Goal: Task Accomplishment & Management: Manage account settings

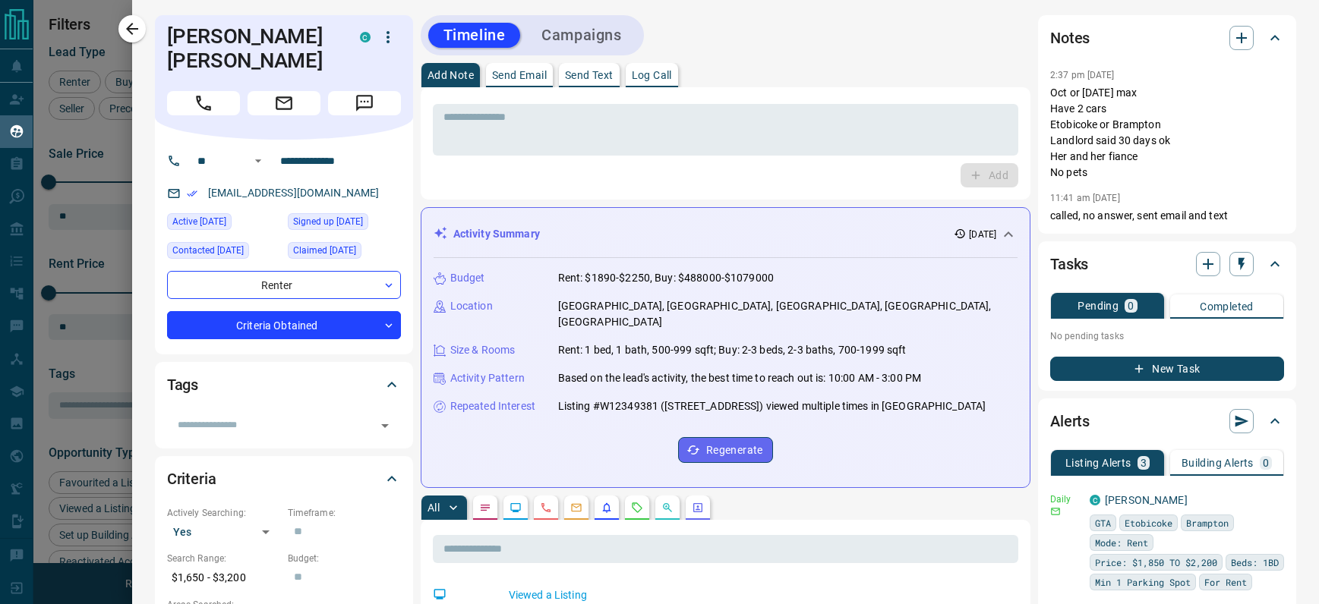
scroll to position [457, 1020]
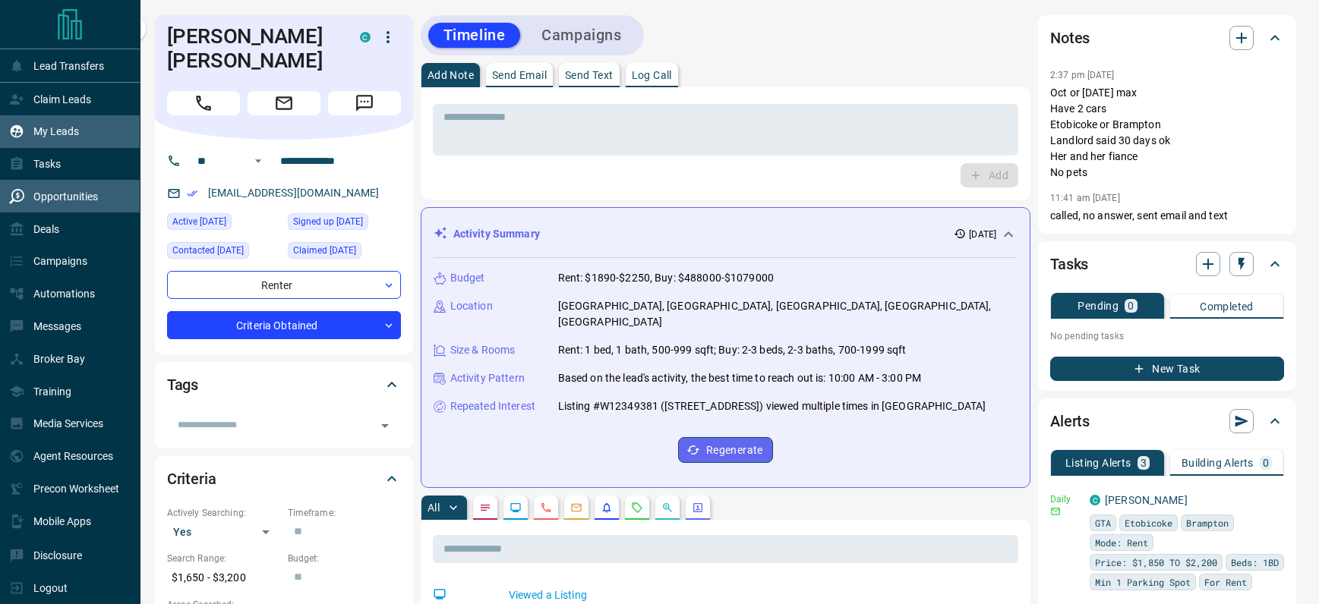
click at [55, 188] on div "Opportunities" at bounding box center [53, 196] width 89 height 25
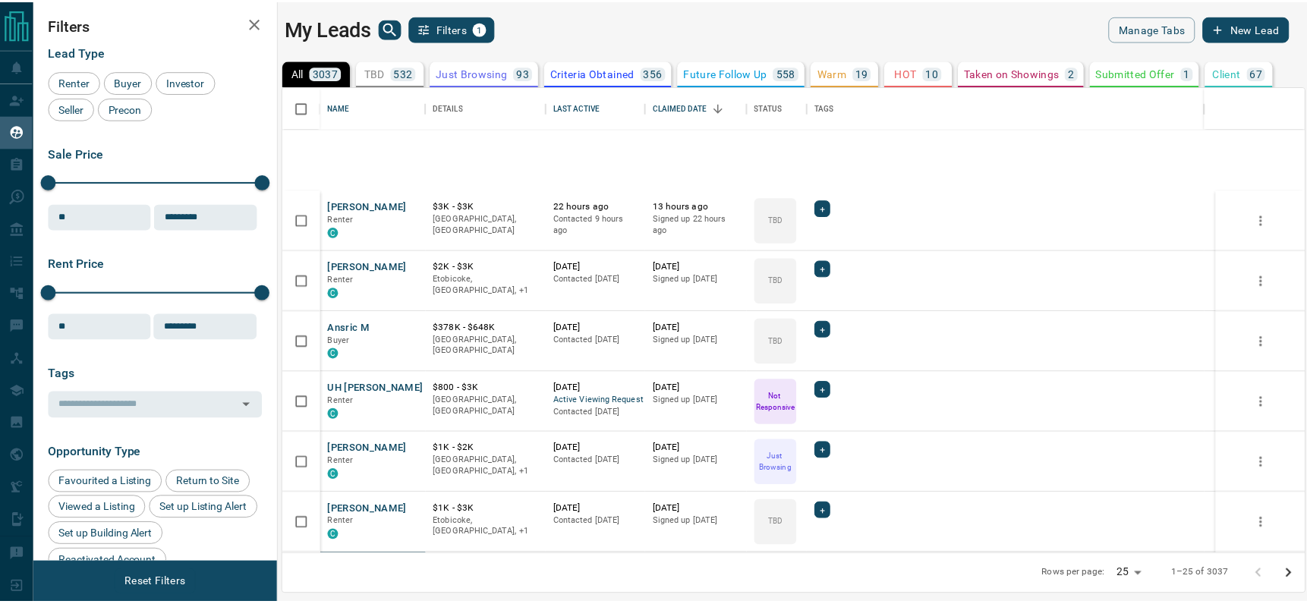
scroll to position [229, 0]
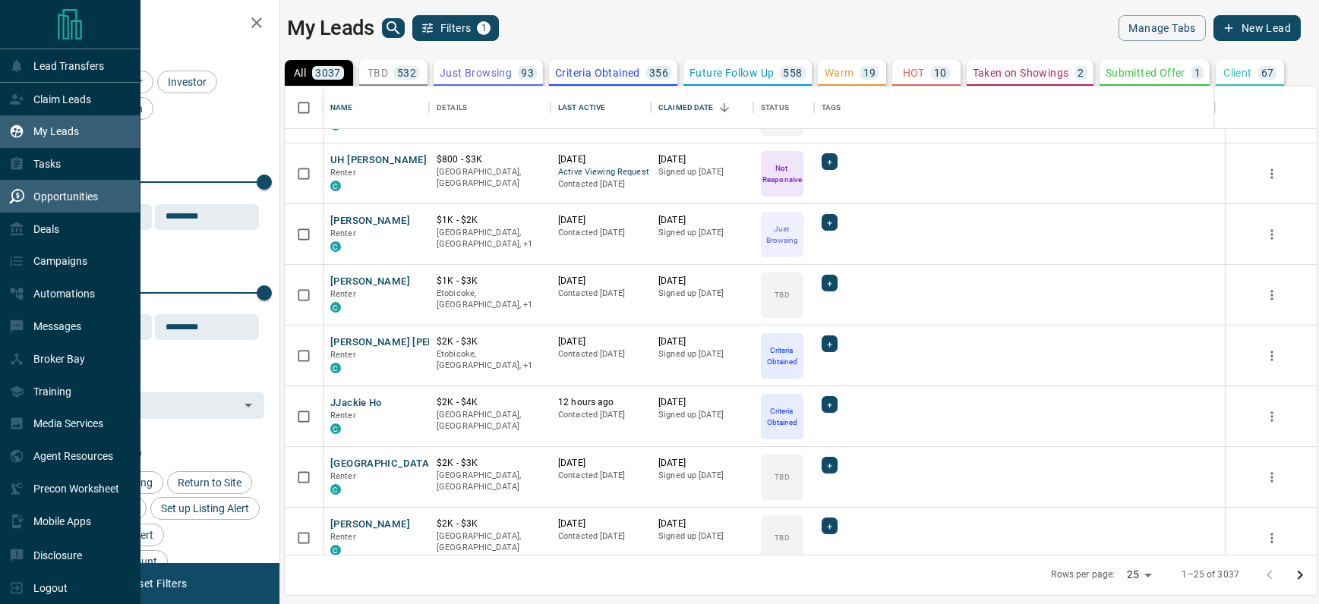
click at [52, 205] on div "Opportunities" at bounding box center [53, 196] width 89 height 25
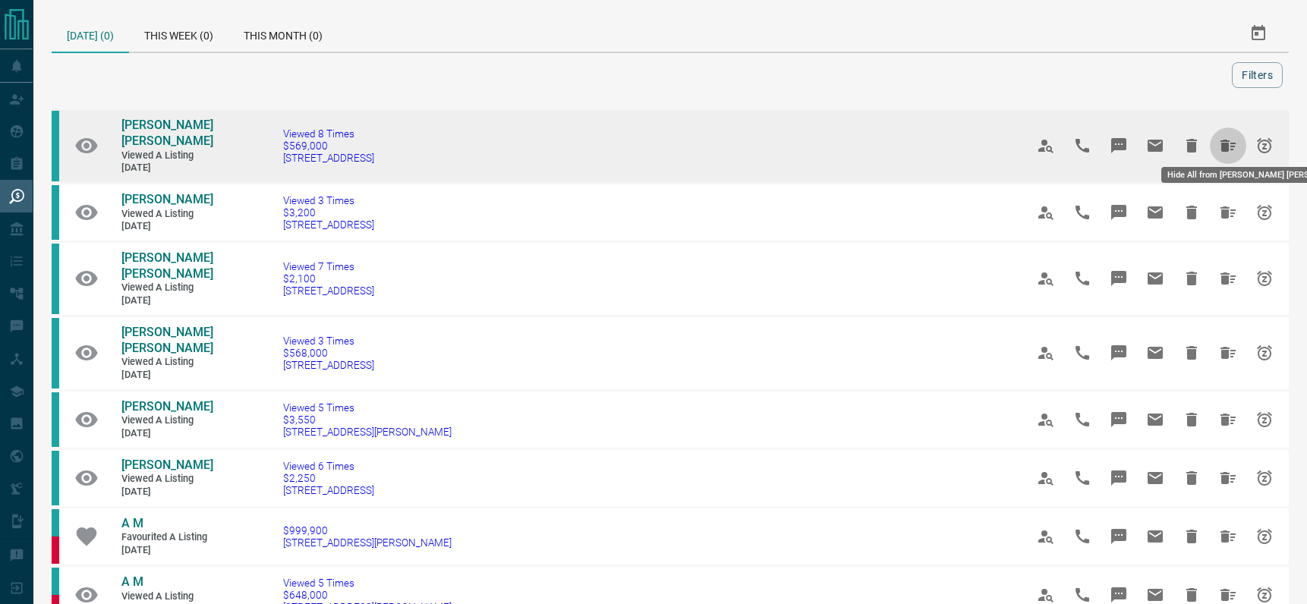
click at [1228, 140] on icon "Hide All from Cooper Jackson" at bounding box center [1228, 146] width 15 height 12
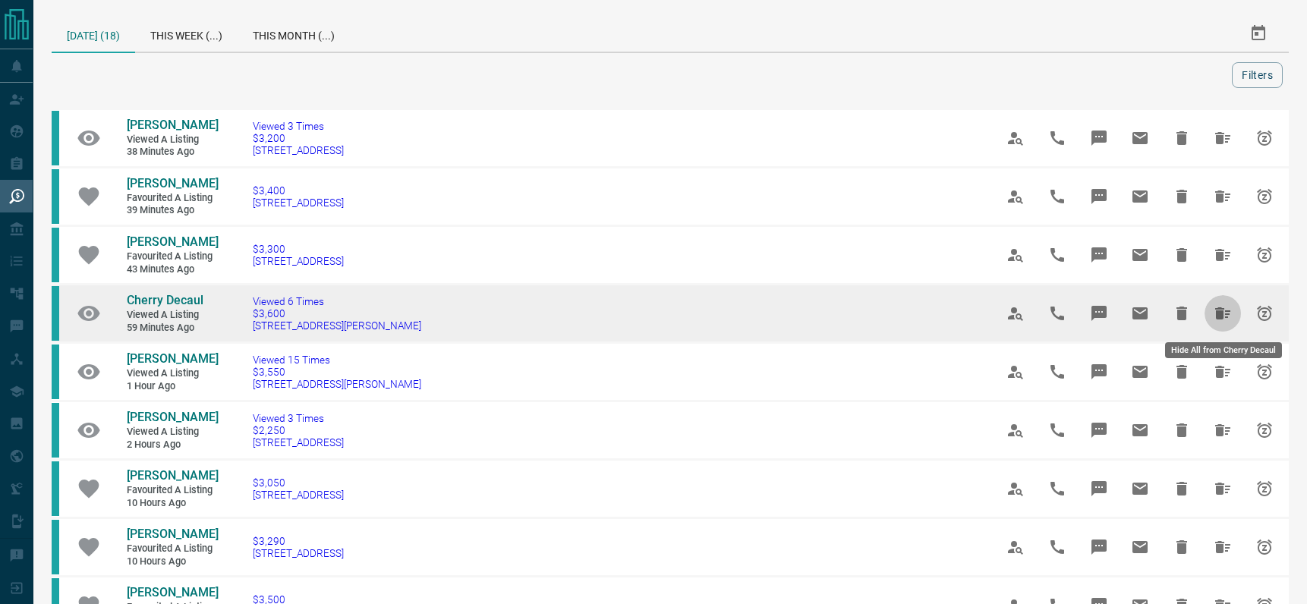
click at [1226, 313] on icon "Hide All from Cherry Decaul" at bounding box center [1223, 313] width 18 height 18
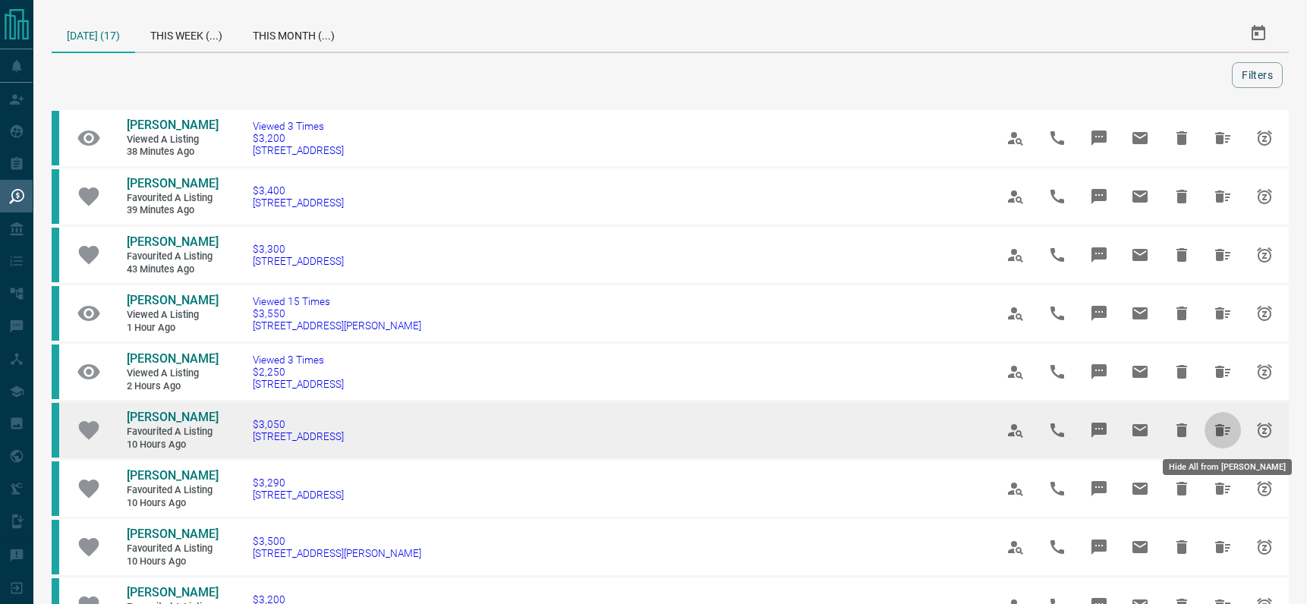
click at [1219, 434] on icon "Hide All from Naffy Ordinario" at bounding box center [1223, 430] width 15 height 12
click at [1221, 433] on icon "Hide All from Naffy Ordinario" at bounding box center [1223, 430] width 15 height 12
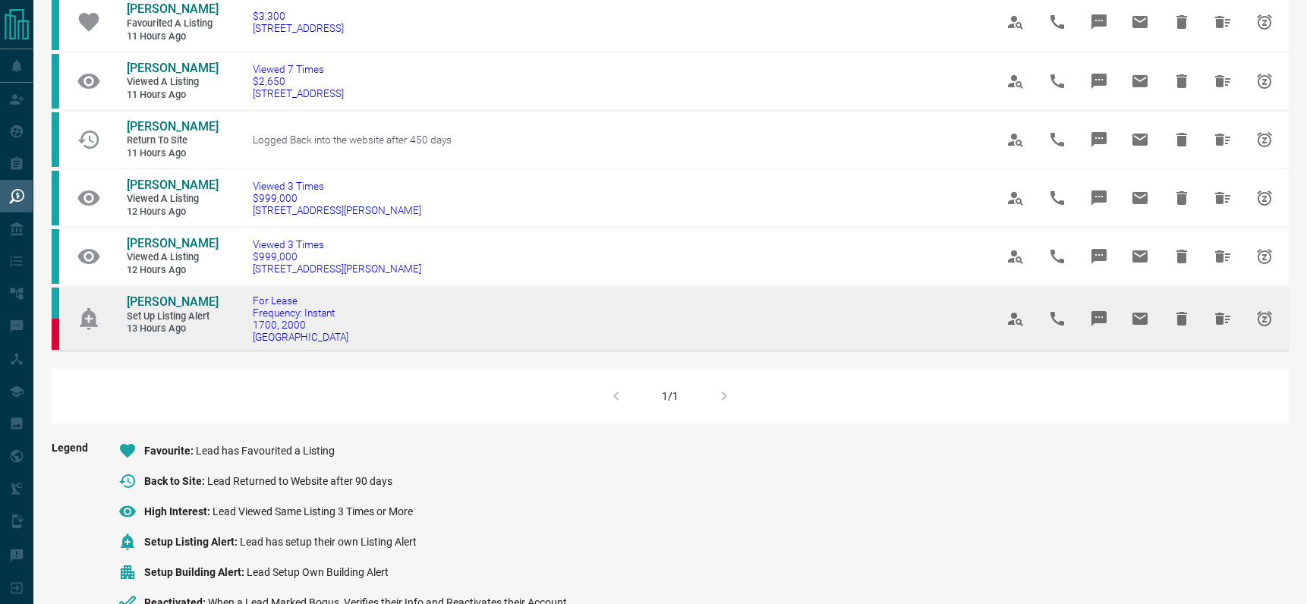
scroll to position [700, 0]
click at [1222, 323] on icon "Hide All from Aurélie Kpakpo" at bounding box center [1223, 320] width 15 height 12
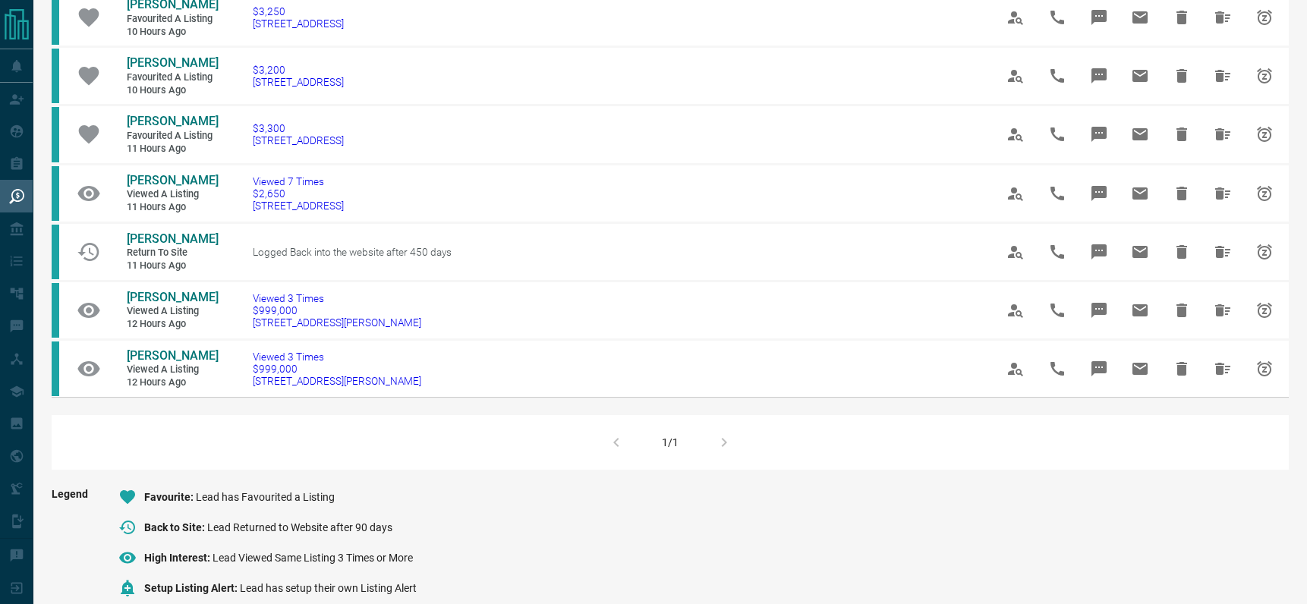
scroll to position [519, 0]
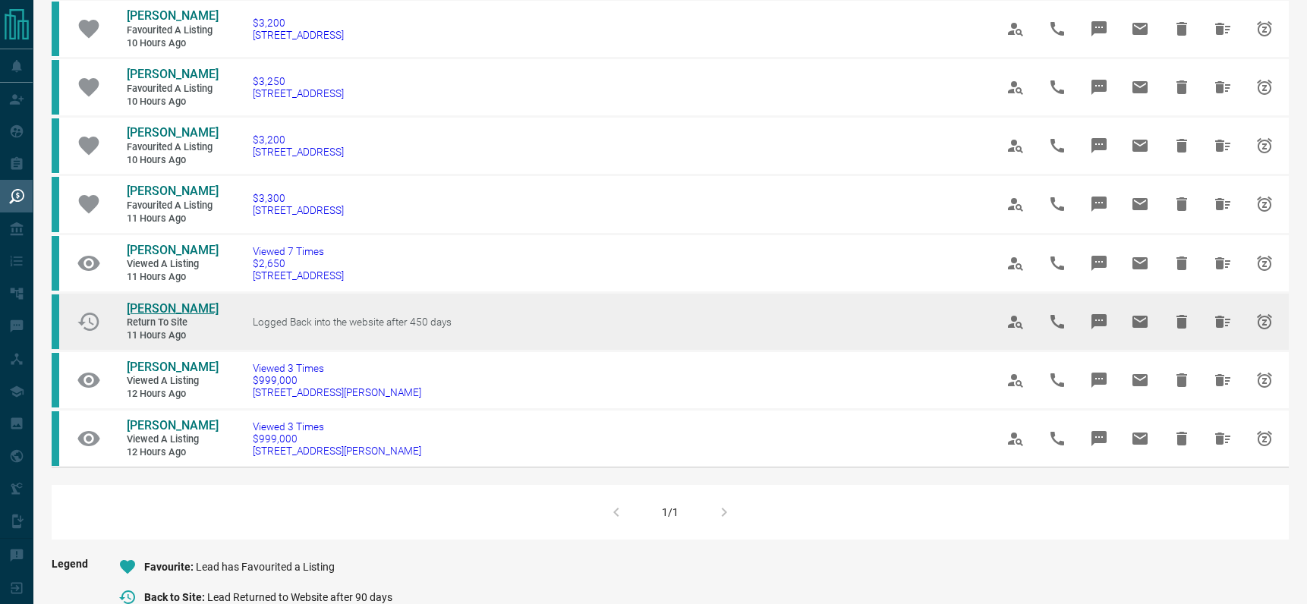
click at [159, 307] on span "[PERSON_NAME]" at bounding box center [173, 308] width 92 height 14
click at [1217, 324] on icon "Hide All from Daniel Virgo" at bounding box center [1223, 322] width 15 height 12
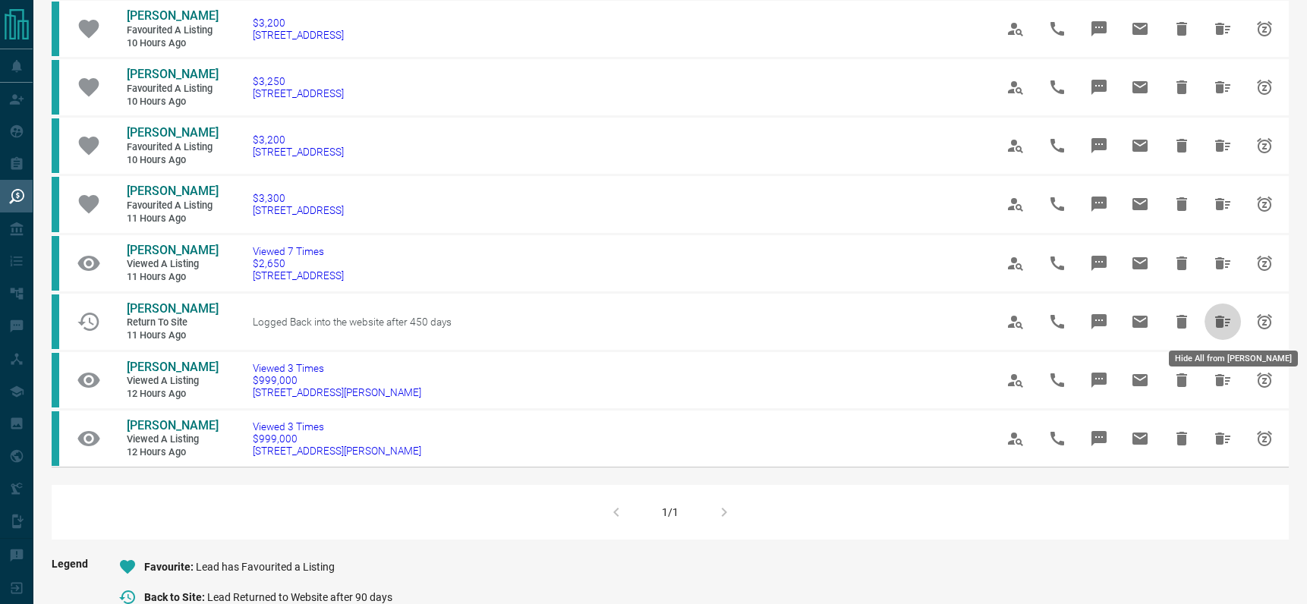
scroll to position [0, 0]
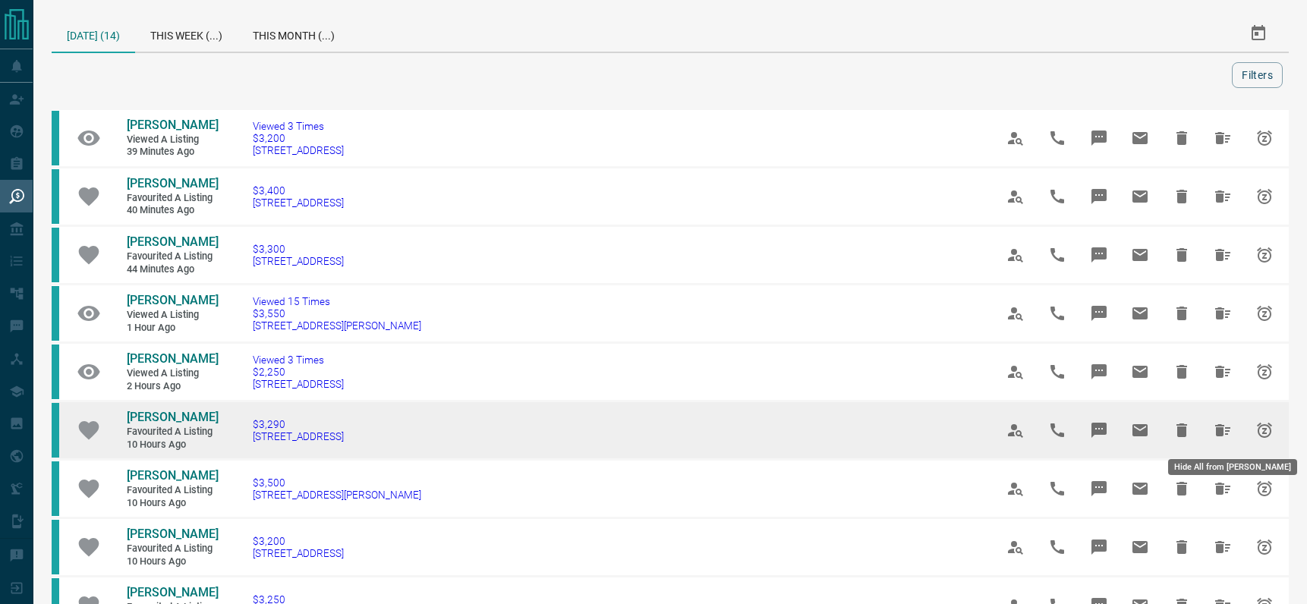
click at [1221, 430] on icon "Hide All from Emily Chong" at bounding box center [1223, 430] width 15 height 12
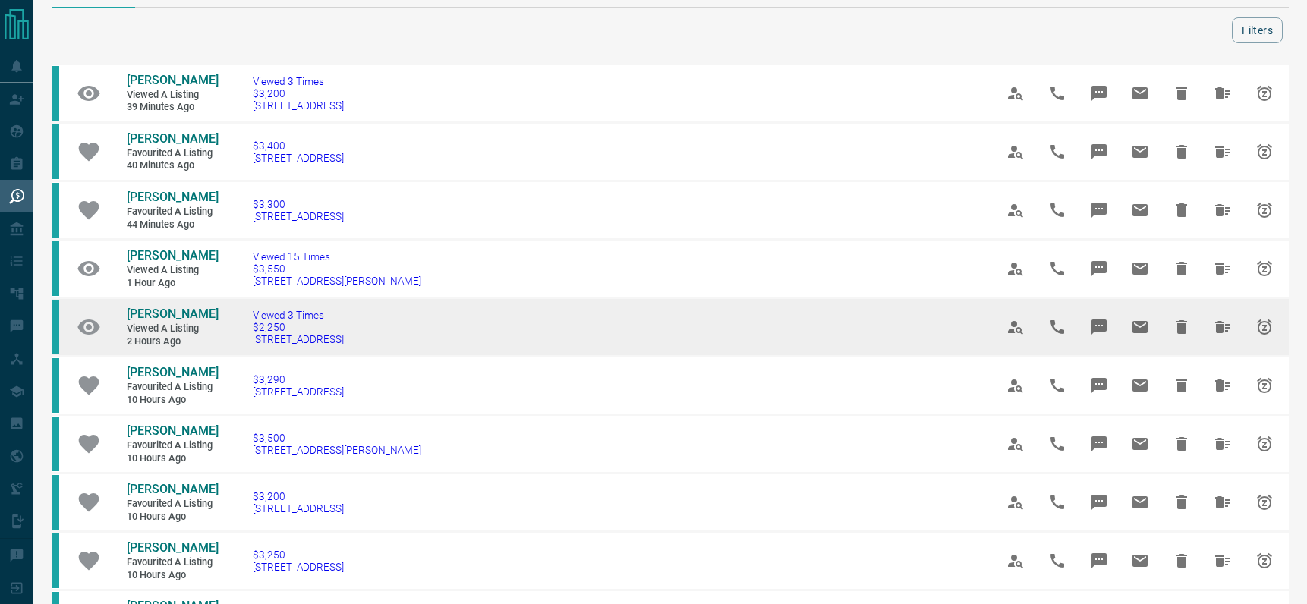
scroll to position [60, 0]
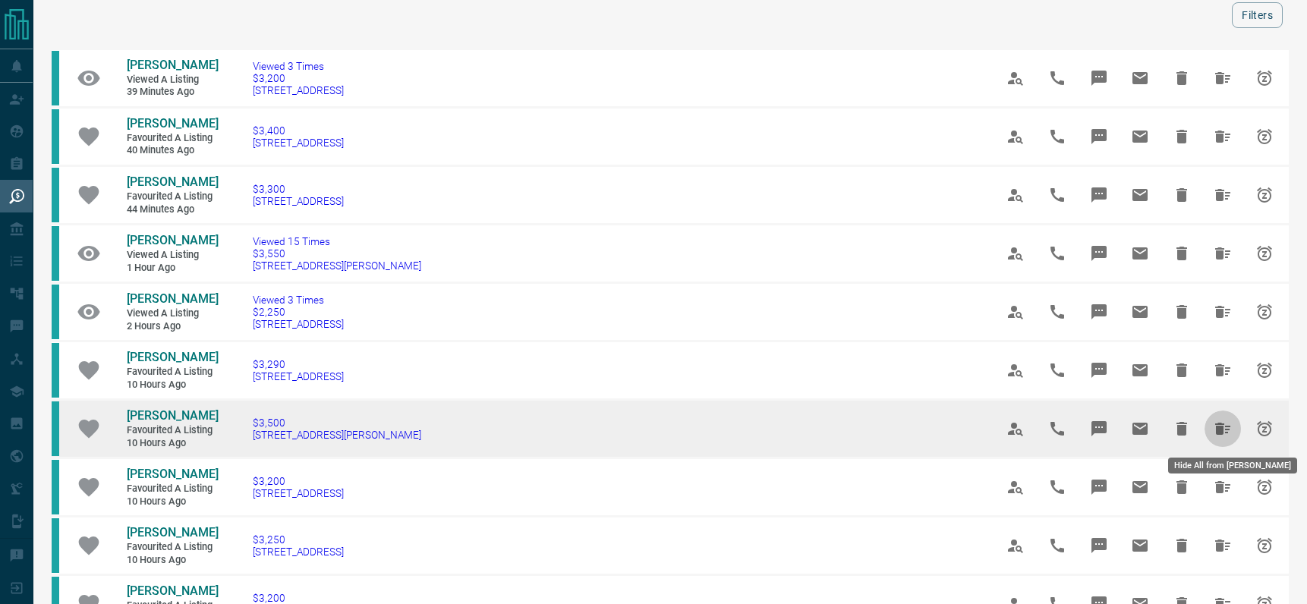
click at [1223, 435] on icon "Hide All from Emily Chong" at bounding box center [1223, 429] width 18 height 18
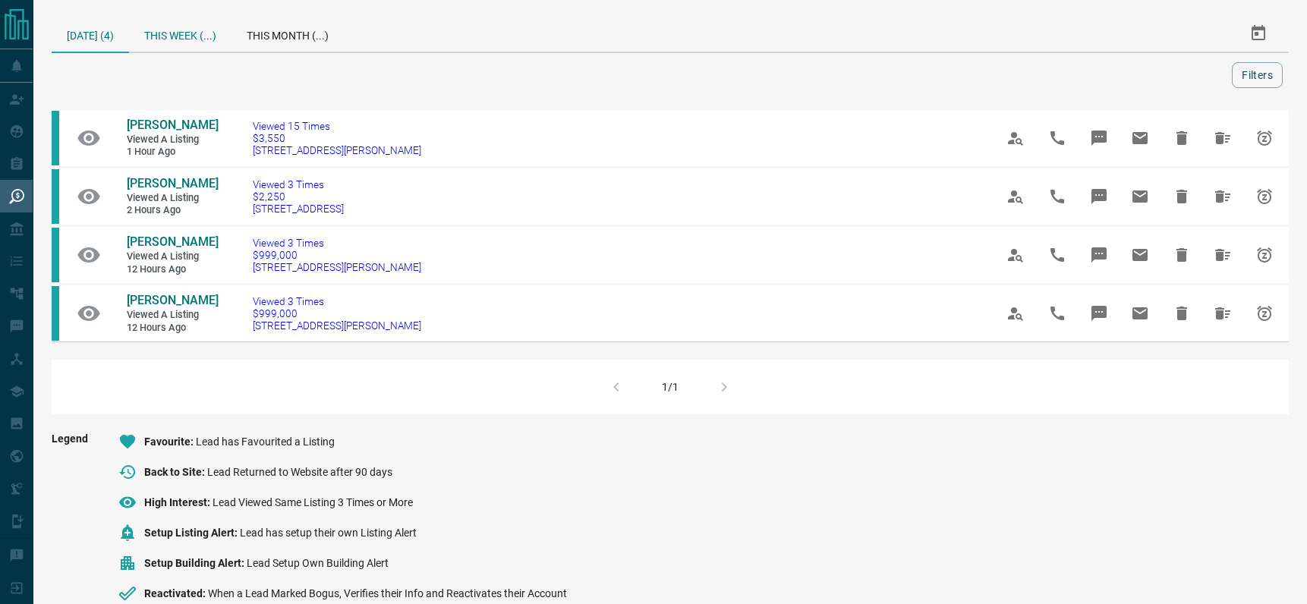
click at [186, 29] on div "This Week (...)" at bounding box center [180, 33] width 102 height 36
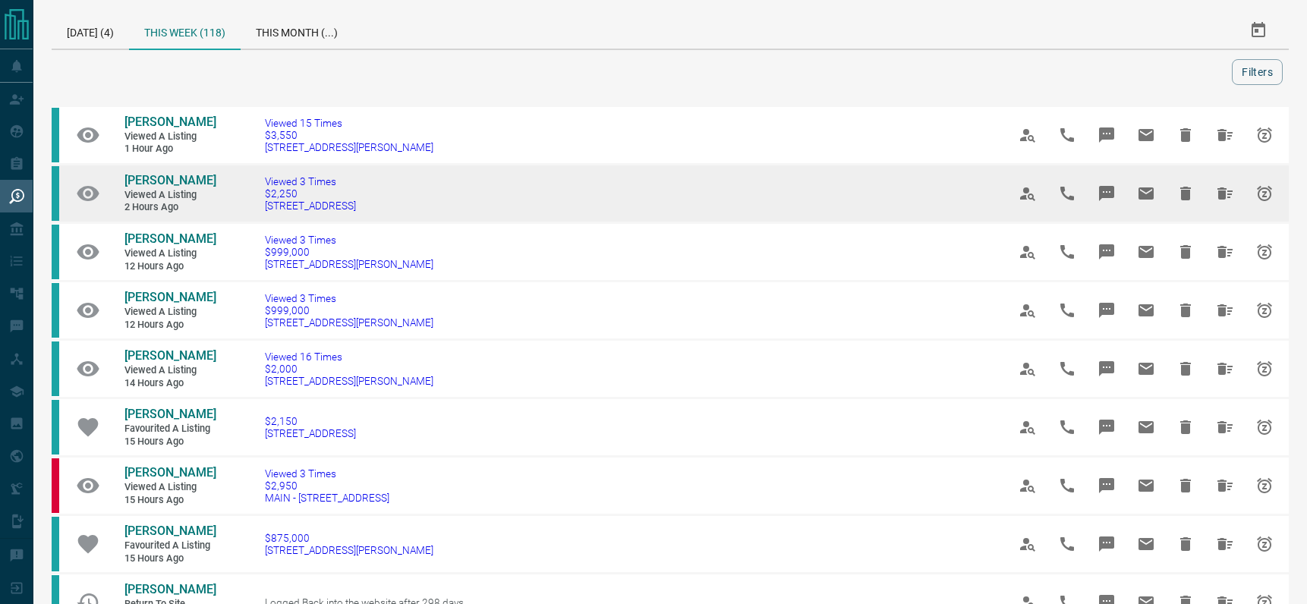
scroll to position [396, 0]
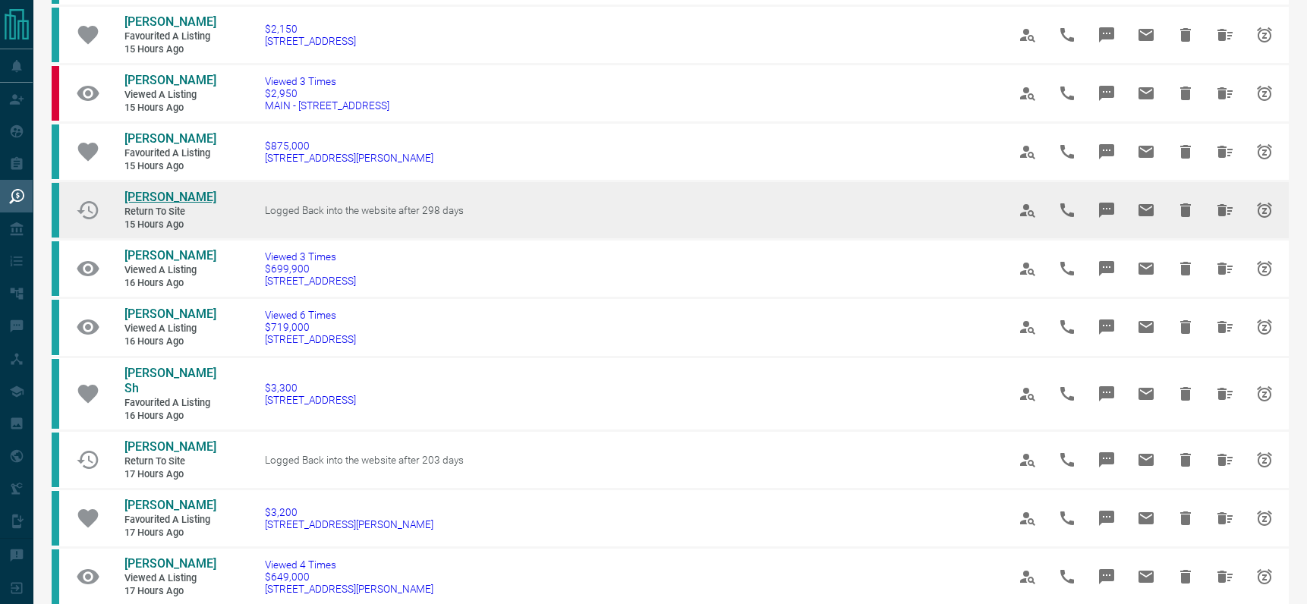
click at [134, 198] on span "[PERSON_NAME]" at bounding box center [171, 197] width 92 height 14
click at [1232, 219] on icon "Hide All from Jayson Manalang" at bounding box center [1225, 210] width 18 height 18
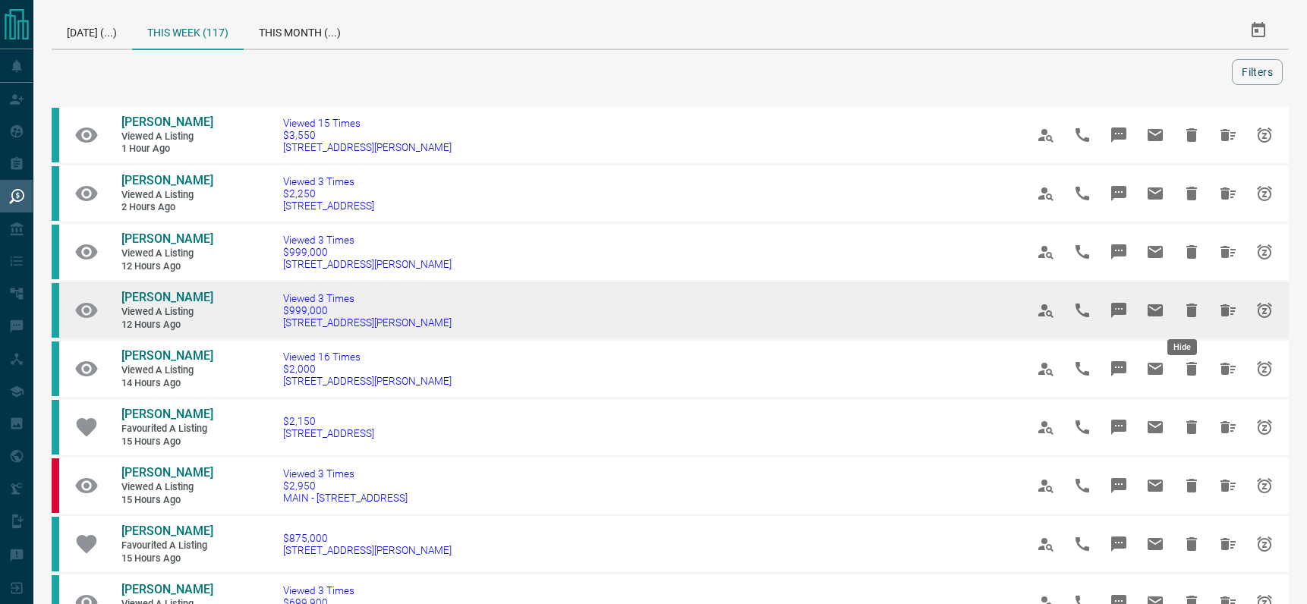
scroll to position [6, 0]
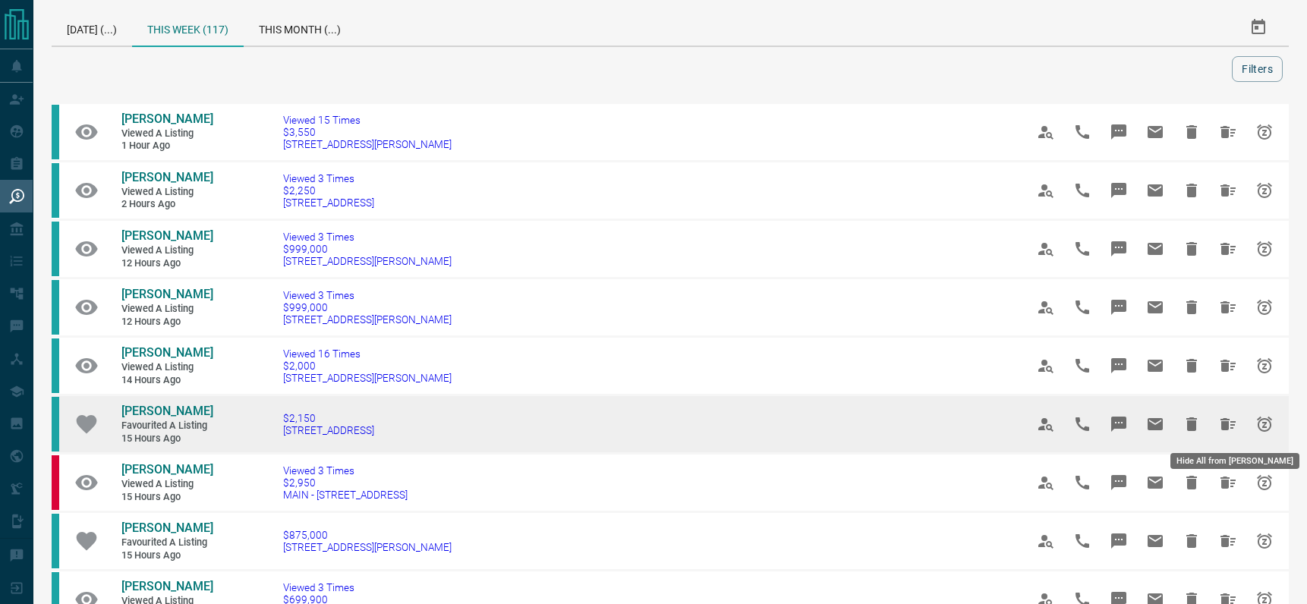
click at [1219, 430] on icon "Hide All from Lacey Waul" at bounding box center [1228, 424] width 18 height 18
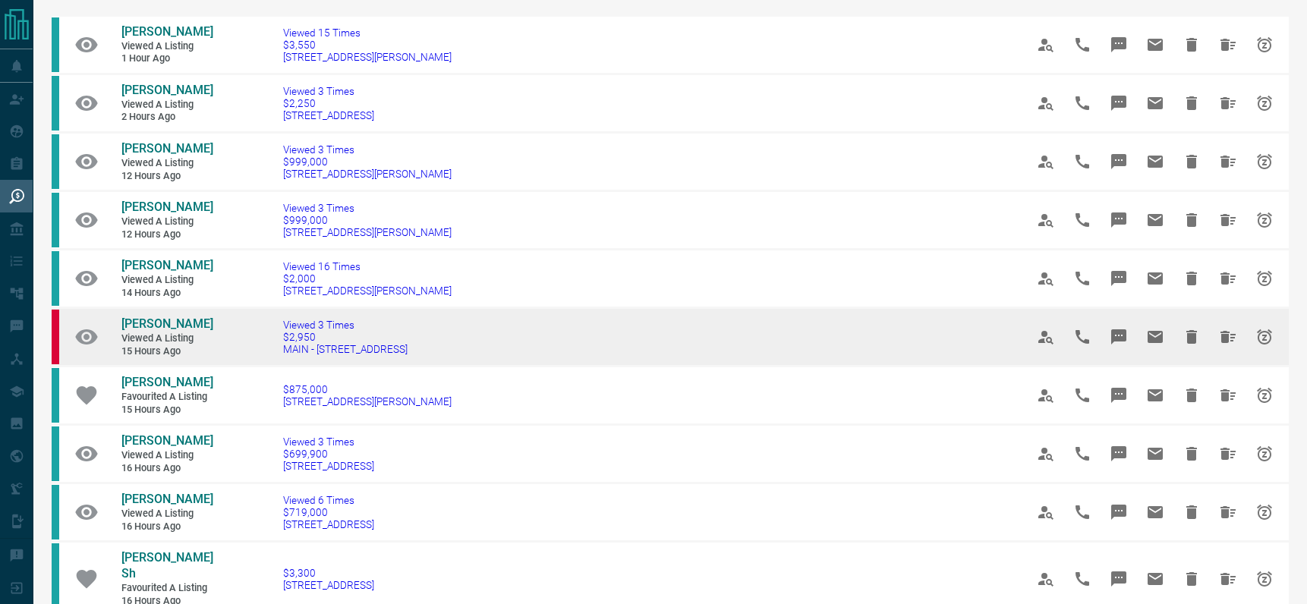
scroll to position [98, 0]
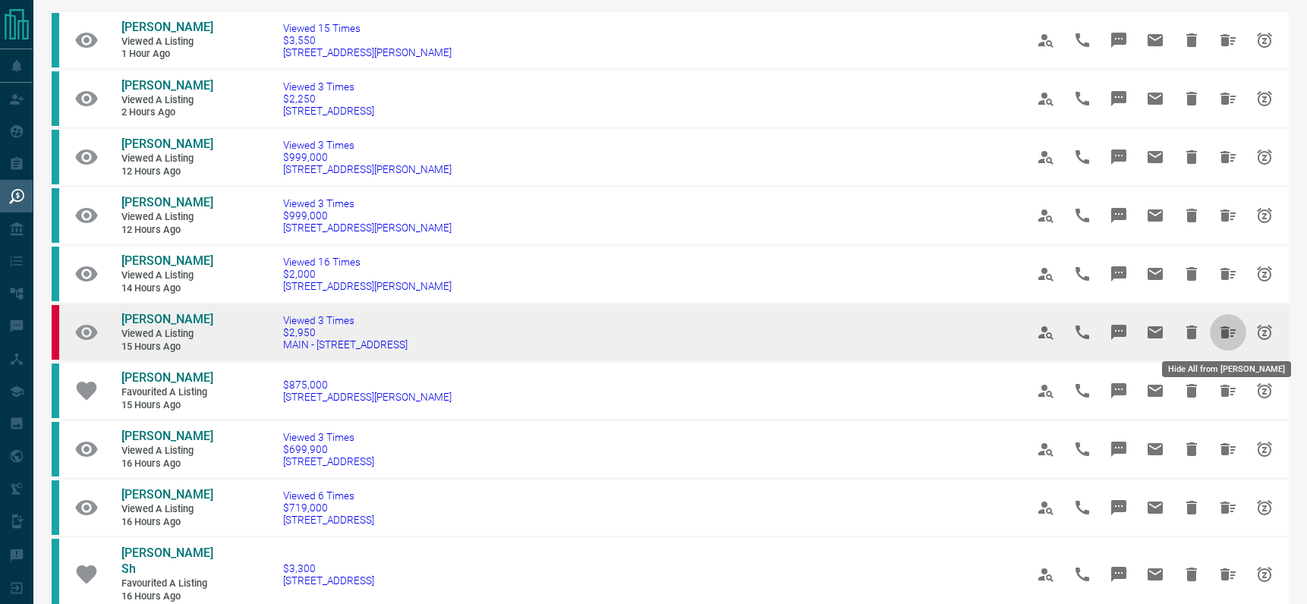
click at [1222, 327] on icon "Hide All from Guiomar Freitas" at bounding box center [1228, 332] width 15 height 12
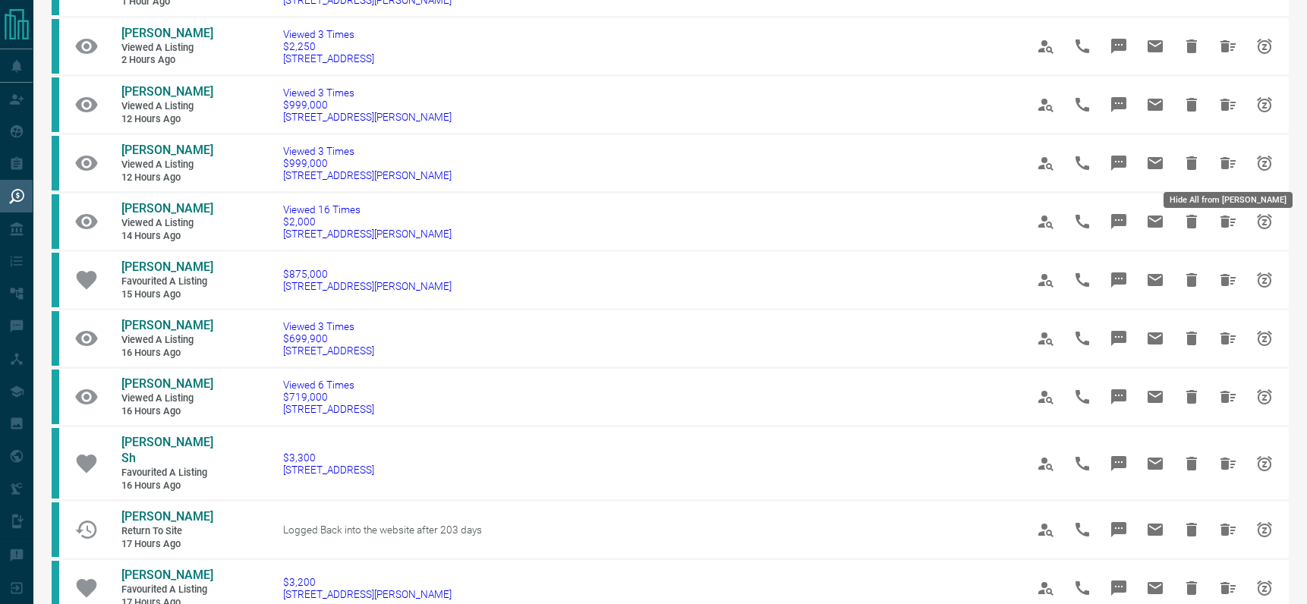
scroll to position [352, 0]
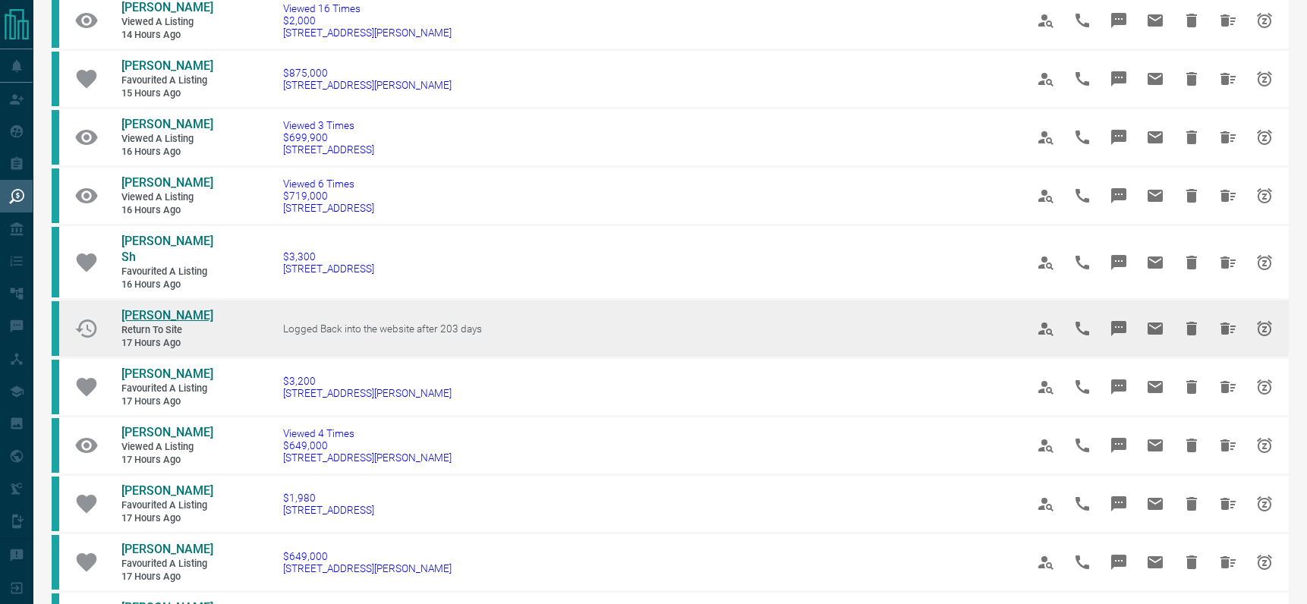
click at [153, 308] on span "[PERSON_NAME]" at bounding box center [167, 315] width 92 height 14
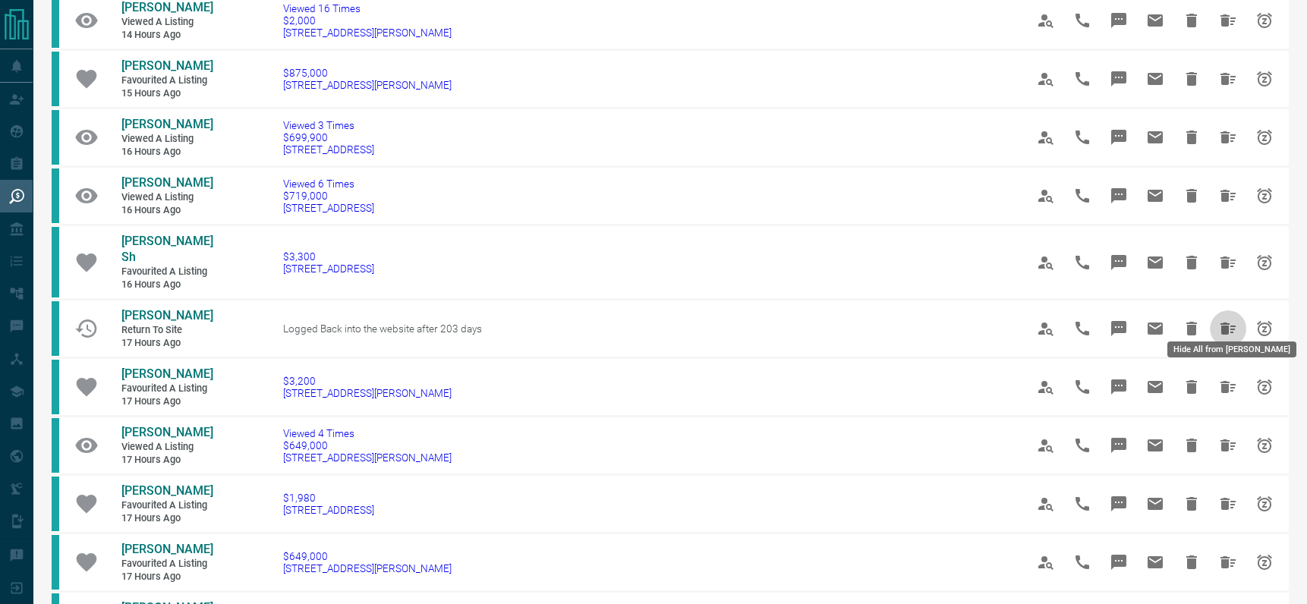
drag, startPoint x: 1221, startPoint y: 314, endPoint x: 1211, endPoint y: 313, distance: 9.9
click at [1221, 323] on icon "Hide All from Sivaraja Kani" at bounding box center [1228, 329] width 15 height 12
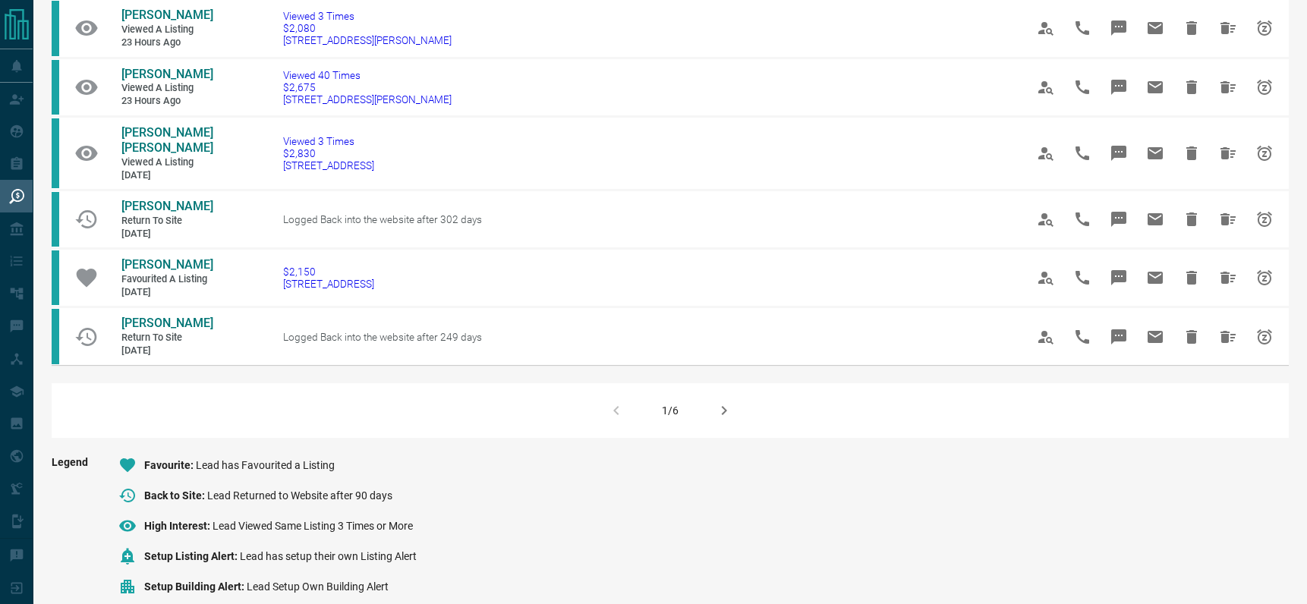
scroll to position [946, 0]
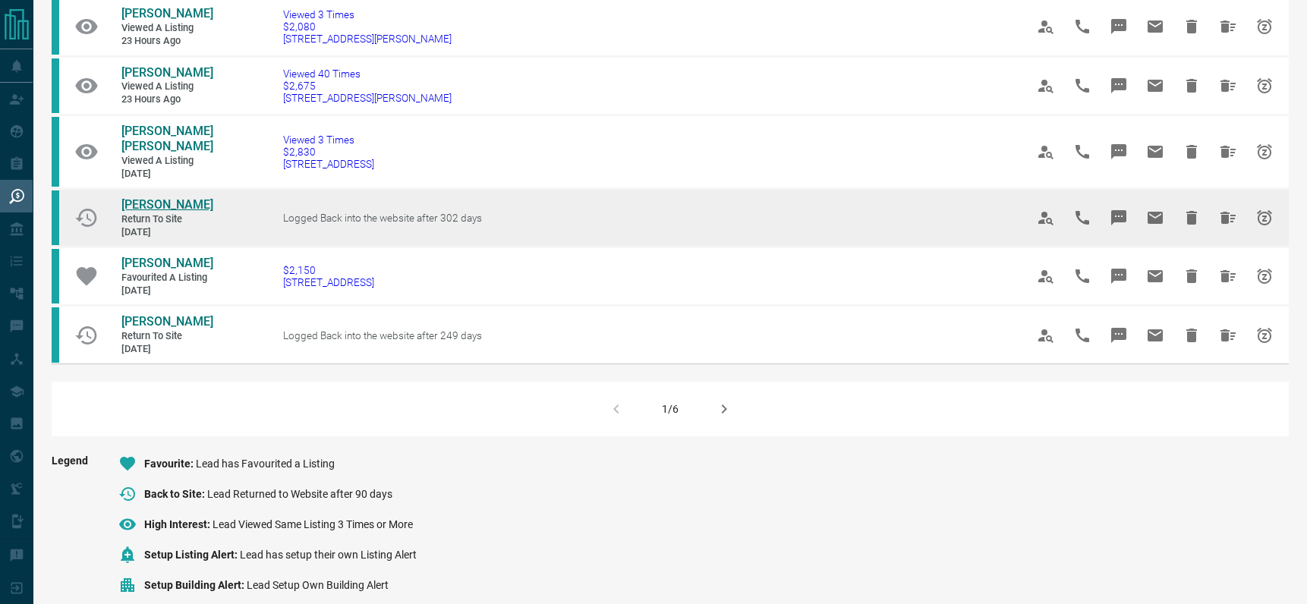
click at [155, 198] on span "[PERSON_NAME]" at bounding box center [167, 204] width 92 height 14
click at [1222, 217] on icon "Hide All from WONJUN LEE" at bounding box center [1228, 218] width 15 height 12
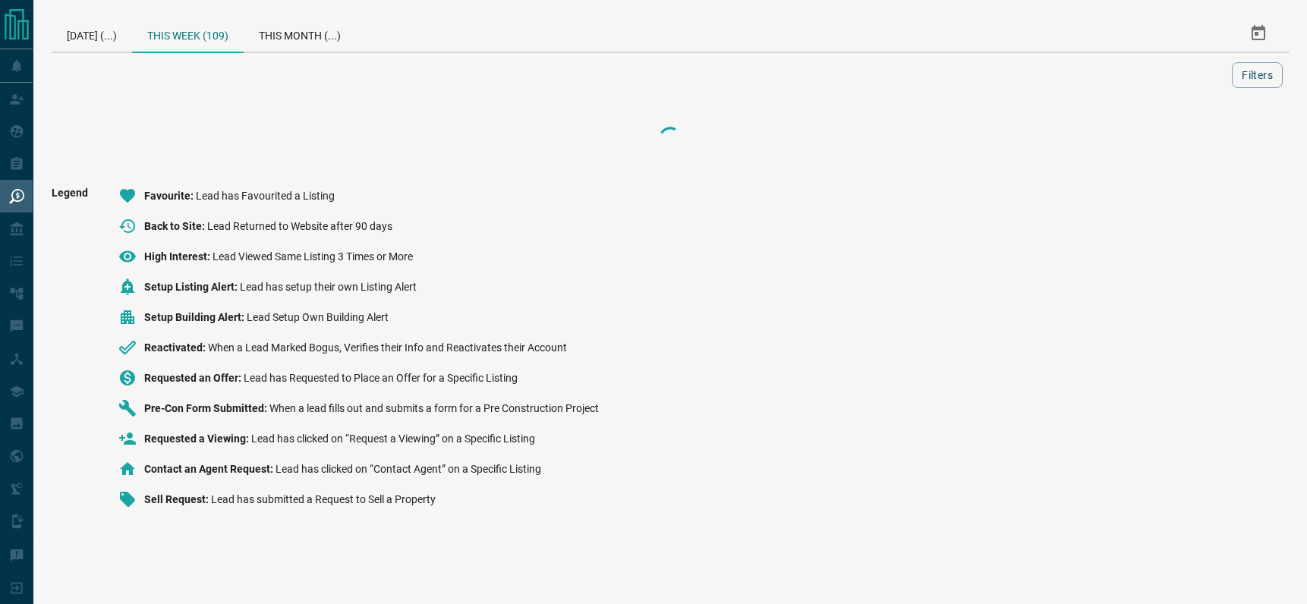
scroll to position [0, 0]
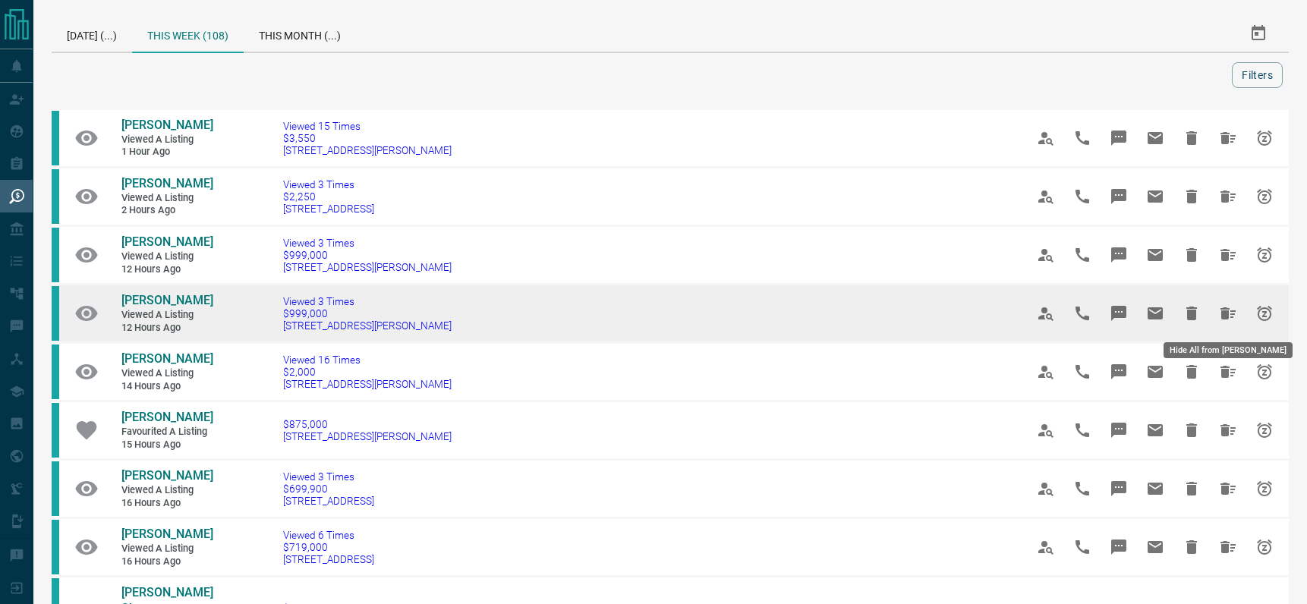
click at [1222, 308] on icon "Hide All from Martin Weinryb" at bounding box center [1228, 313] width 15 height 12
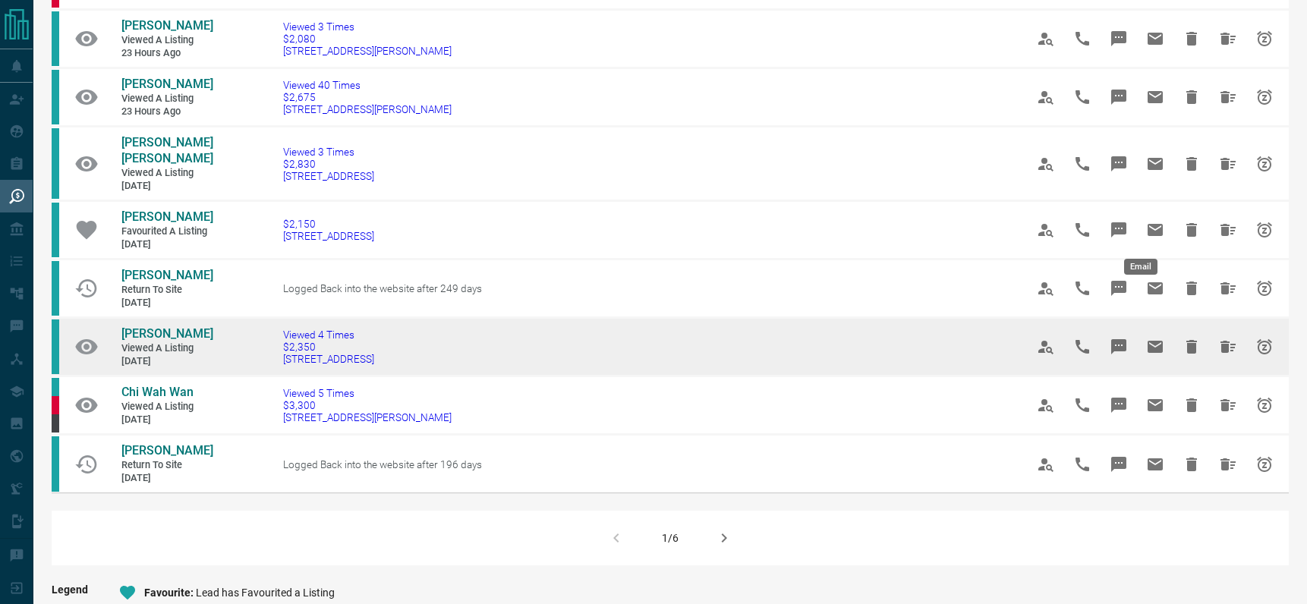
scroll to position [827, 0]
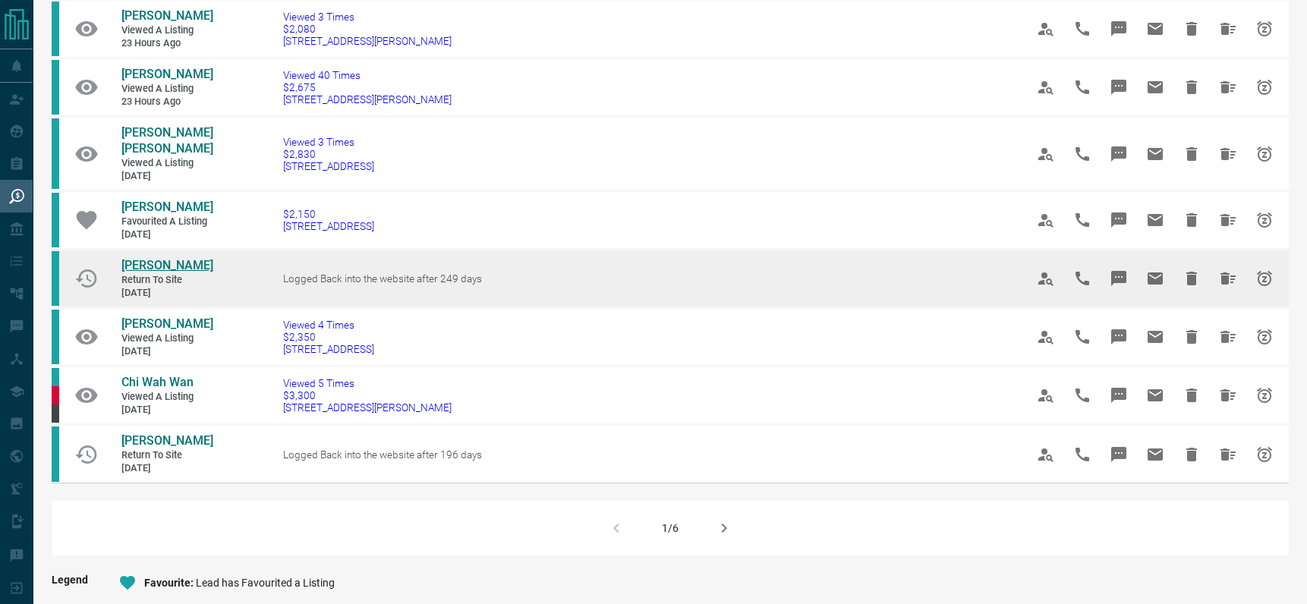
click at [140, 261] on span "[PERSON_NAME]" at bounding box center [167, 265] width 92 height 14
click at [1221, 282] on icon "Hide All from Betty Cheung" at bounding box center [1228, 279] width 15 height 12
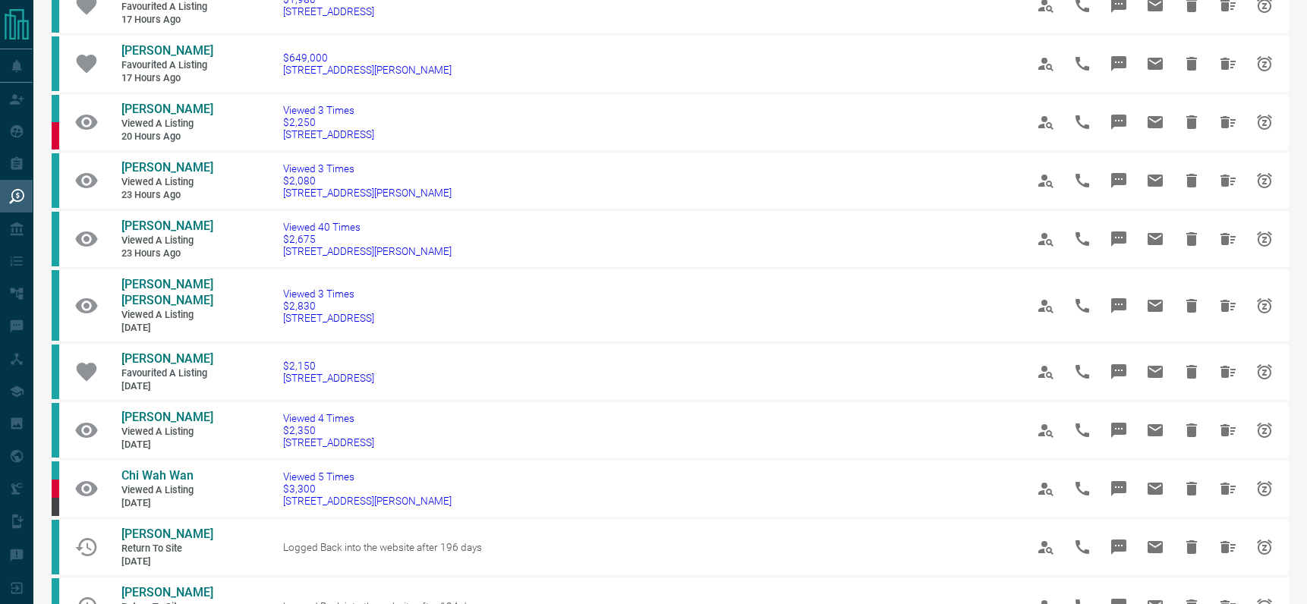
scroll to position [1146, 0]
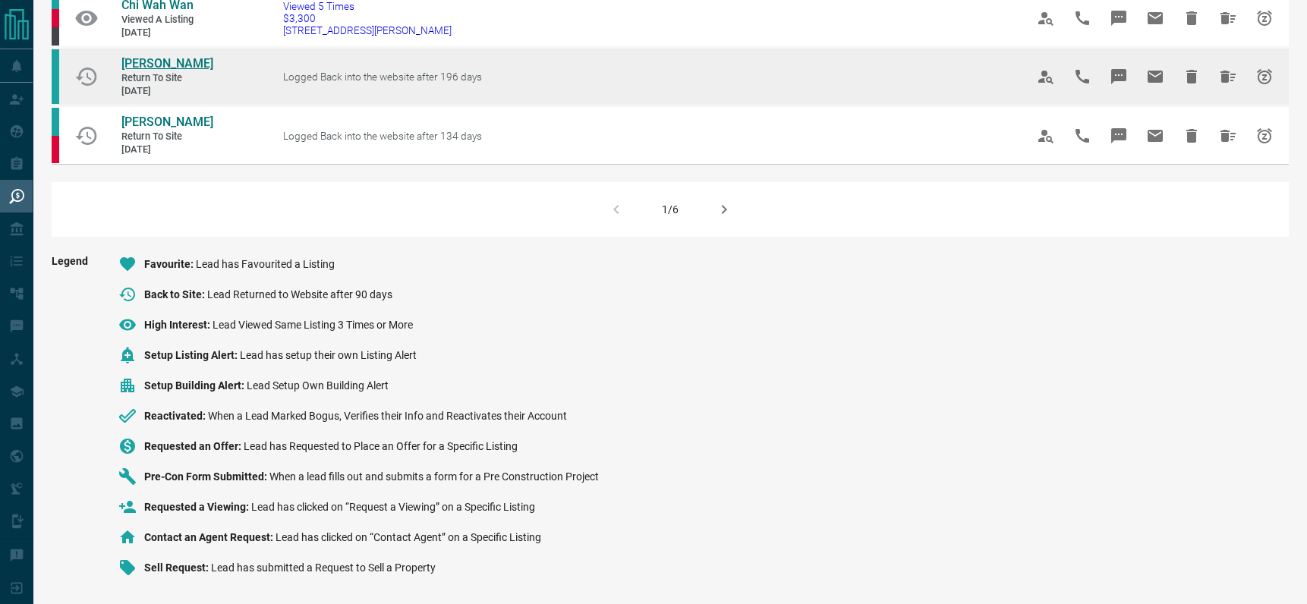
click at [145, 60] on span "[PERSON_NAME]" at bounding box center [167, 63] width 92 height 14
click at [1221, 81] on icon "Hide All from Pooja Yadav" at bounding box center [1228, 77] width 15 height 12
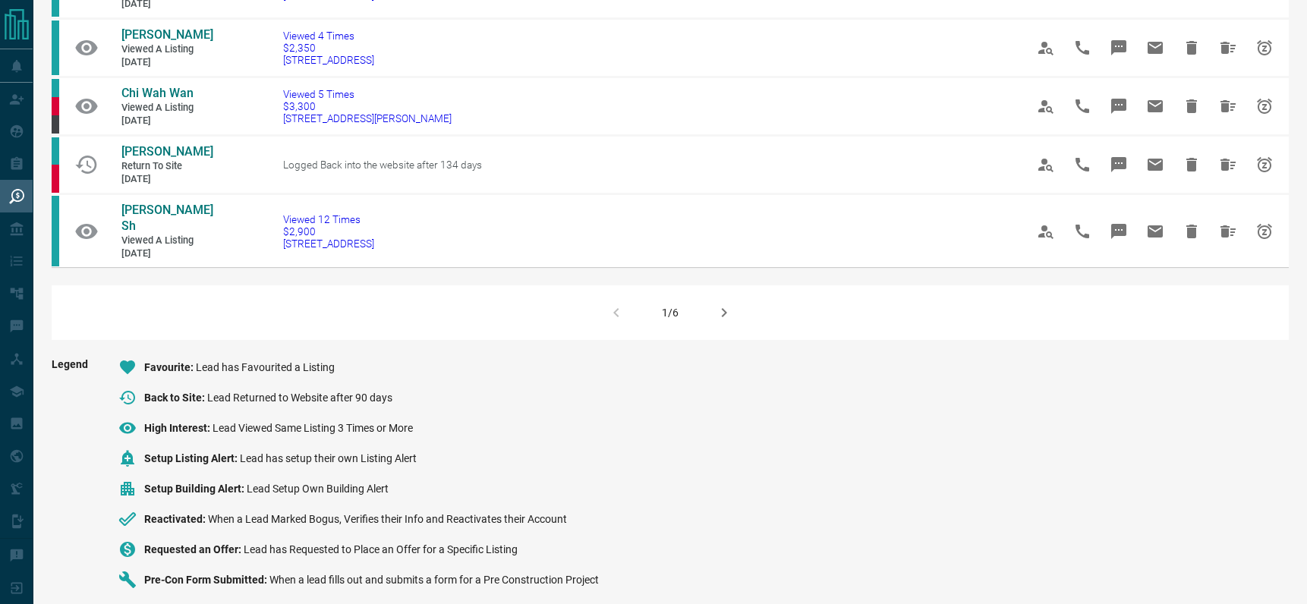
scroll to position [1043, 0]
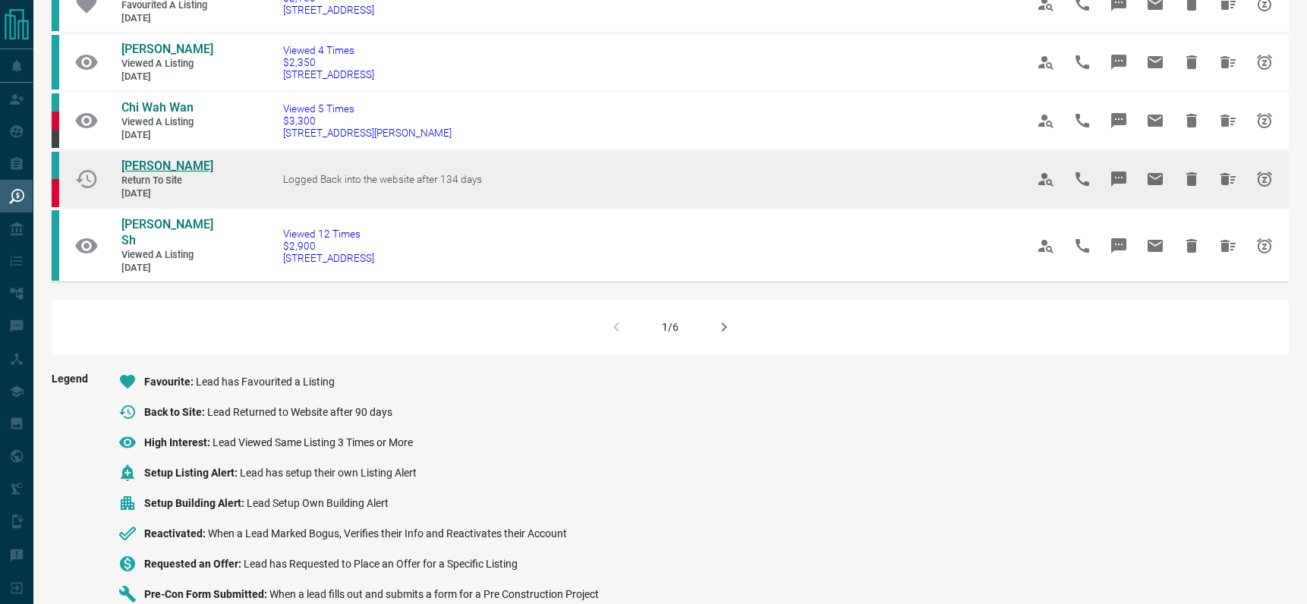
click at [156, 169] on span "[PERSON_NAME]" at bounding box center [167, 166] width 92 height 14
click at [1230, 177] on icon "Hide All from Deepak Babu" at bounding box center [1228, 179] width 15 height 12
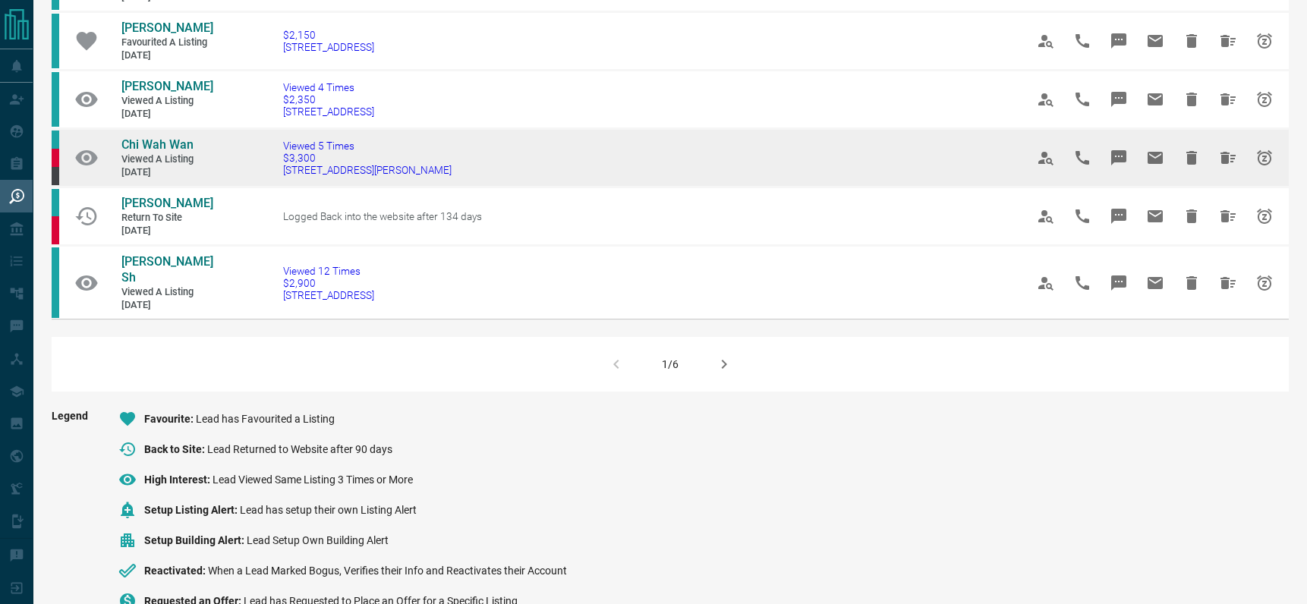
scroll to position [936, 0]
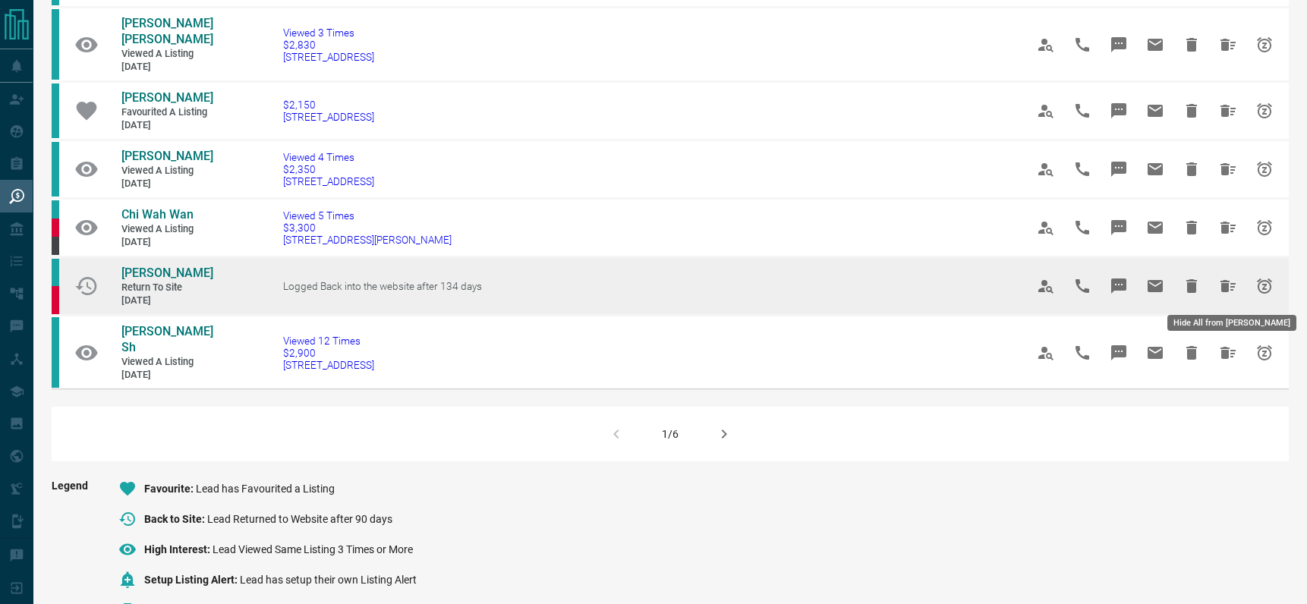
click at [1221, 291] on icon "Hide All from Deepak Babu" at bounding box center [1228, 286] width 15 height 12
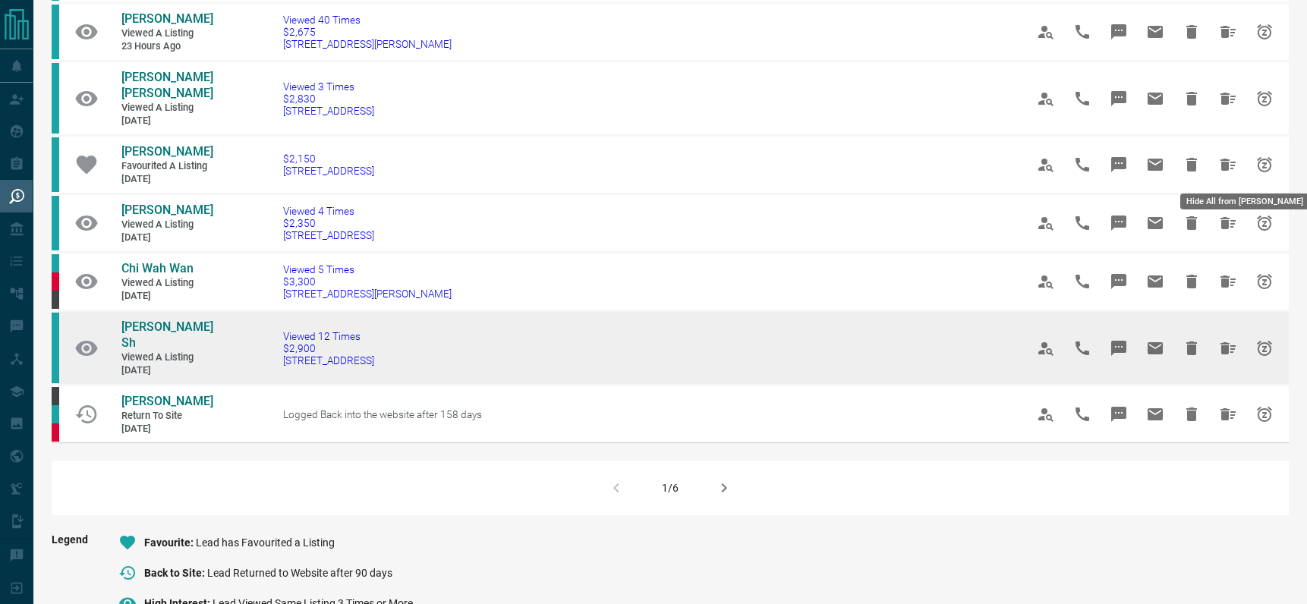
scroll to position [941, 0]
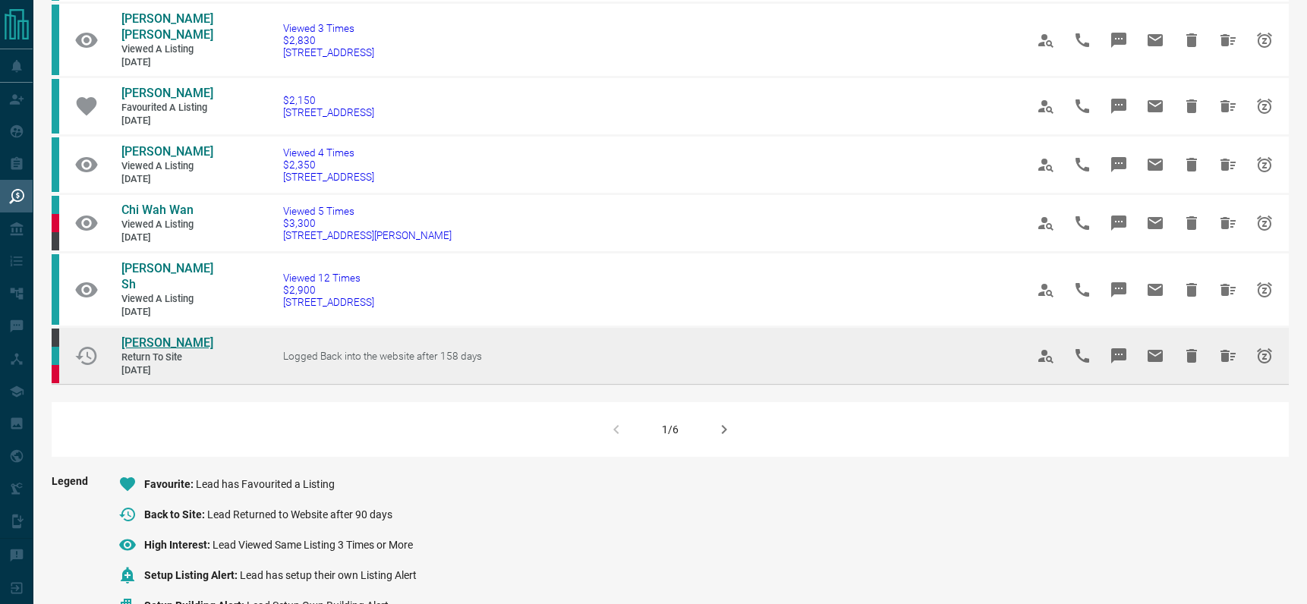
click at [150, 336] on span "[PERSON_NAME]" at bounding box center [167, 343] width 92 height 14
click at [1219, 347] on icon "Hide All from Alessandro Marino" at bounding box center [1228, 356] width 18 height 18
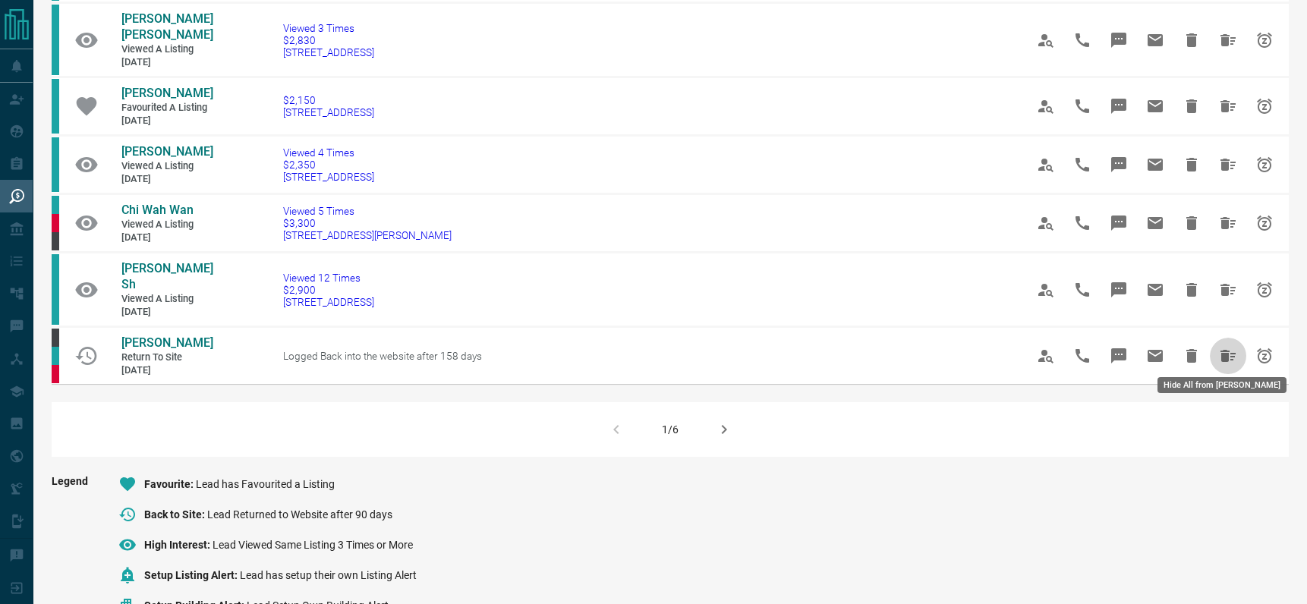
scroll to position [0, 0]
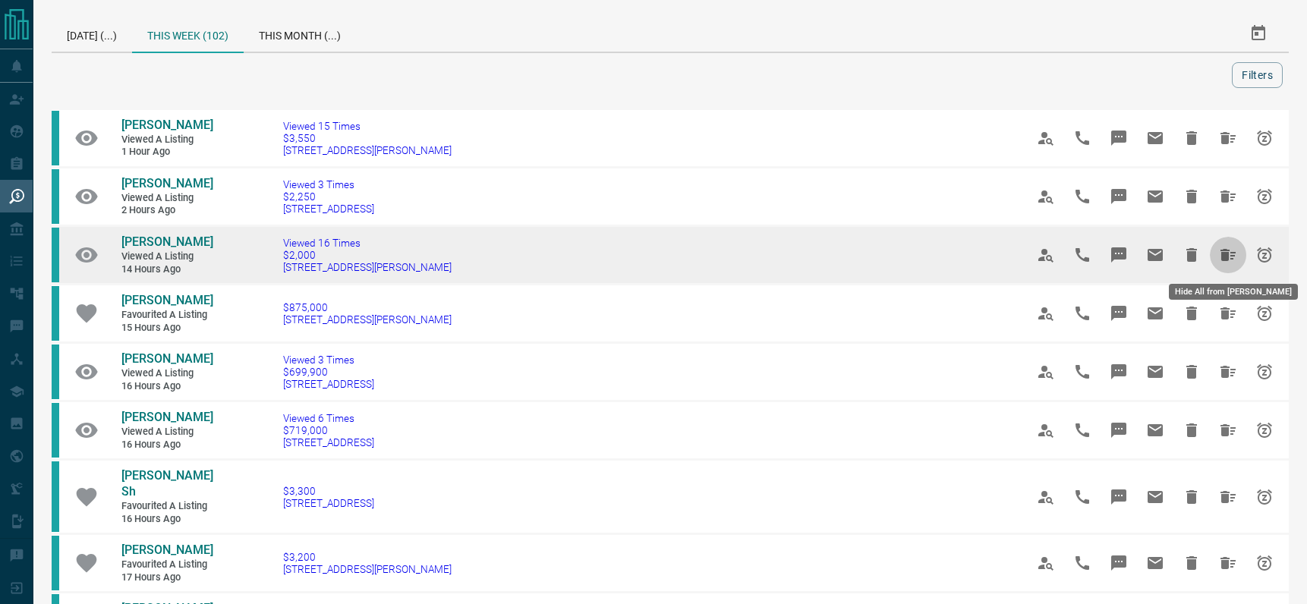
click at [1222, 255] on icon "Hide All from Minsu Kwon" at bounding box center [1228, 255] width 15 height 12
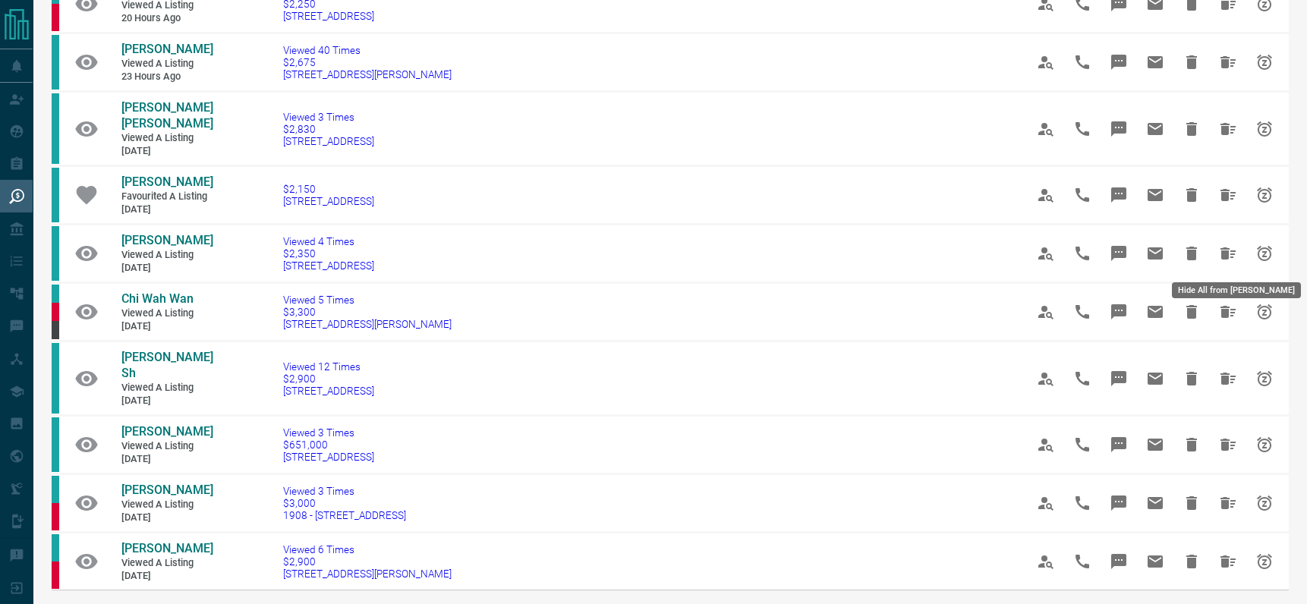
scroll to position [696, 0]
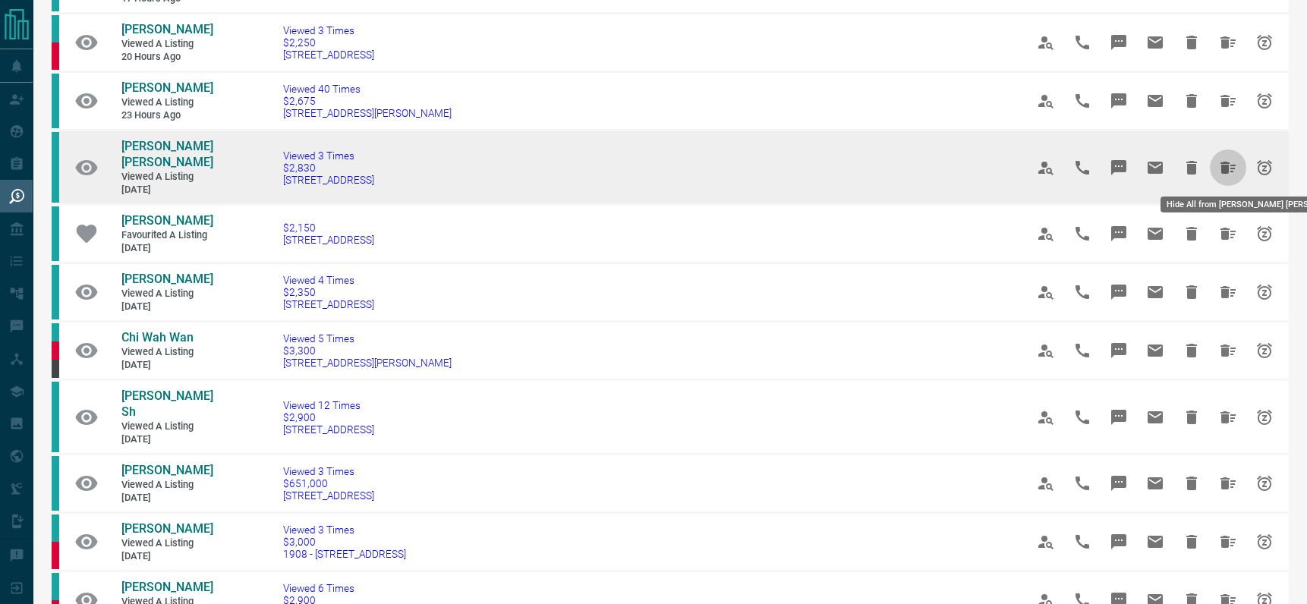
click at [1223, 172] on icon "Hide All from Sara Lledo Segui" at bounding box center [1228, 168] width 15 height 12
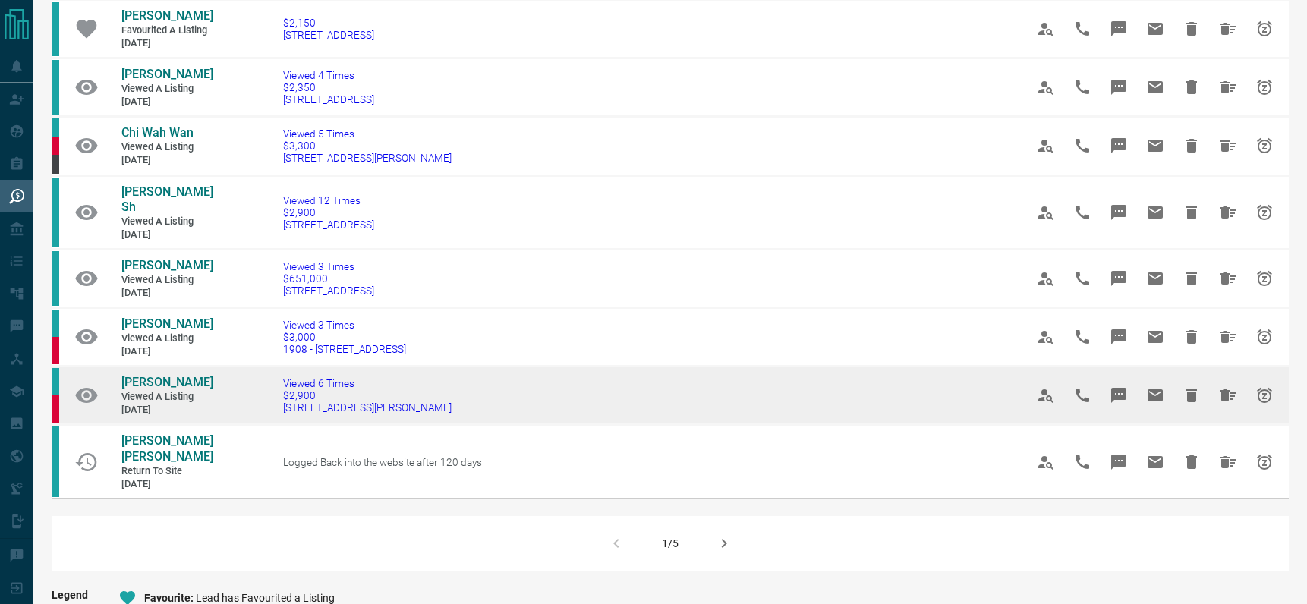
scroll to position [828, 0]
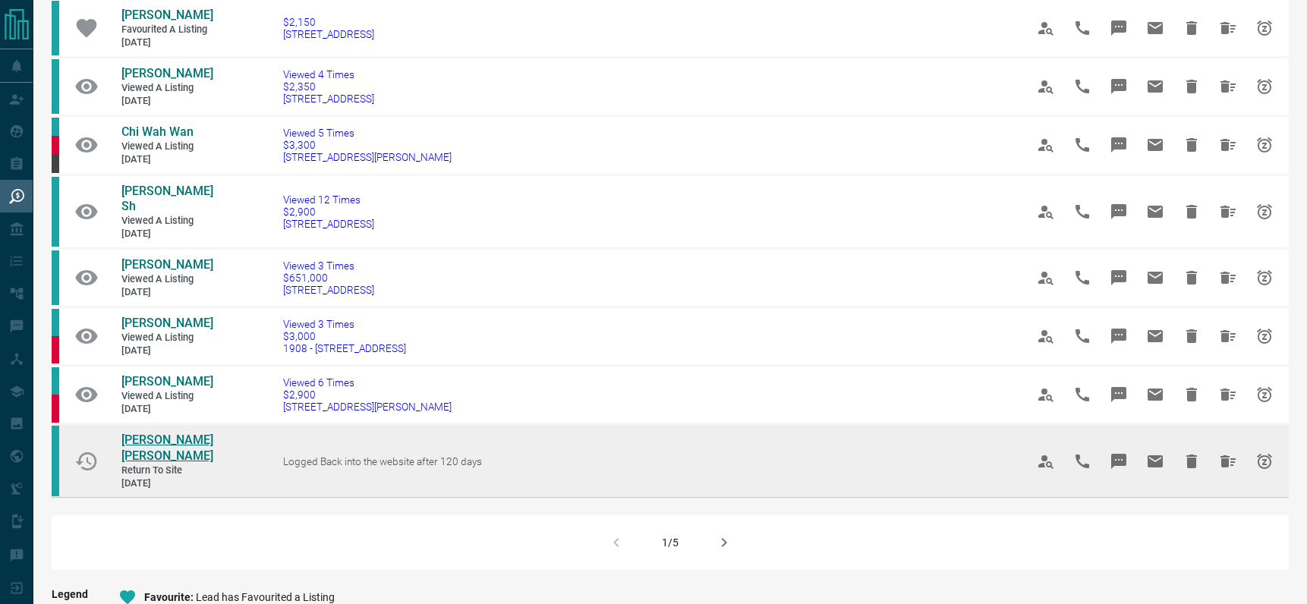
click at [140, 433] on span "[PERSON_NAME] [PERSON_NAME]" at bounding box center [167, 448] width 92 height 30
click at [1225, 453] on icon "Hide All from Erika M. M. Souza" at bounding box center [1228, 462] width 18 height 18
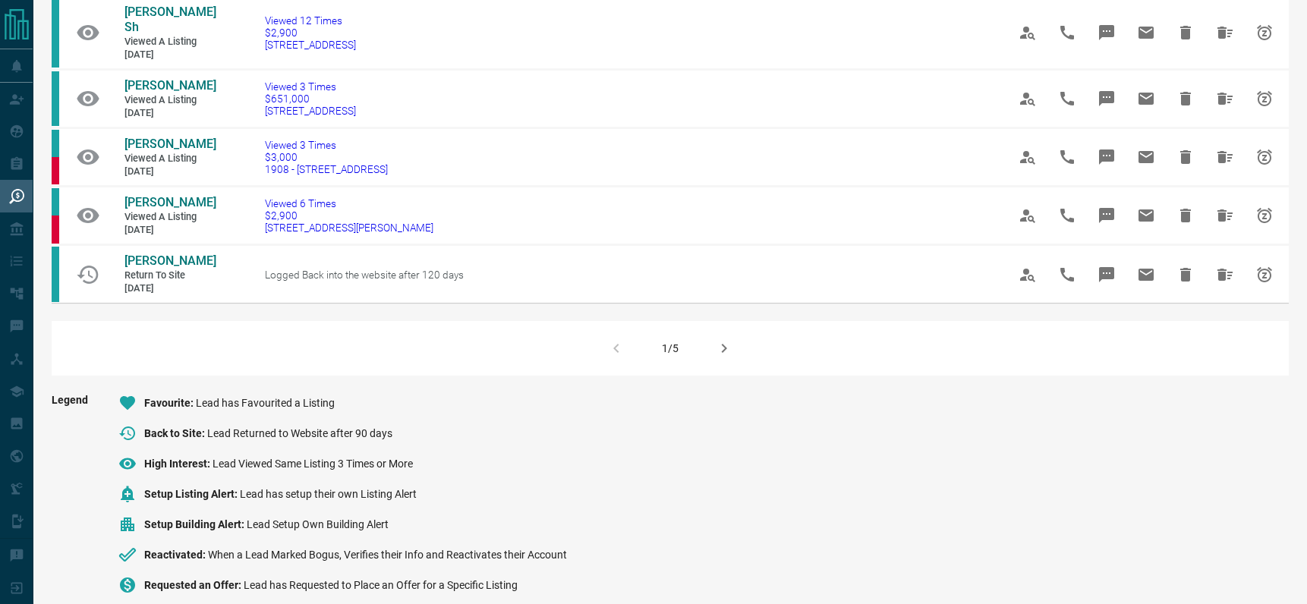
scroll to position [1014, 0]
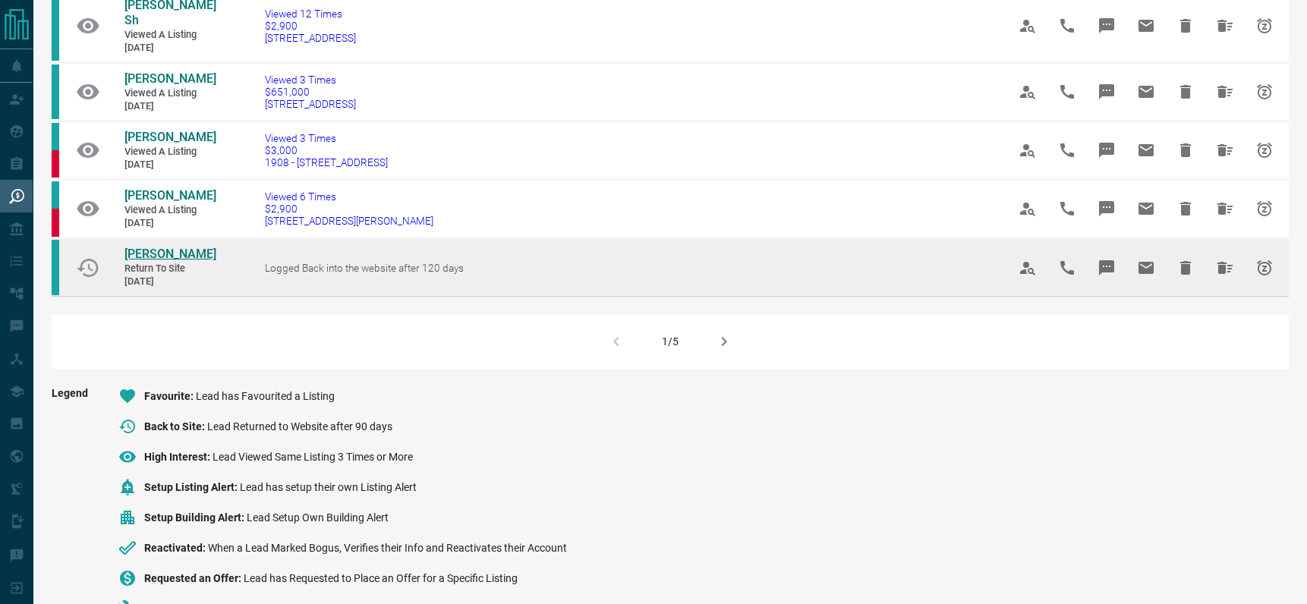
click at [153, 247] on span "[PERSON_NAME]" at bounding box center [171, 254] width 92 height 14
click at [1216, 259] on icon "Hide All from Yangming Yu" at bounding box center [1225, 268] width 18 height 18
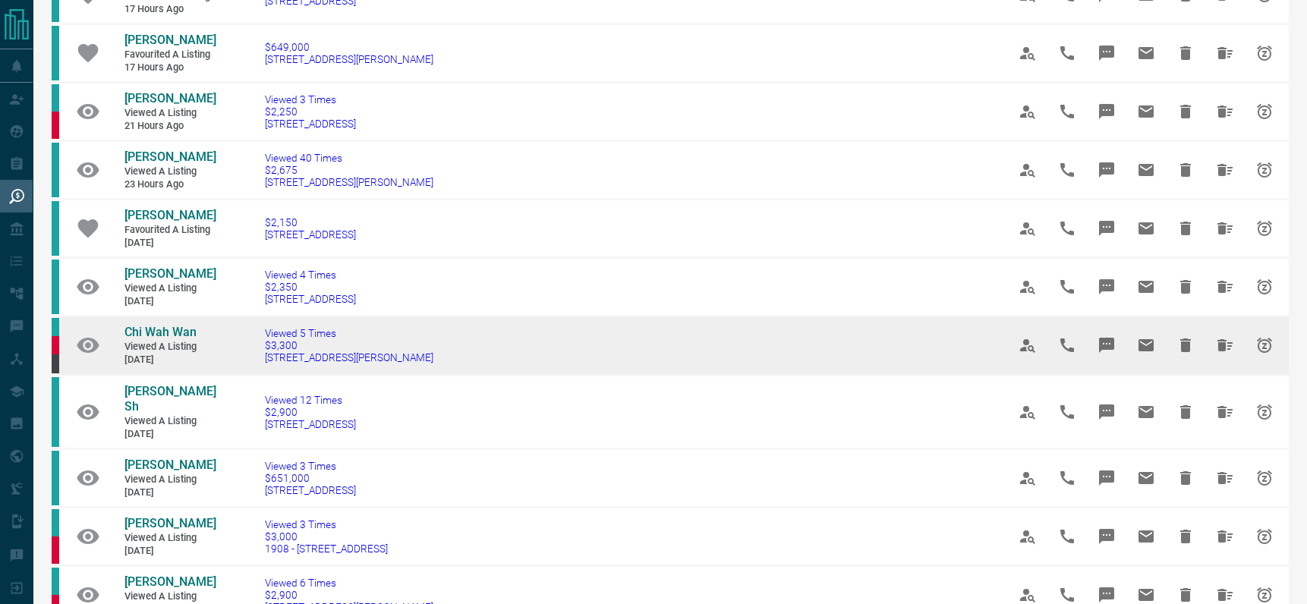
scroll to position [1020, 0]
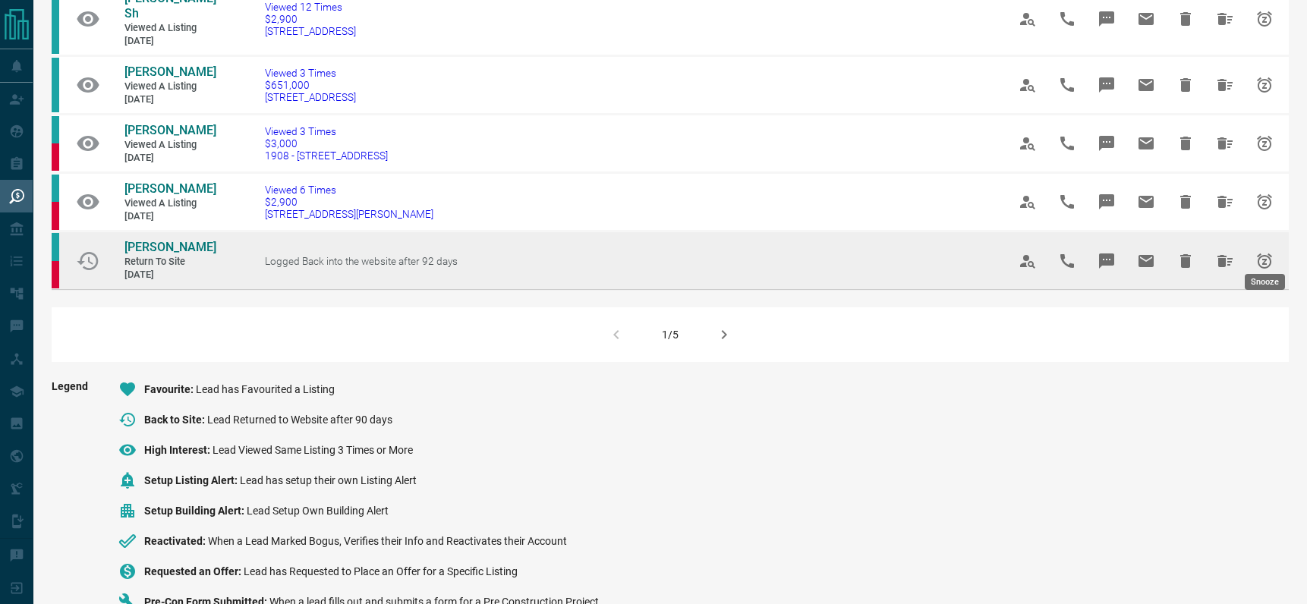
click at [1266, 252] on icon "Snooze" at bounding box center [1265, 261] width 18 height 18
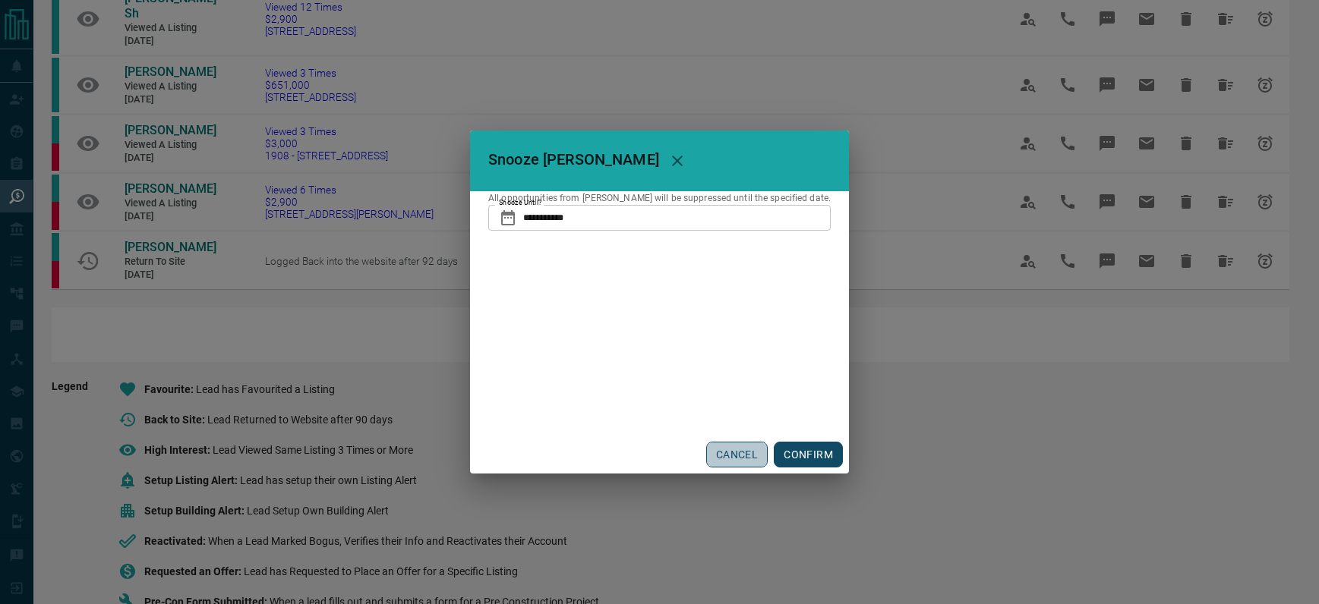
click at [754, 451] on button "CANCEL" at bounding box center [736, 455] width 61 height 26
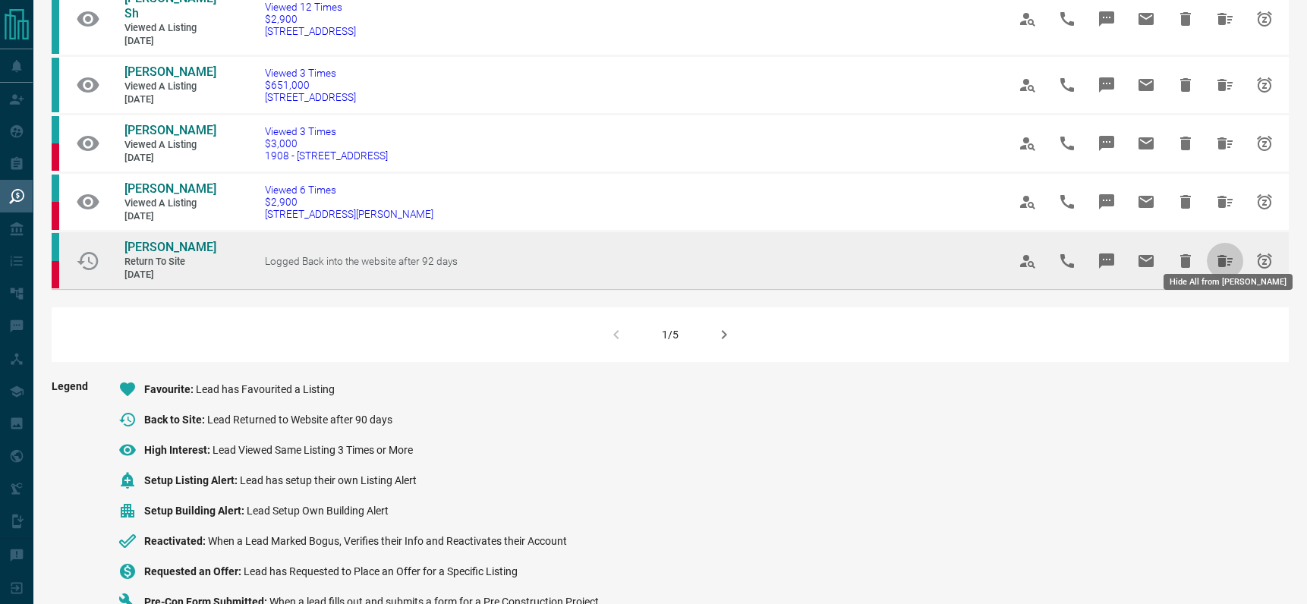
click at [1221, 255] on icon "Hide All from Chaz Escoffery" at bounding box center [1225, 261] width 15 height 12
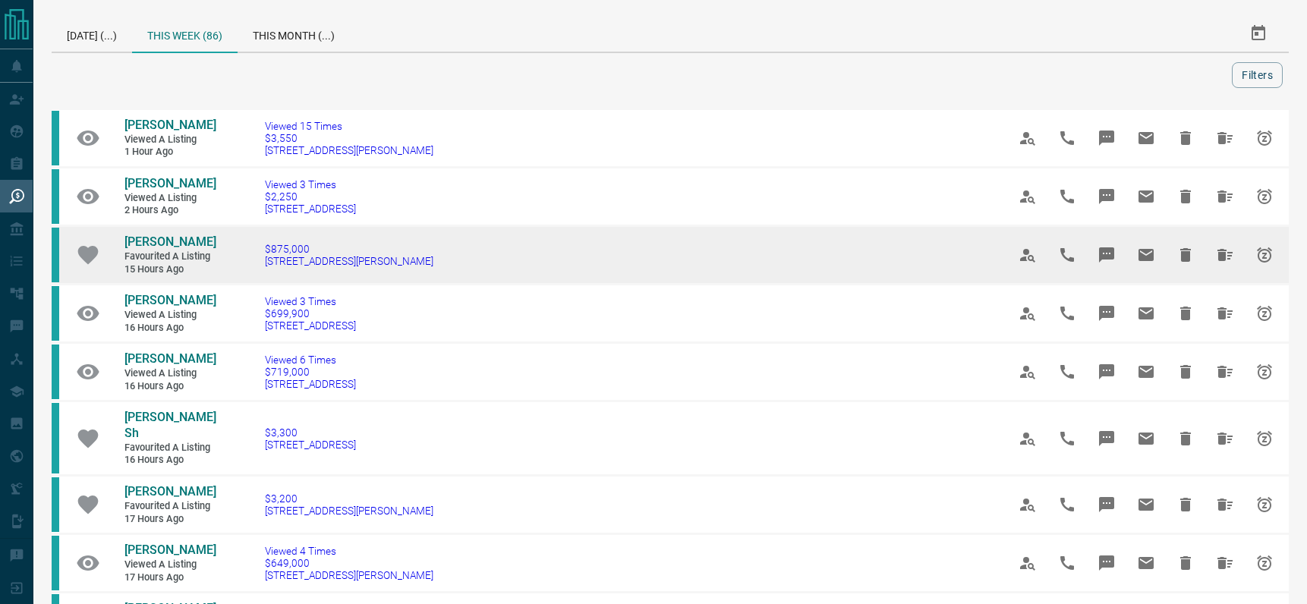
scroll to position [1130, 0]
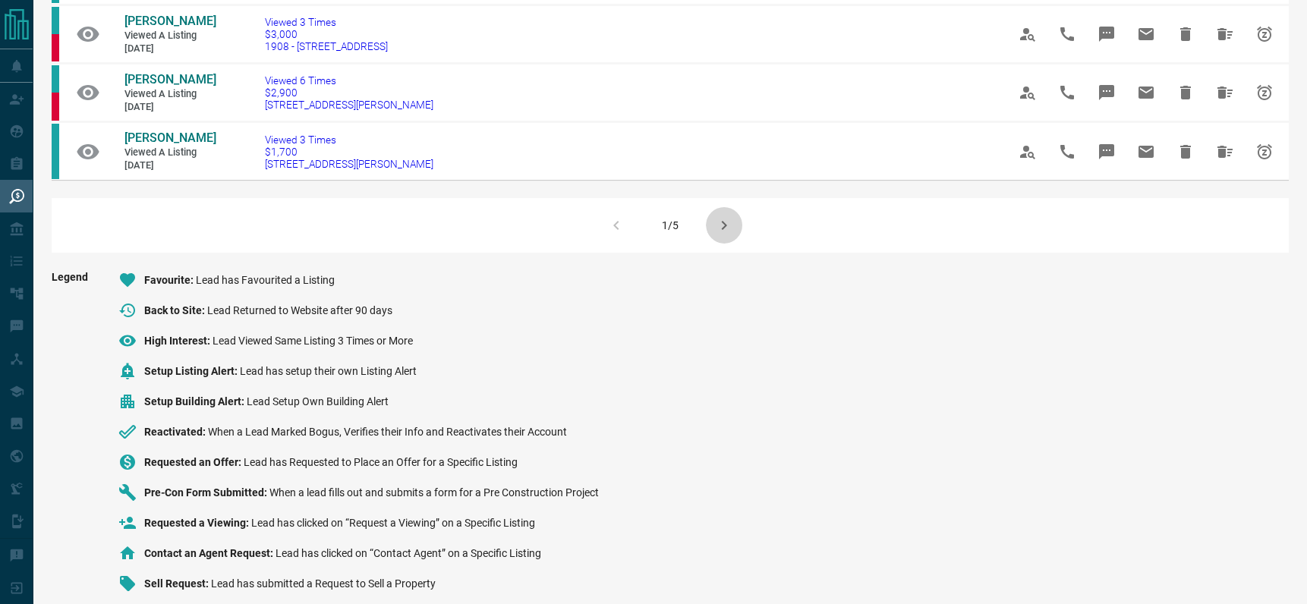
click at [727, 216] on icon "button" at bounding box center [724, 225] width 18 height 18
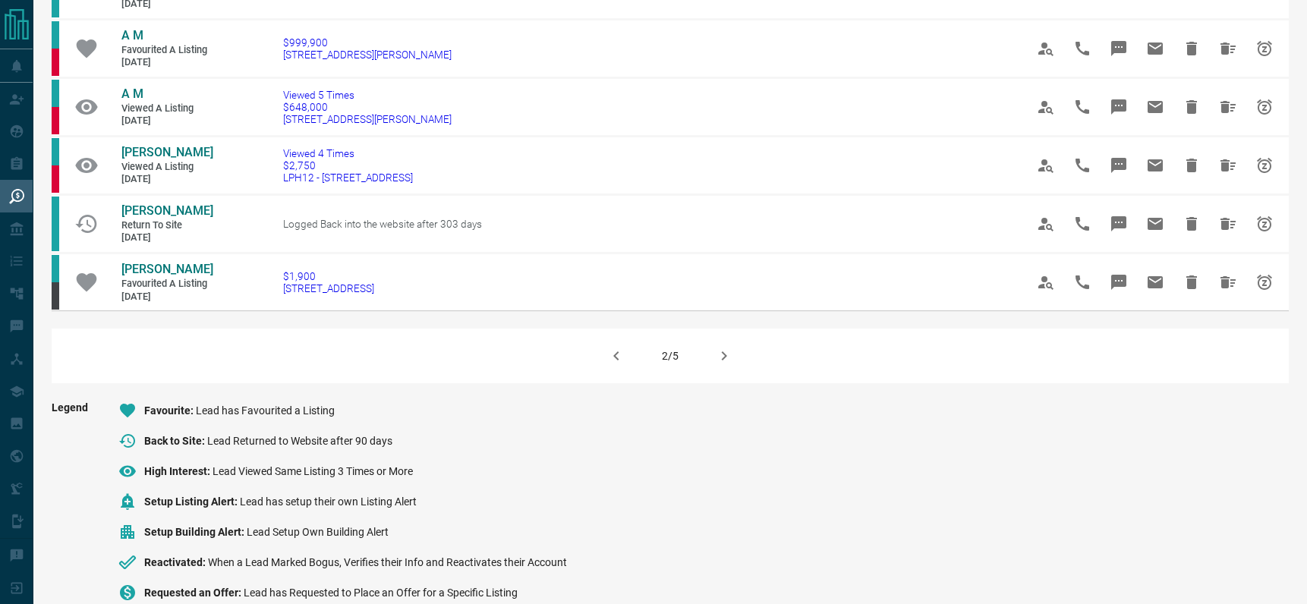
scroll to position [1012, 0]
click at [724, 352] on icon "button" at bounding box center [724, 355] width 18 height 18
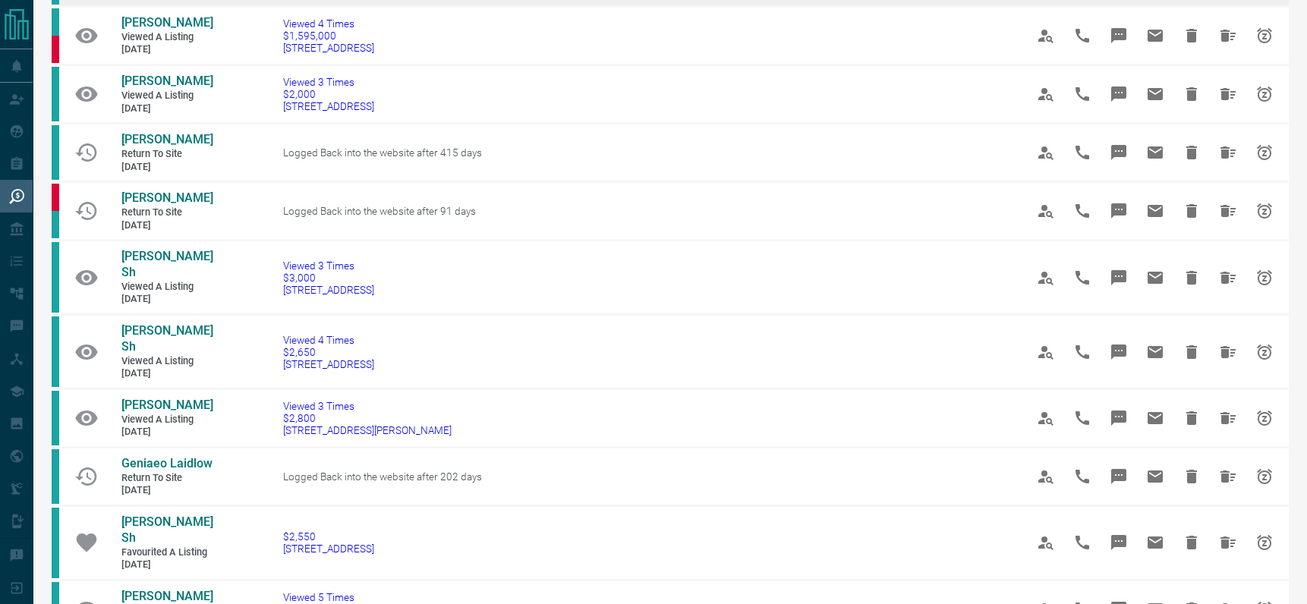
scroll to position [1121, 0]
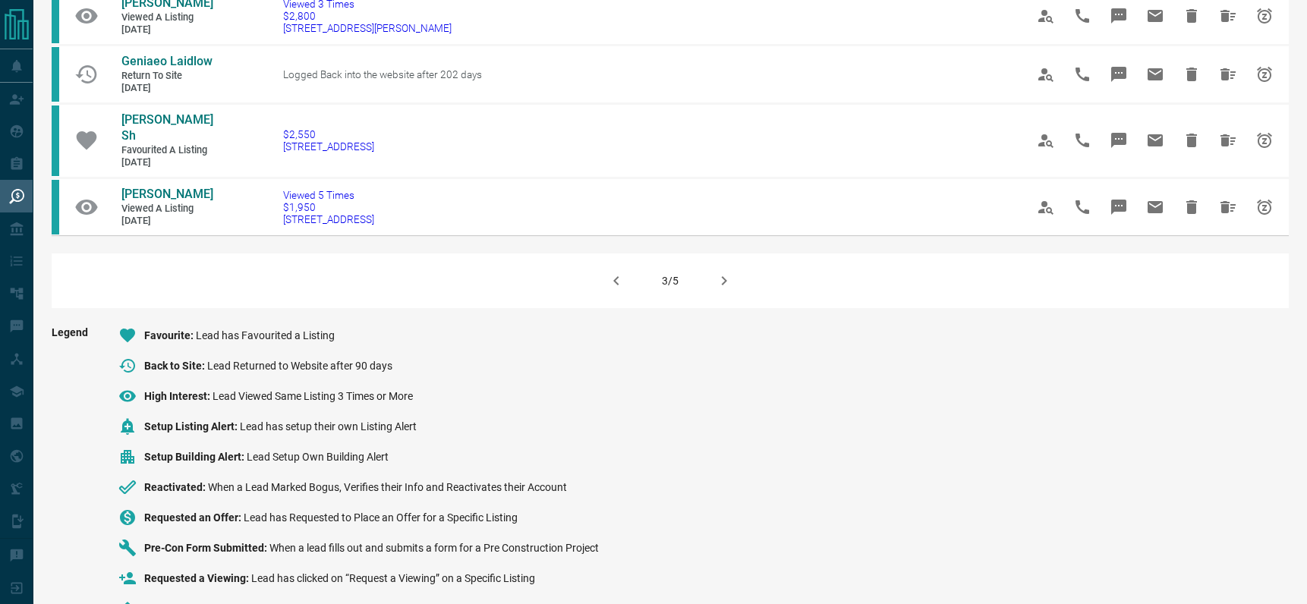
click at [725, 272] on icon "button" at bounding box center [724, 281] width 18 height 18
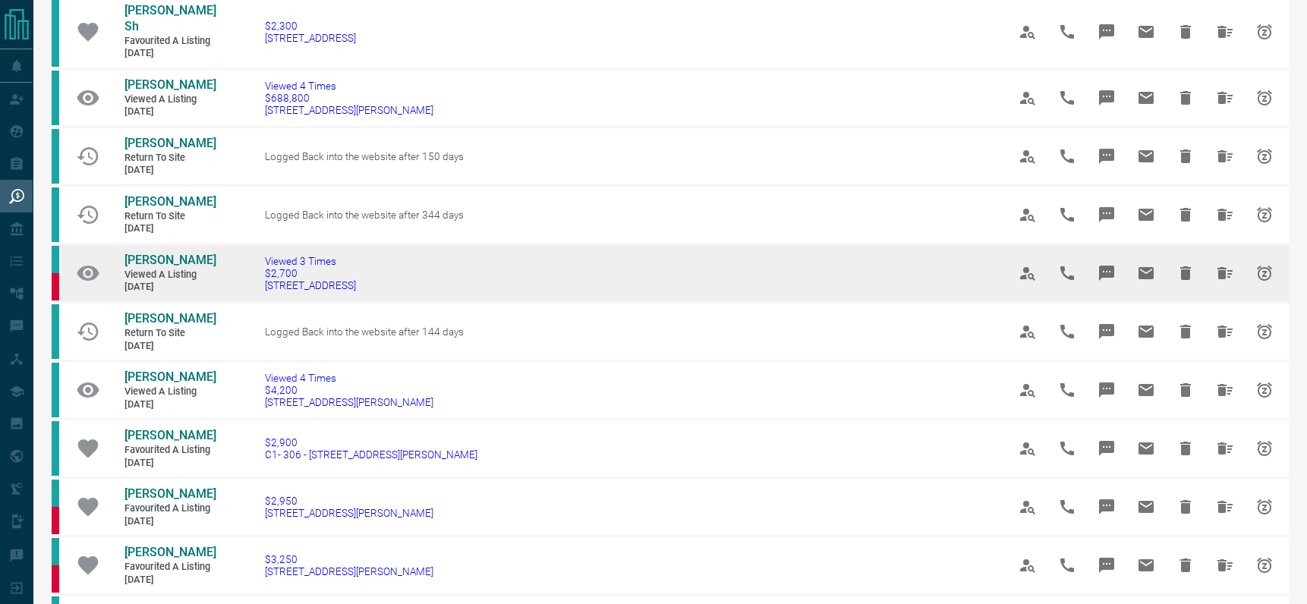
scroll to position [1158, 0]
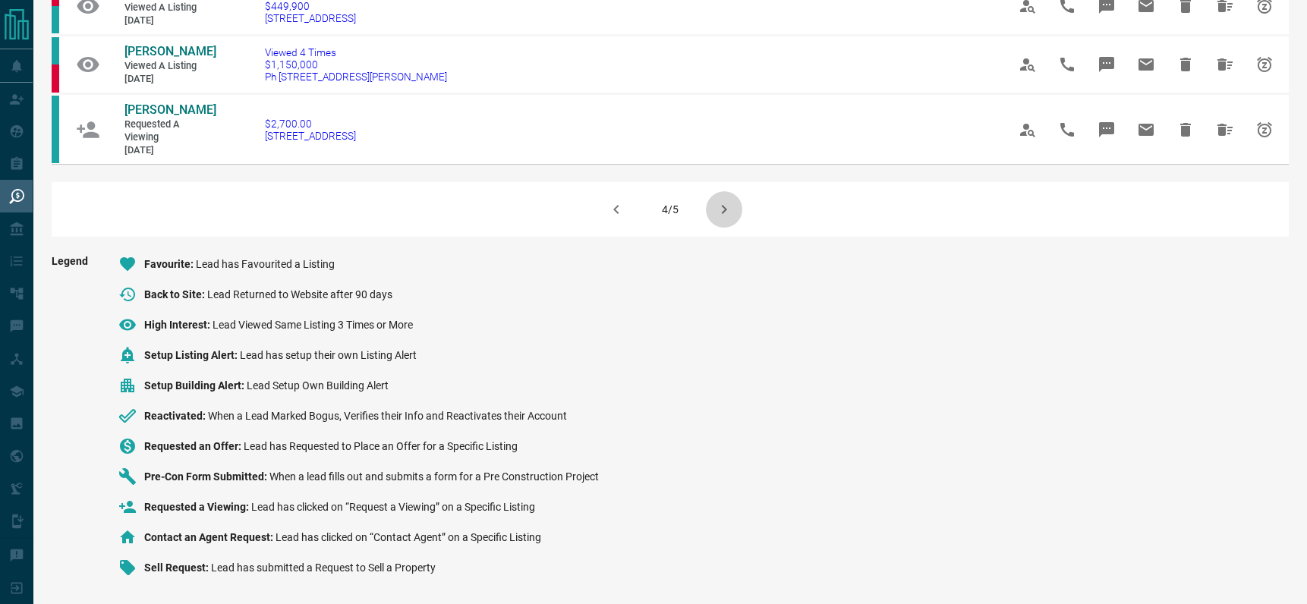
click at [728, 208] on icon "button" at bounding box center [724, 209] width 18 height 18
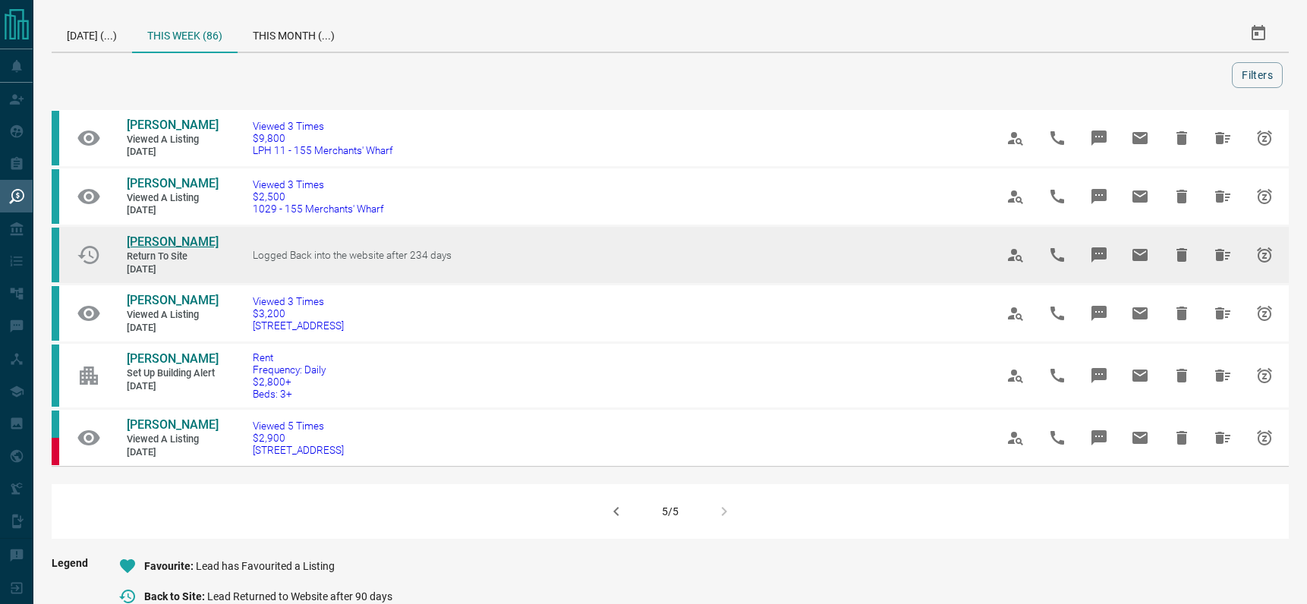
click at [143, 238] on span "[PERSON_NAME]" at bounding box center [173, 242] width 92 height 14
click at [140, 239] on span "[PERSON_NAME]" at bounding box center [173, 242] width 92 height 14
click at [1225, 257] on icon "Hide All from Haein Kim" at bounding box center [1223, 255] width 18 height 18
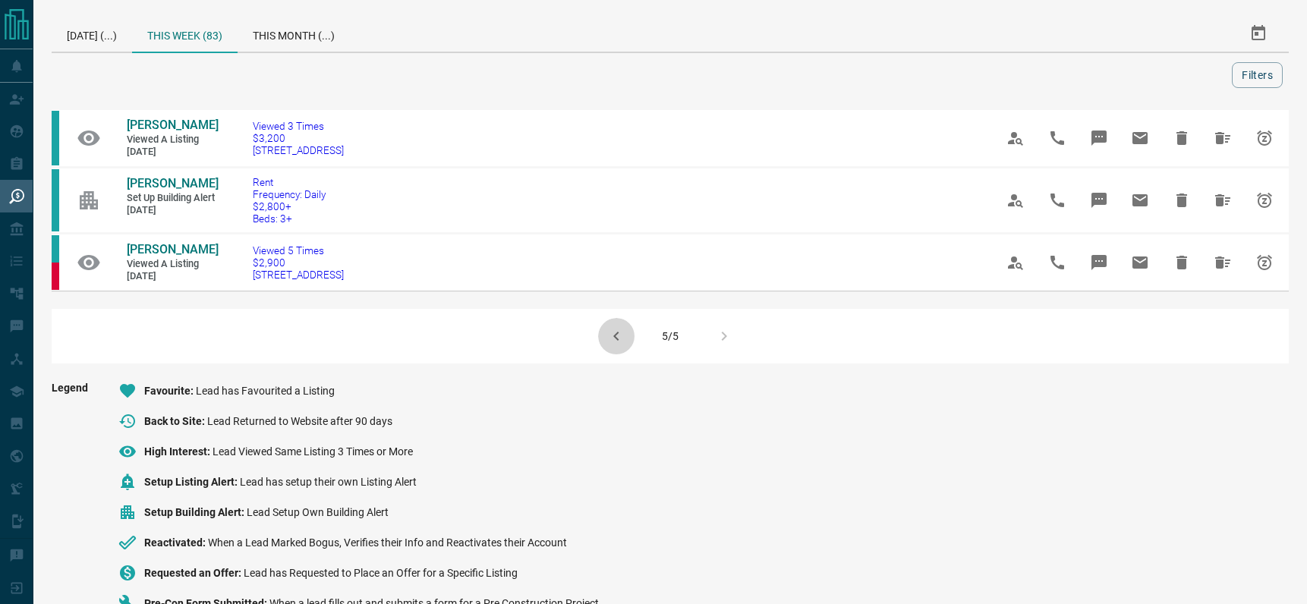
click at [616, 336] on icon "button" at bounding box center [615, 336] width 5 height 9
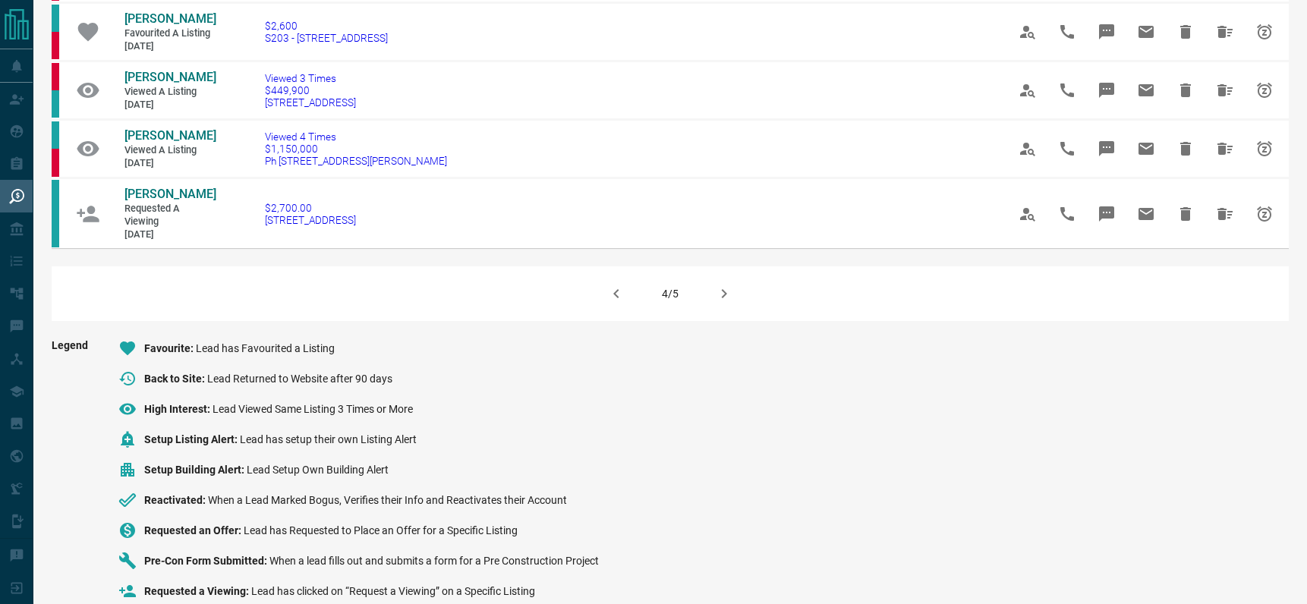
scroll to position [880, 0]
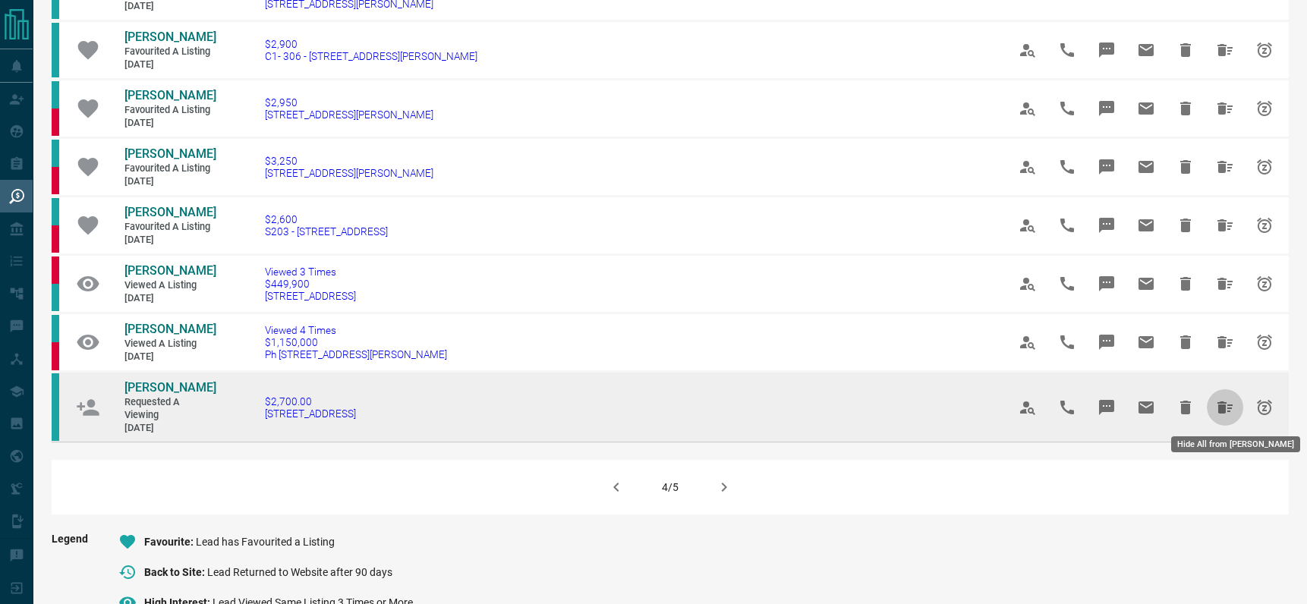
click at [1225, 408] on icon "Hide All from Ujjwal Seth" at bounding box center [1225, 408] width 18 height 18
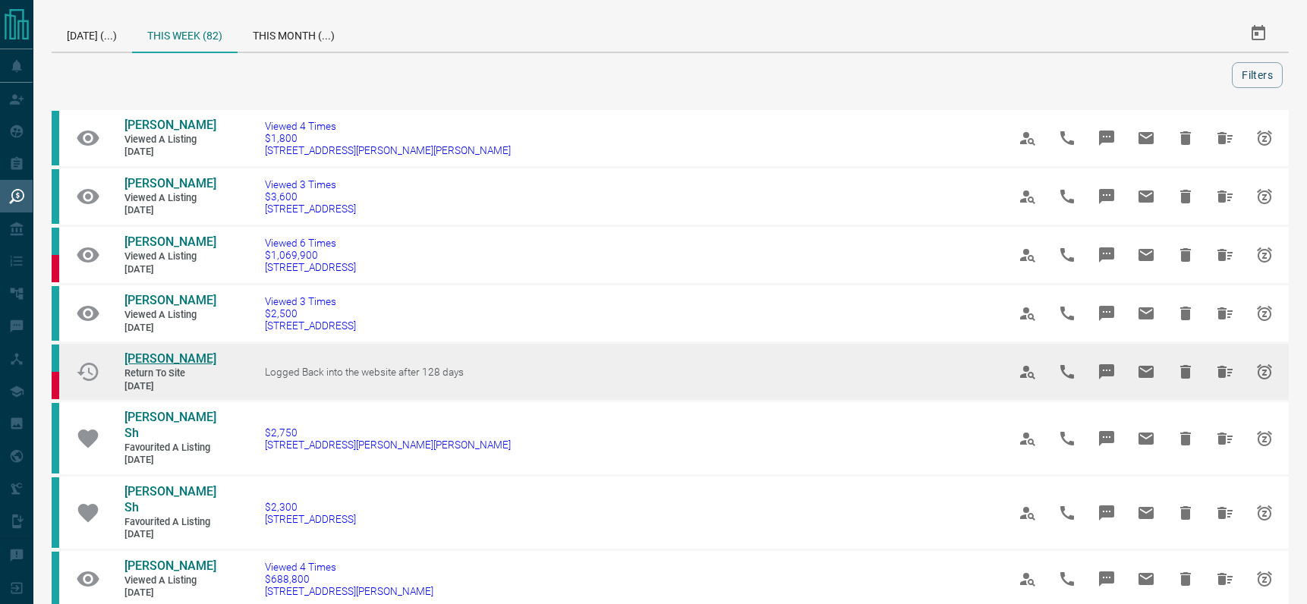
click at [170, 354] on span "[PERSON_NAME]" at bounding box center [171, 359] width 92 height 14
click at [1222, 375] on icon "Hide All from Ashley Nichols" at bounding box center [1225, 372] width 15 height 12
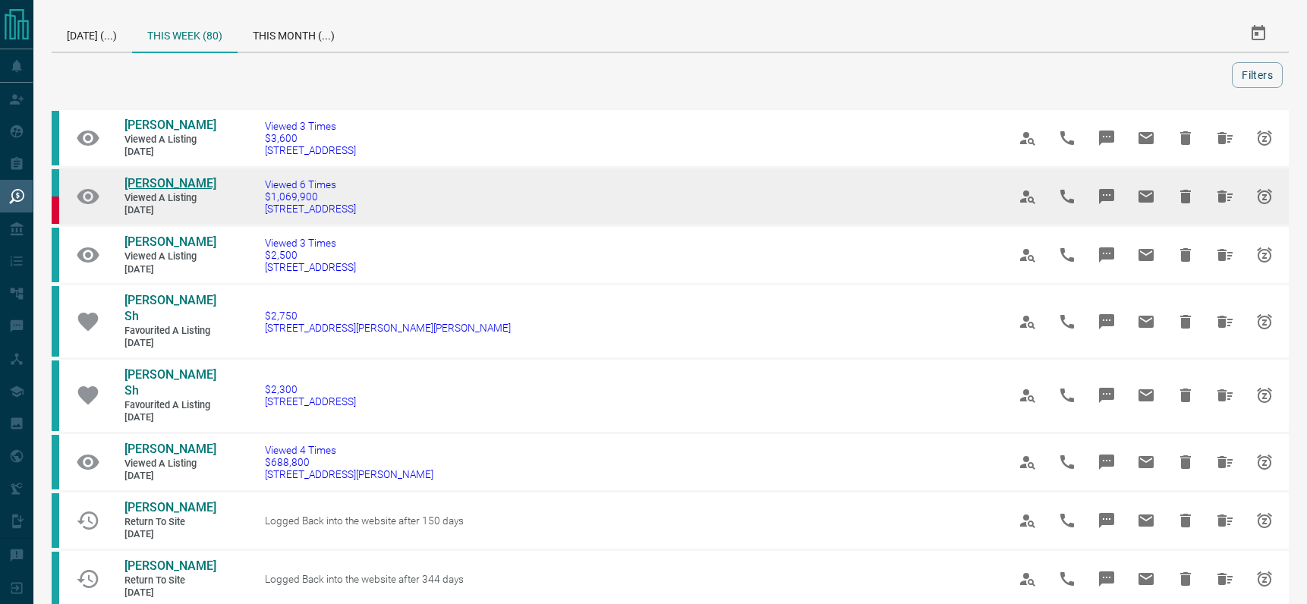
click at [137, 180] on span "[PERSON_NAME]" at bounding box center [171, 183] width 92 height 14
click at [1221, 194] on icon "Hide All from Bill Simpson" at bounding box center [1225, 197] width 15 height 12
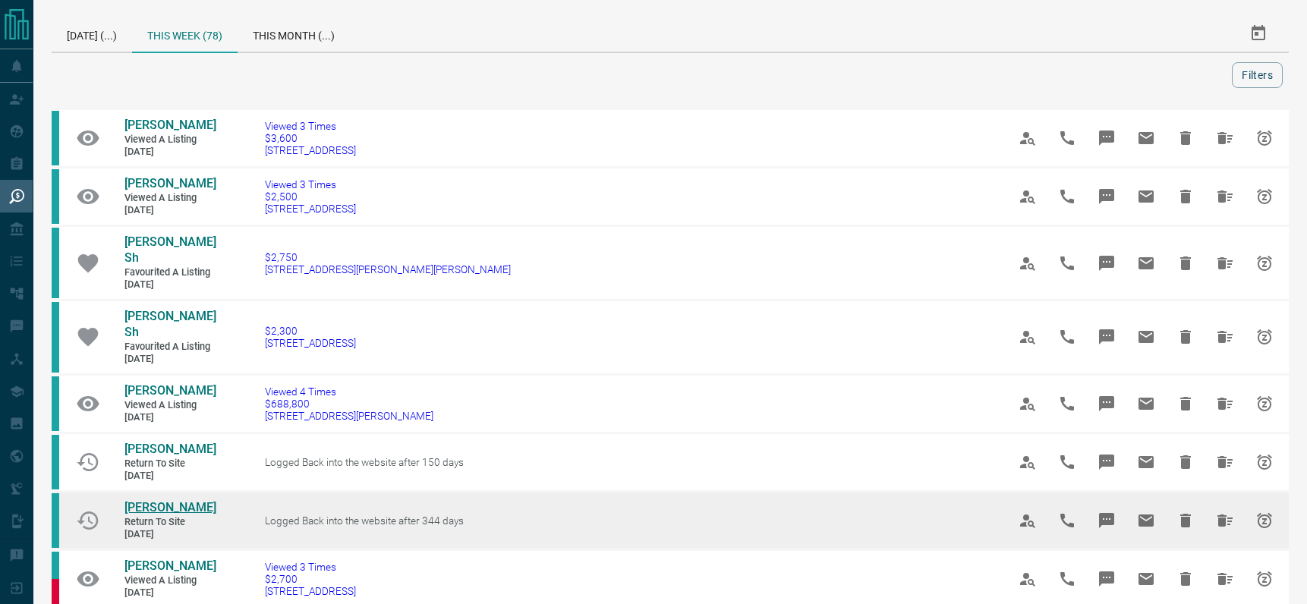
click at [145, 500] on span "[PERSON_NAME]" at bounding box center [171, 507] width 92 height 14
click at [1223, 515] on icon "Hide All from Stella Zhang" at bounding box center [1225, 521] width 15 height 12
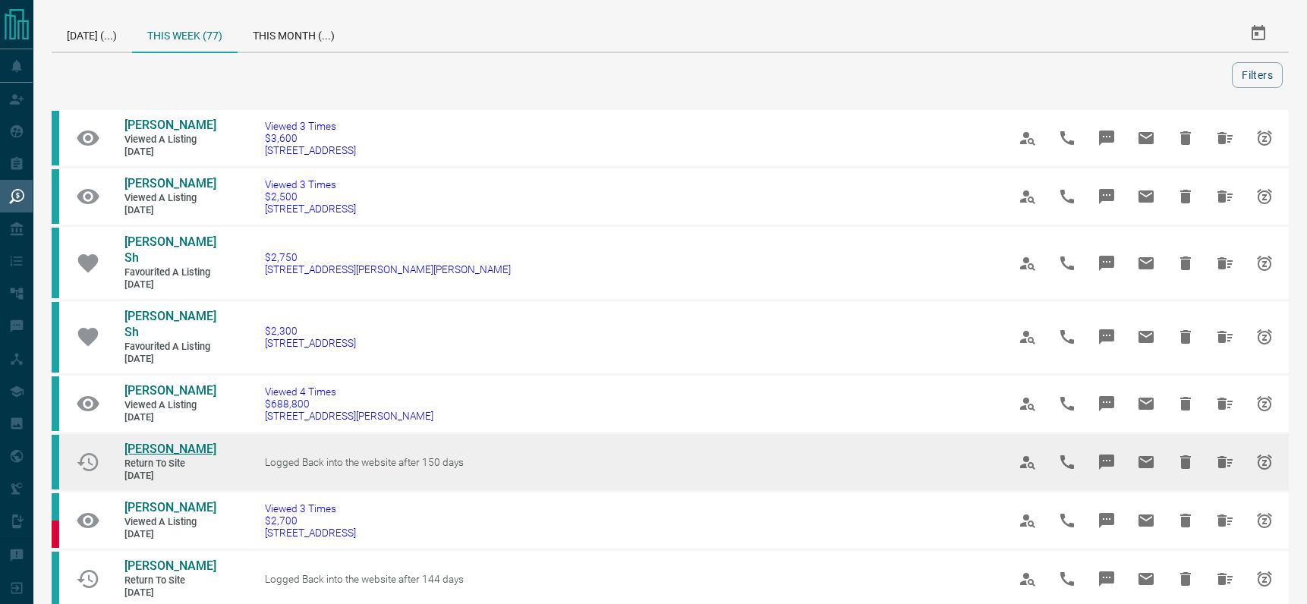
click at [140, 442] on span "[PERSON_NAME]" at bounding box center [171, 449] width 92 height 14
click at [1221, 453] on icon "Hide All from Laurel Clark" at bounding box center [1225, 462] width 18 height 18
click at [142, 442] on span "[PERSON_NAME]" at bounding box center [171, 449] width 92 height 14
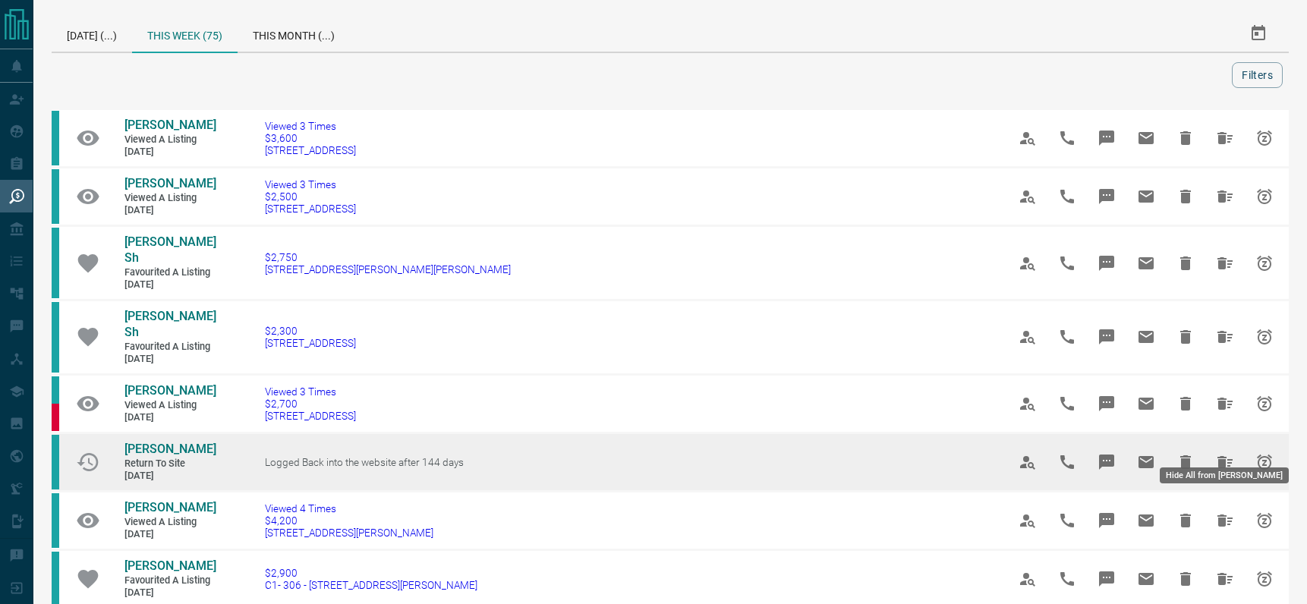
click at [1219, 456] on icon "Hide All from DENYS GRANKIN" at bounding box center [1225, 462] width 15 height 12
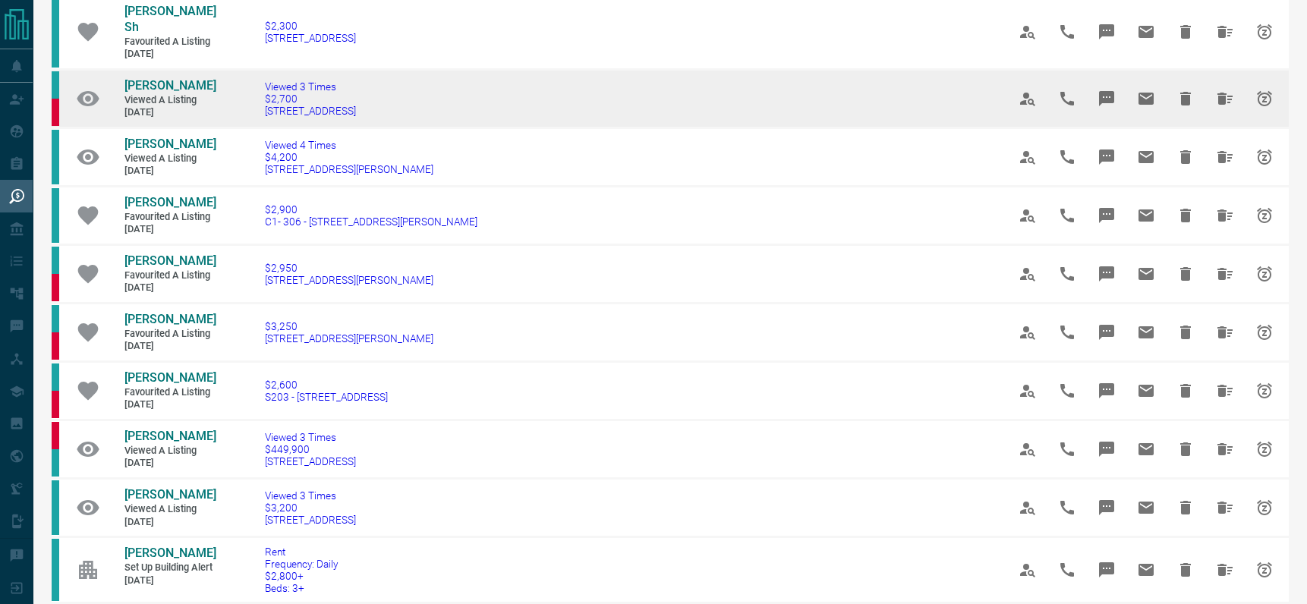
scroll to position [310, 0]
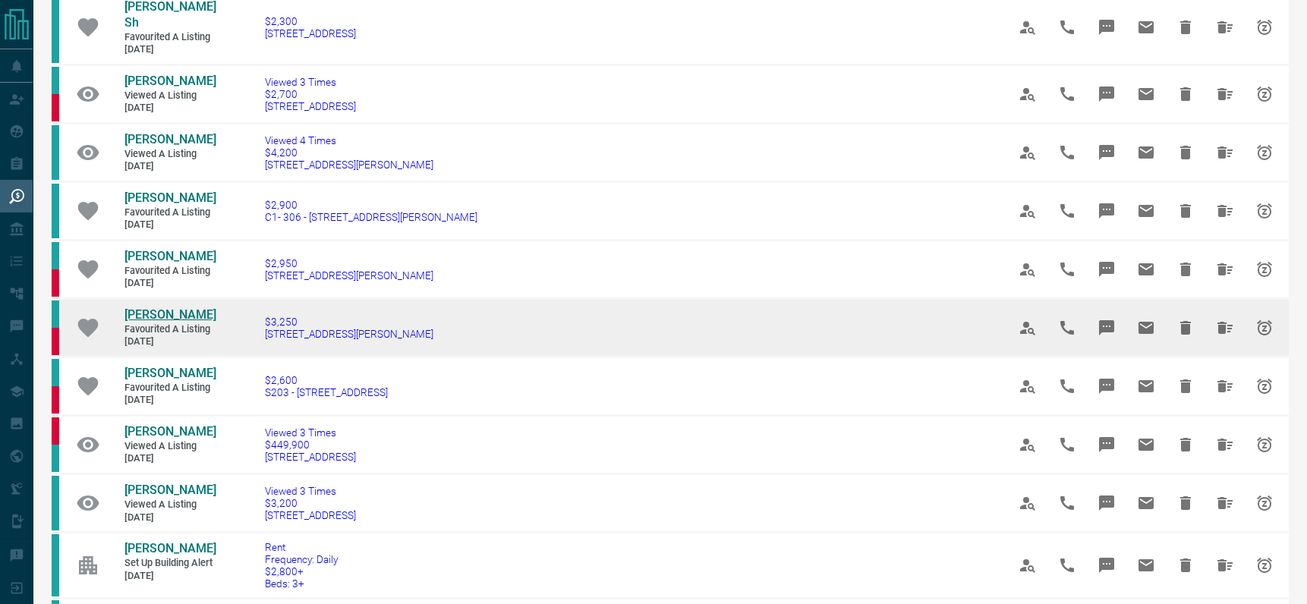
click at [171, 307] on span "[PERSON_NAME]" at bounding box center [171, 314] width 92 height 14
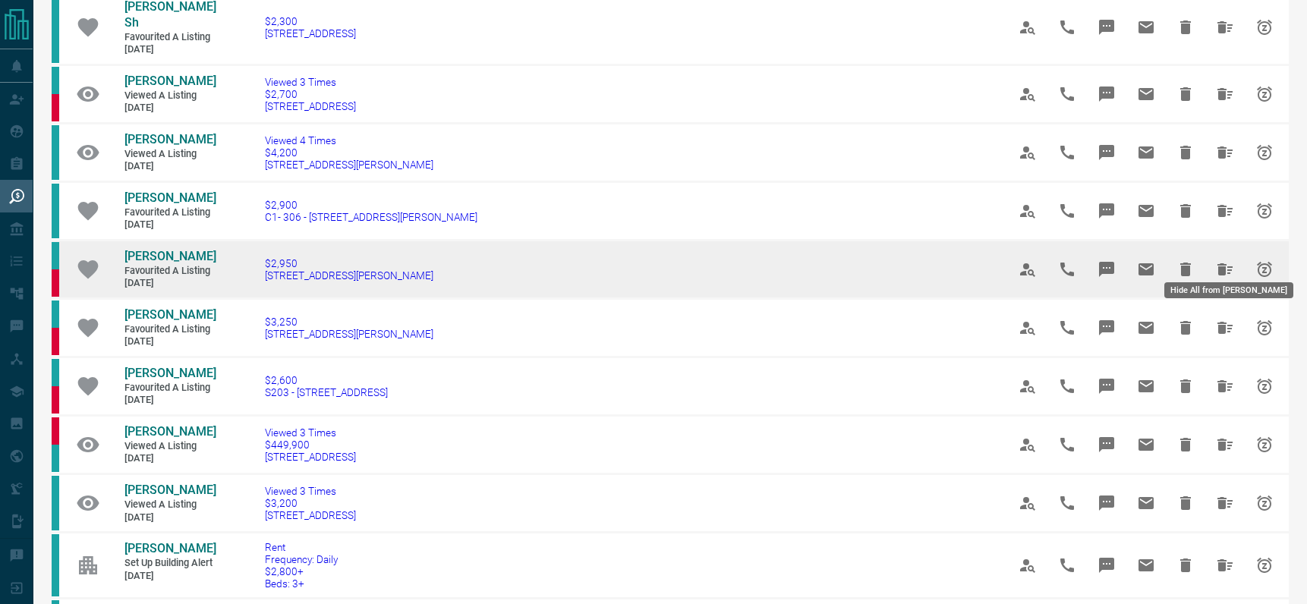
click at [1218, 263] on icon "Hide All from Elizabeth Aferi" at bounding box center [1225, 269] width 15 height 12
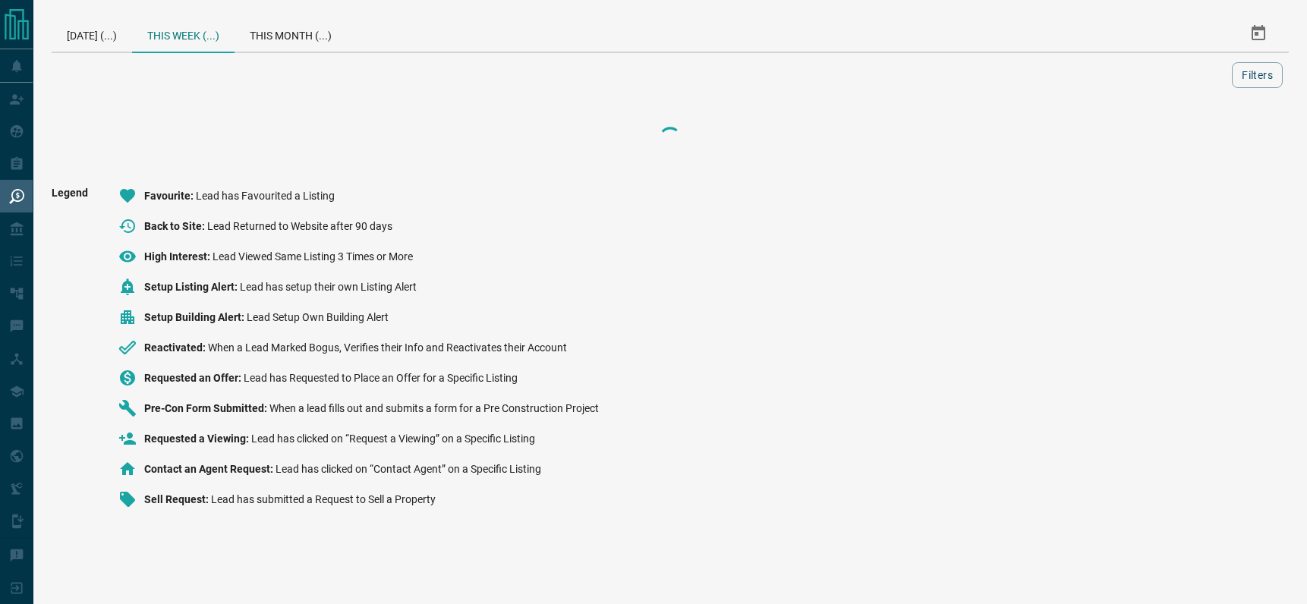
scroll to position [0, 0]
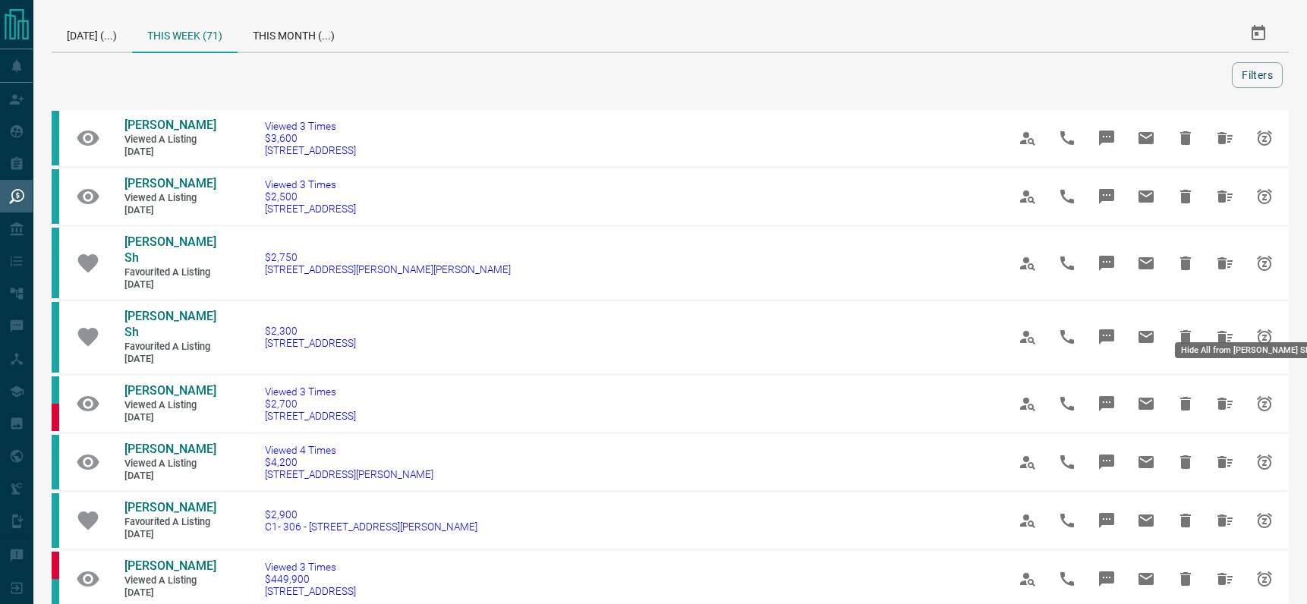
click at [1222, 328] on icon "Hide All from Kiana Sh" at bounding box center [1225, 337] width 18 height 18
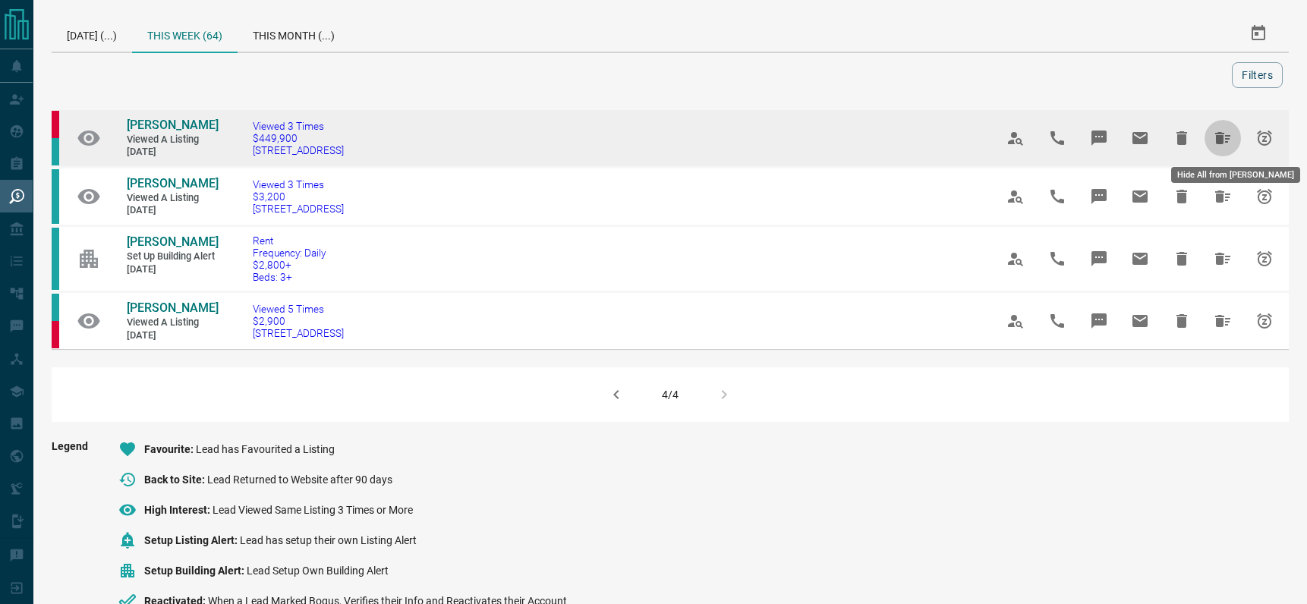
click at [1216, 129] on icon "Hide All from Jisung Lee" at bounding box center [1223, 138] width 18 height 18
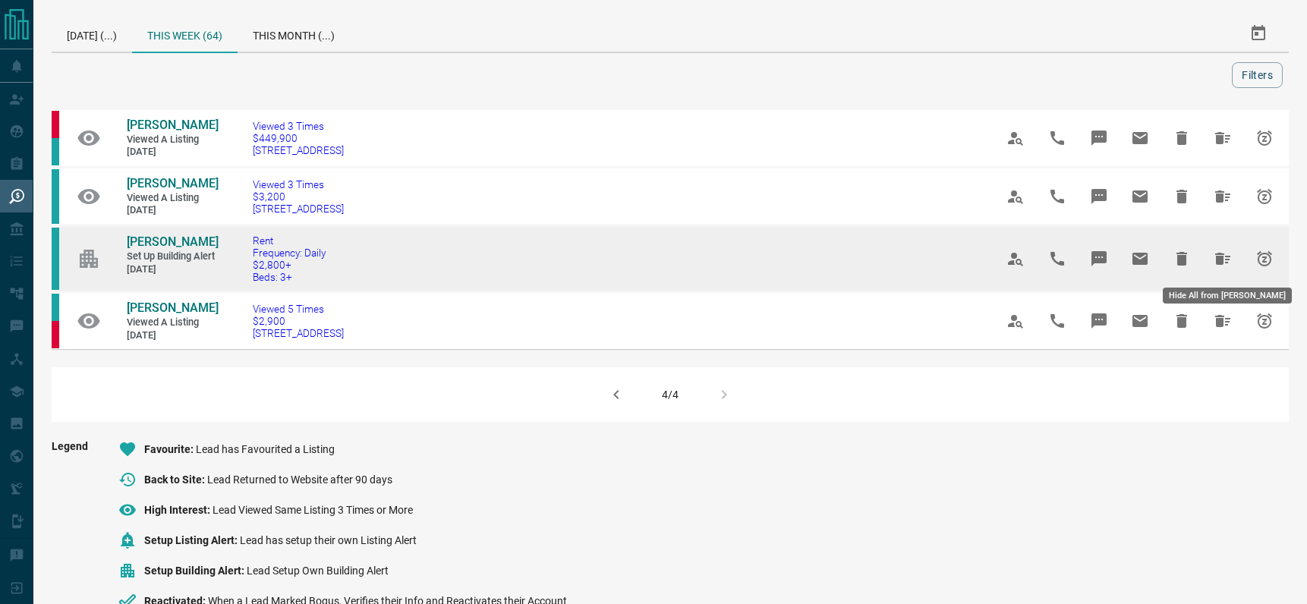
click at [1219, 254] on icon "Hide All from Bita Azarbarzin" at bounding box center [1223, 259] width 15 height 12
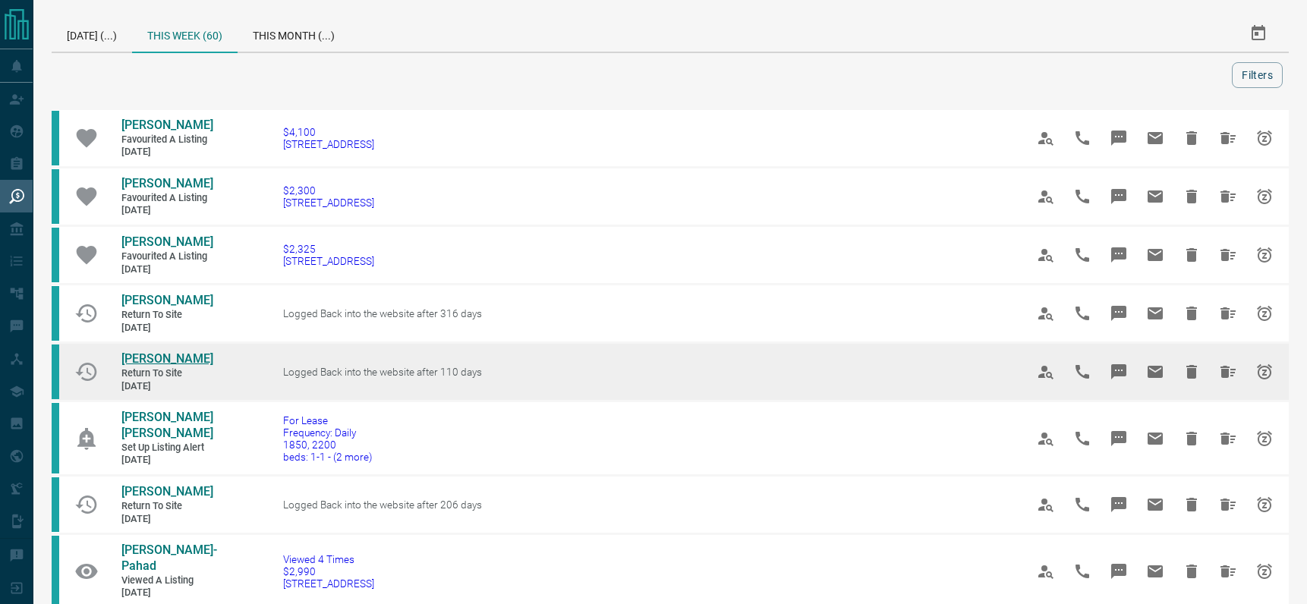
click at [155, 358] on span "[PERSON_NAME]" at bounding box center [167, 359] width 92 height 14
click at [1221, 369] on icon "Hide All from Duncan Yung" at bounding box center [1228, 372] width 15 height 12
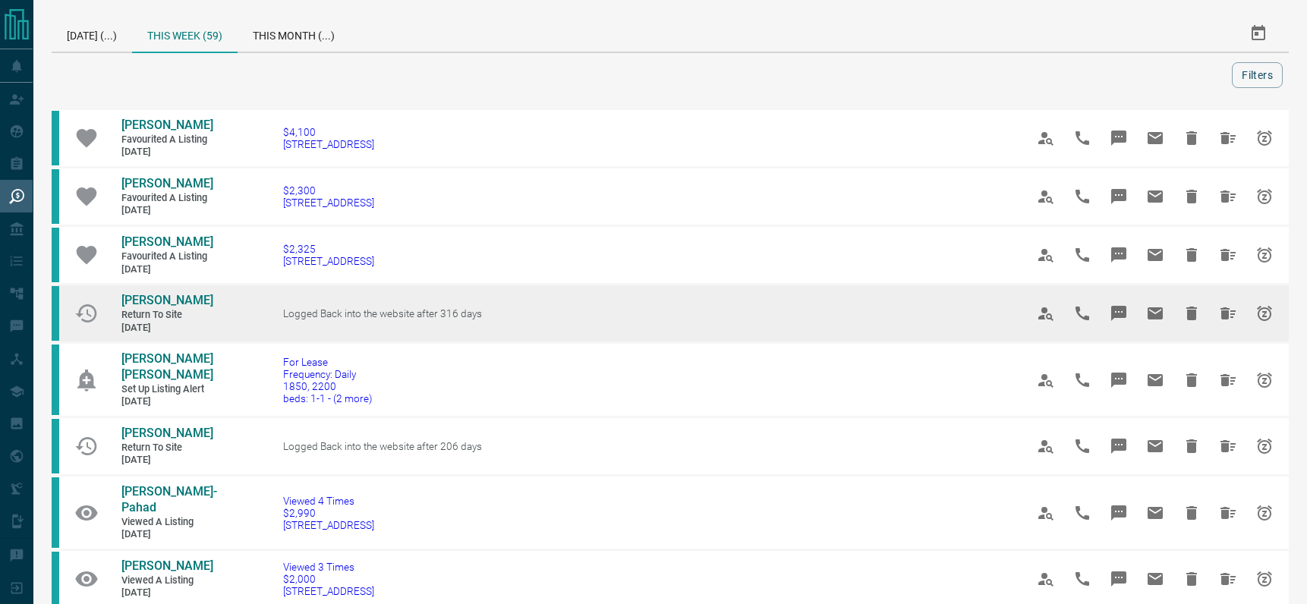
click at [149, 292] on td "[PERSON_NAME] Return to Site [DATE]" at bounding box center [156, 313] width 114 height 56
click at [150, 298] on span "[PERSON_NAME]" at bounding box center [167, 300] width 92 height 14
click at [1232, 312] on icon "Hide All from Rachael Lee" at bounding box center [1228, 313] width 18 height 18
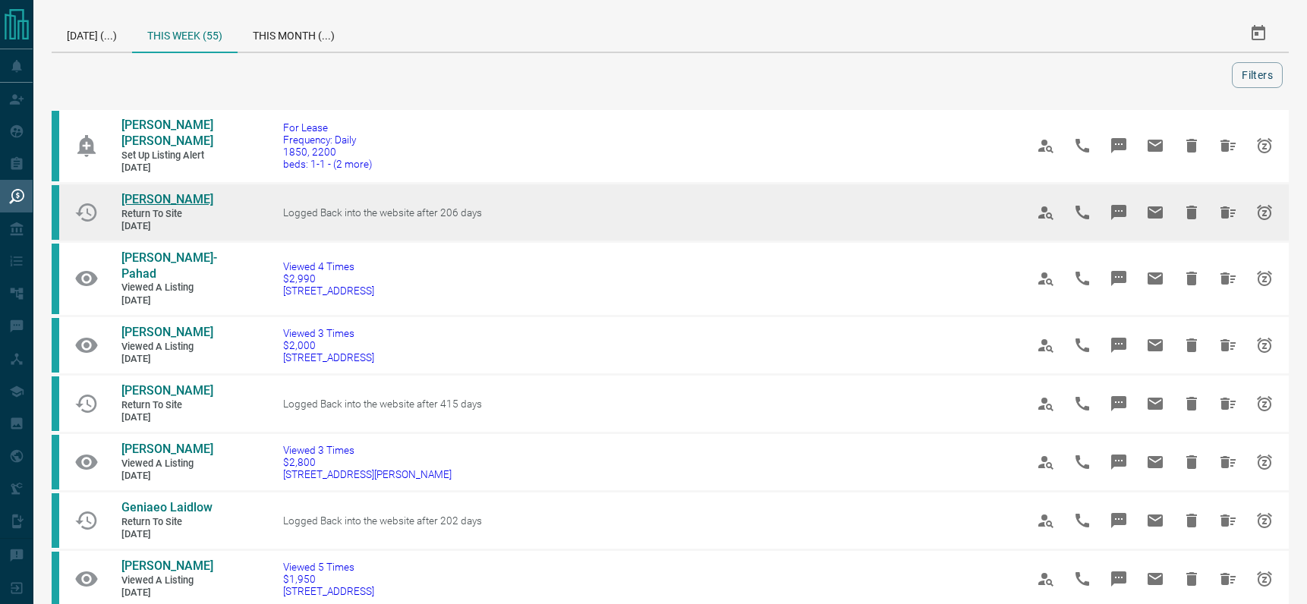
click at [156, 194] on span "[PERSON_NAME]" at bounding box center [167, 199] width 92 height 14
click at [1229, 207] on icon "Hide All from Khanh Pham" at bounding box center [1228, 212] width 18 height 18
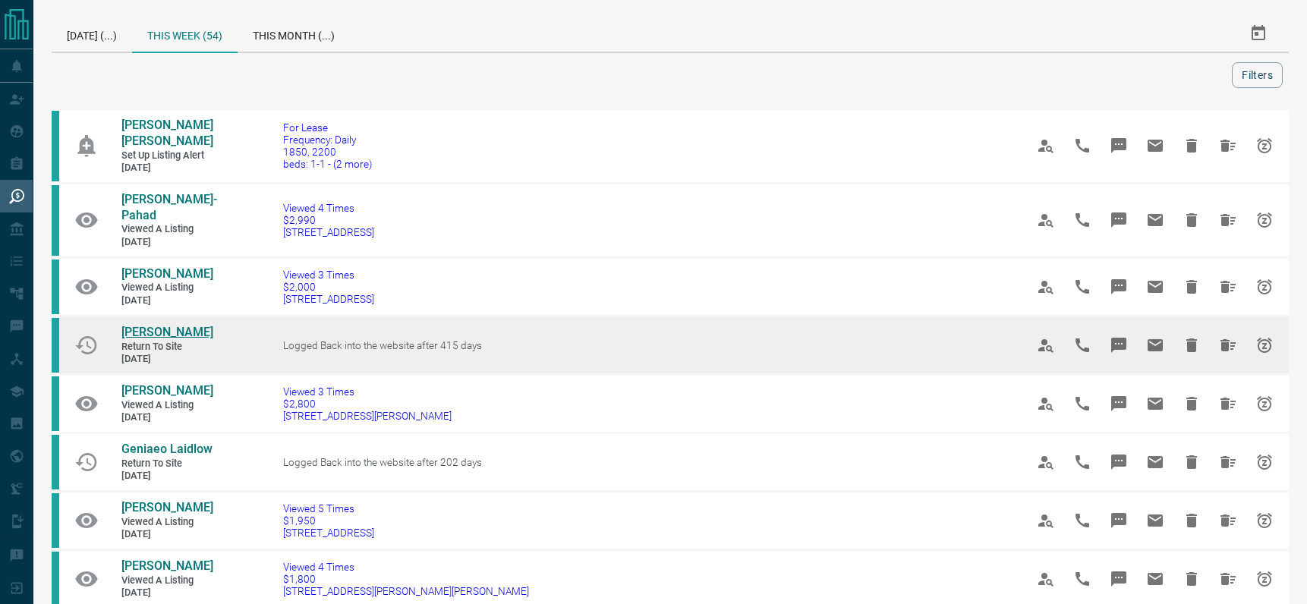
click at [173, 325] on span "[PERSON_NAME]" at bounding box center [167, 332] width 92 height 14
click at [1232, 327] on button "Hide All from Robin Baptiste" at bounding box center [1228, 345] width 36 height 36
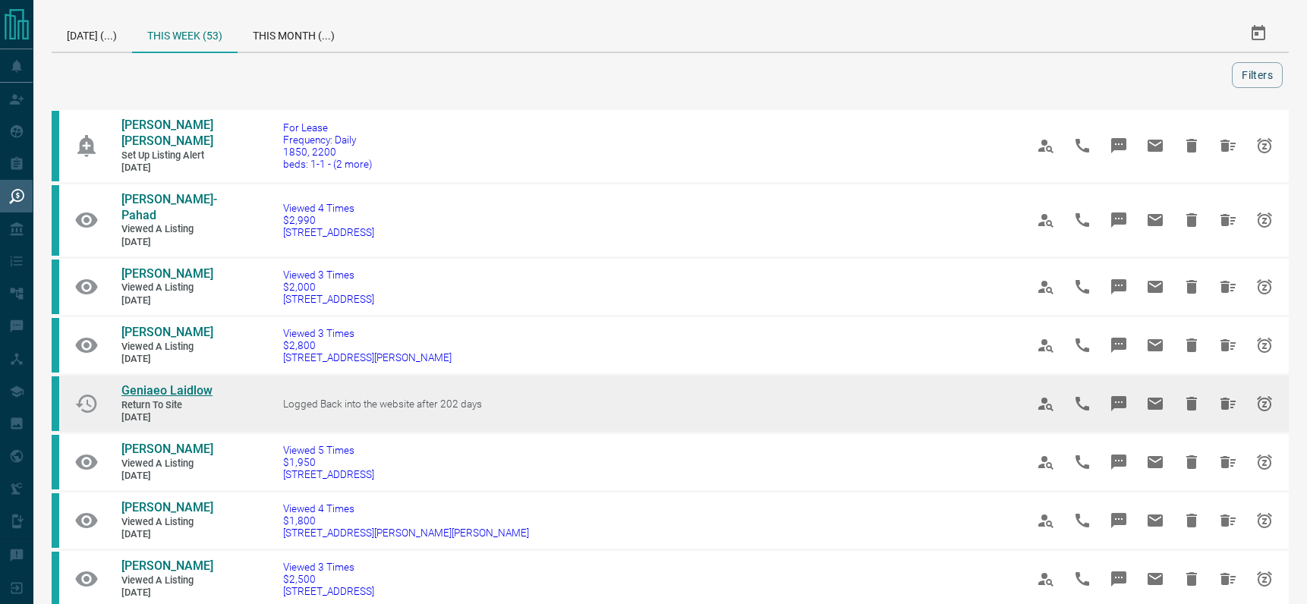
click at [172, 383] on span "Geniaeo Laidlow" at bounding box center [166, 390] width 91 height 14
click at [1223, 398] on icon "Hide All from Geniaeo Laidlow" at bounding box center [1228, 404] width 15 height 12
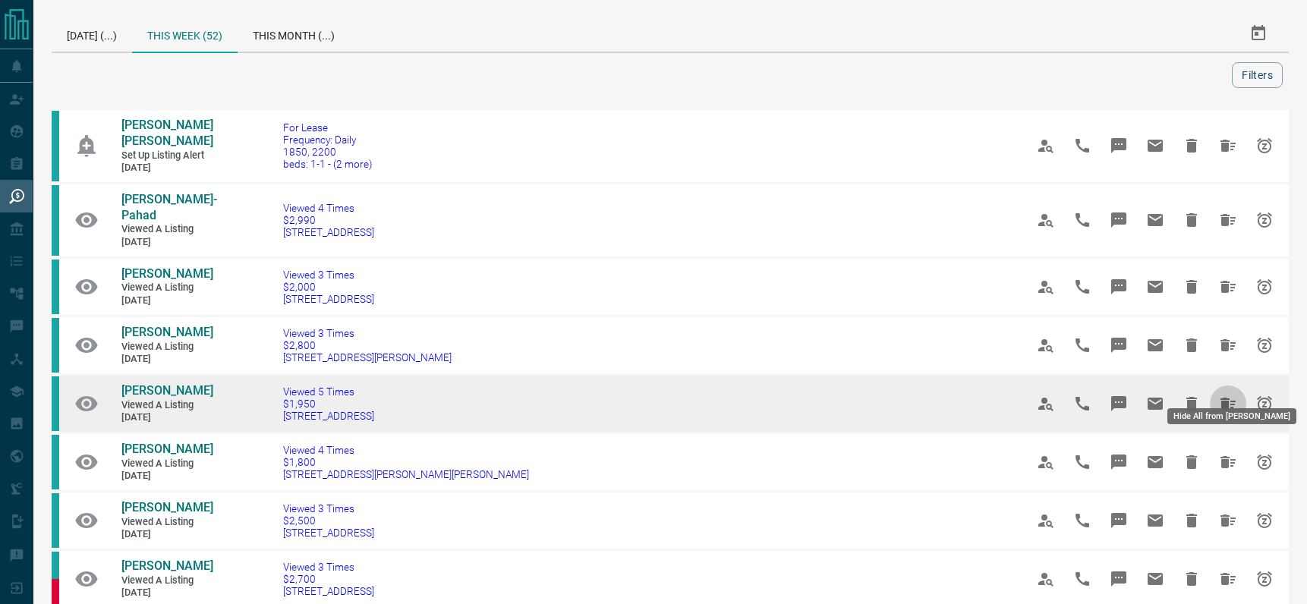
click at [1221, 398] on icon "Hide All from Yailin Oyarce" at bounding box center [1228, 404] width 15 height 12
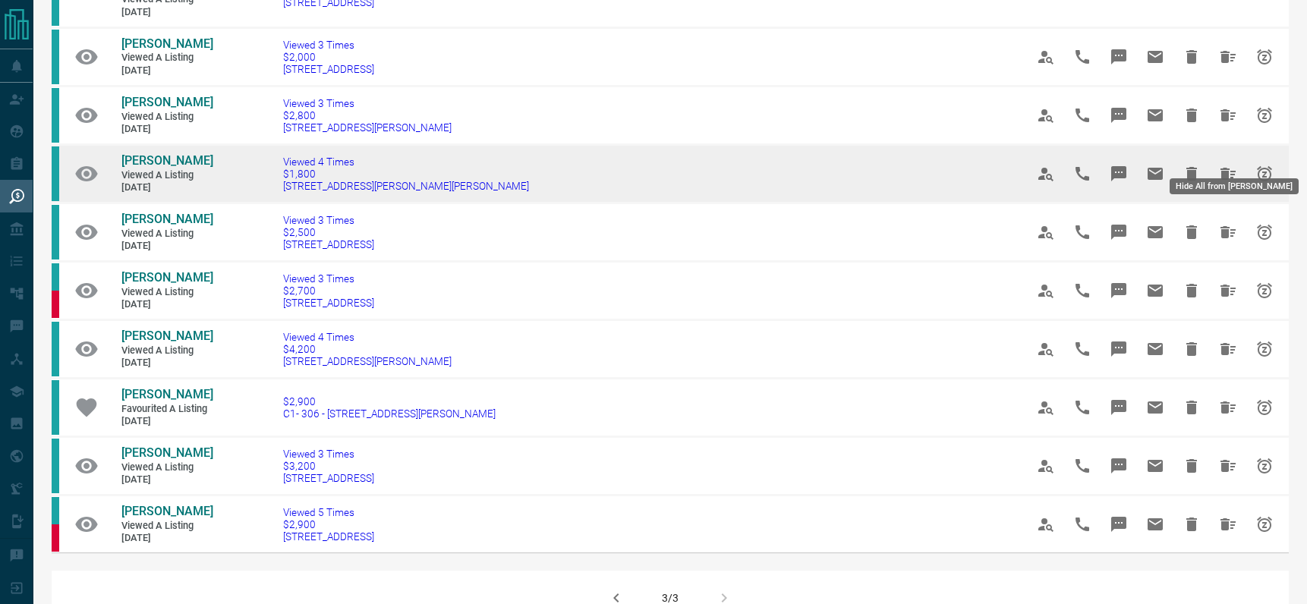
scroll to position [284, 0]
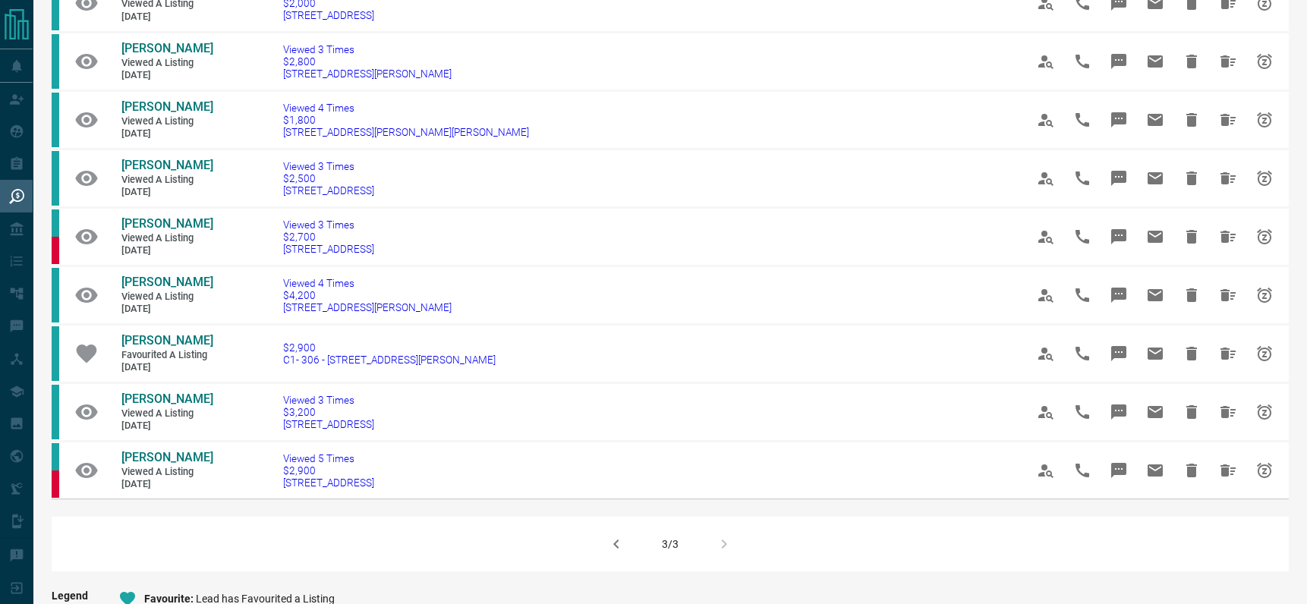
click at [614, 538] on icon "button" at bounding box center [616, 544] width 18 height 18
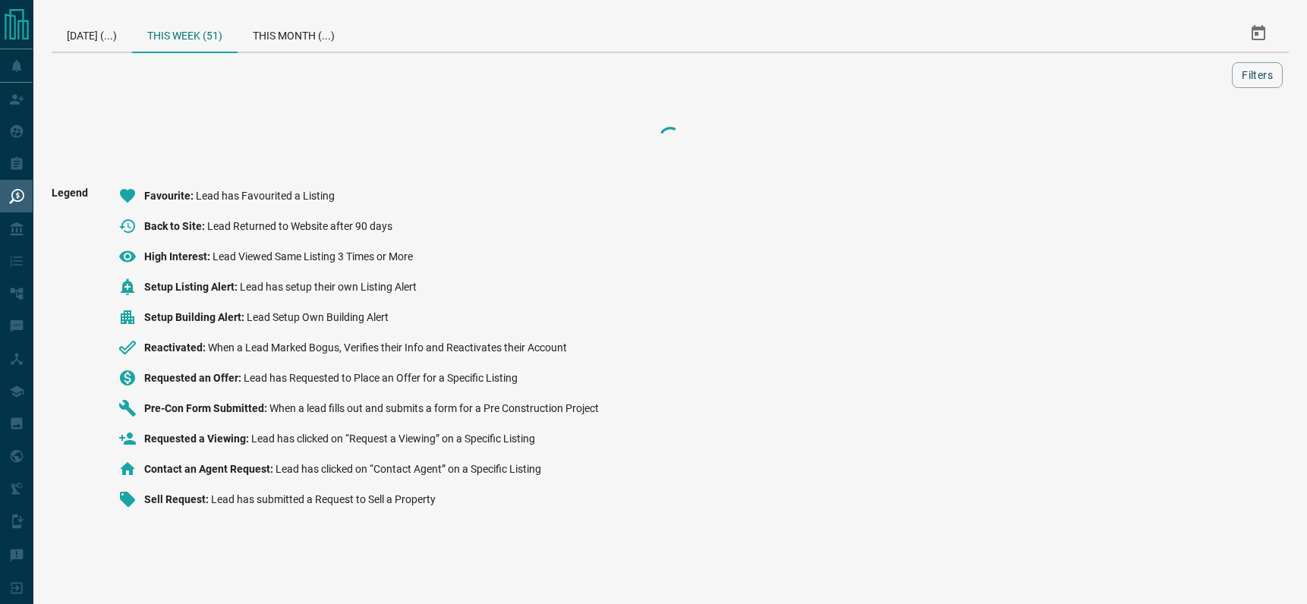
scroll to position [0, 0]
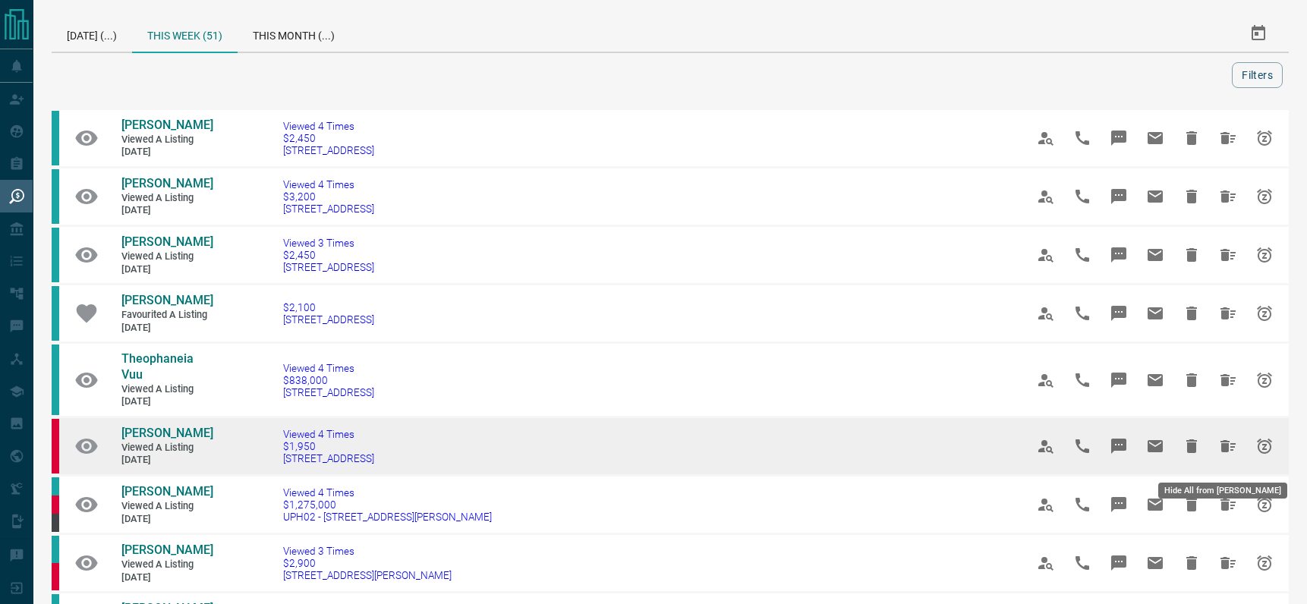
click at [1221, 453] on icon "Hide All from Evelina De Grande" at bounding box center [1228, 446] width 15 height 12
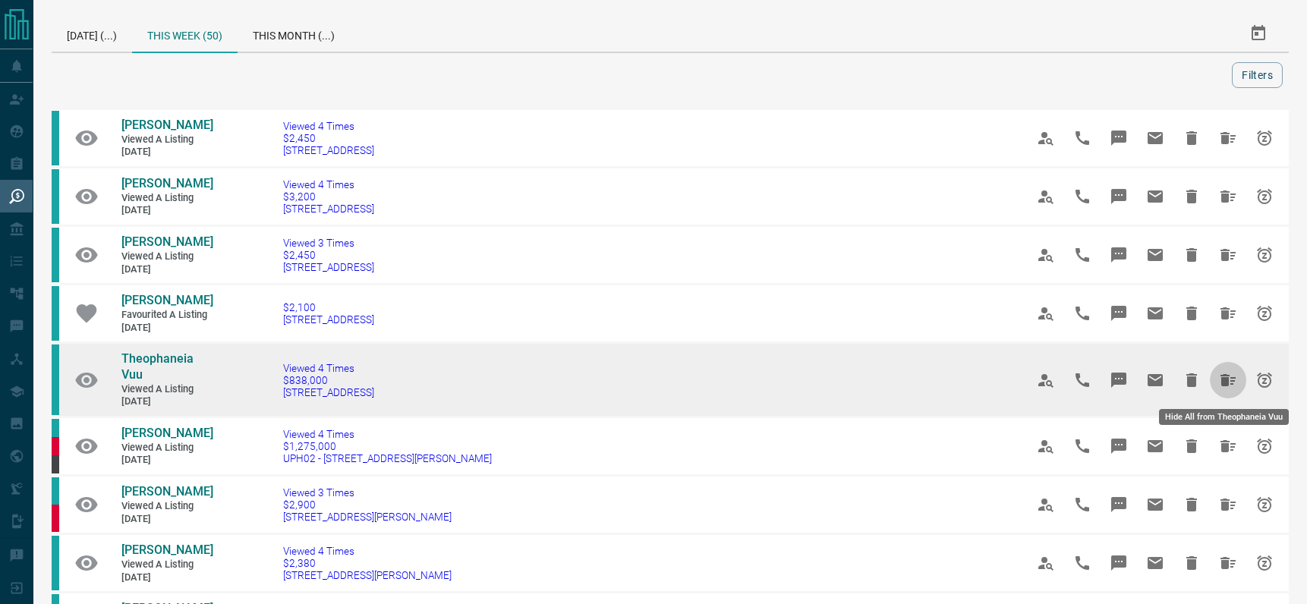
click at [1235, 380] on button "Hide All from Theophaneia Vuu" at bounding box center [1228, 380] width 36 height 36
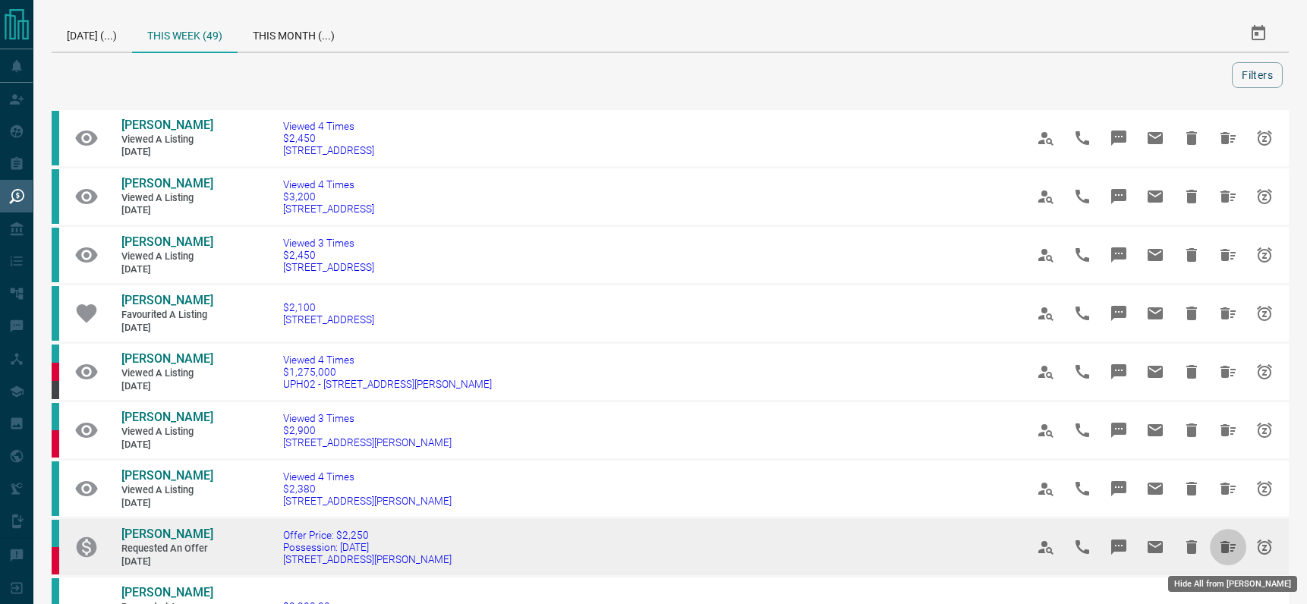
click at [1221, 550] on icon "Hide All from Dhruvil Patel" at bounding box center [1228, 547] width 15 height 12
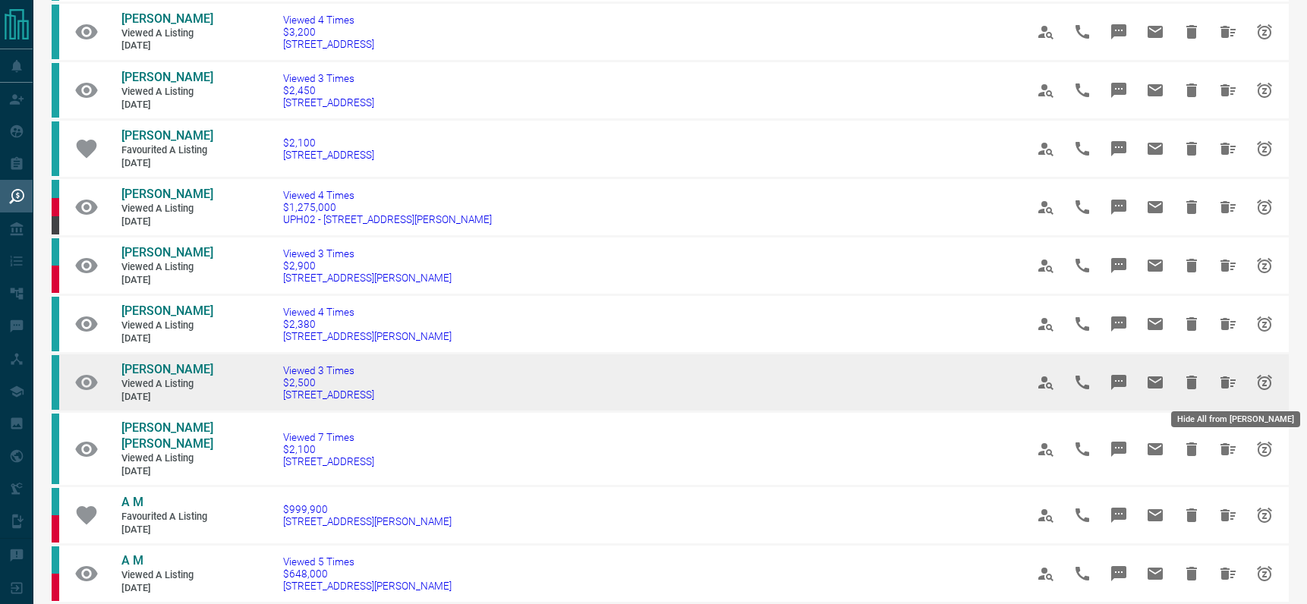
scroll to position [219, 0]
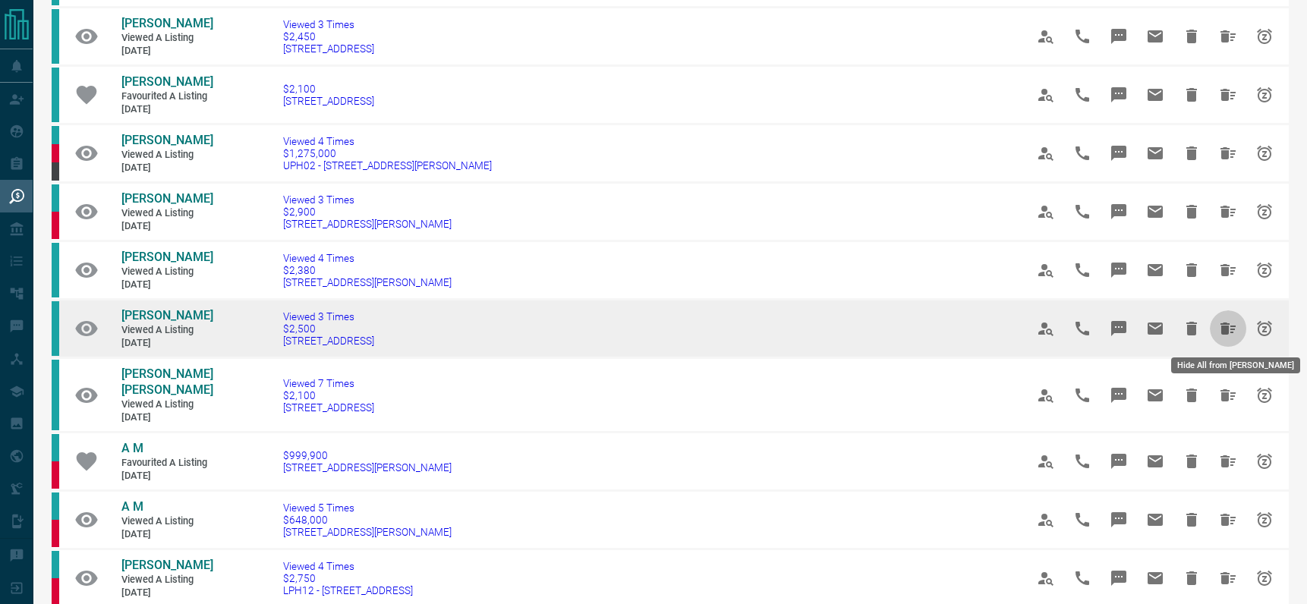
click at [1219, 326] on icon "Hide All from John Zhou" at bounding box center [1228, 329] width 18 height 18
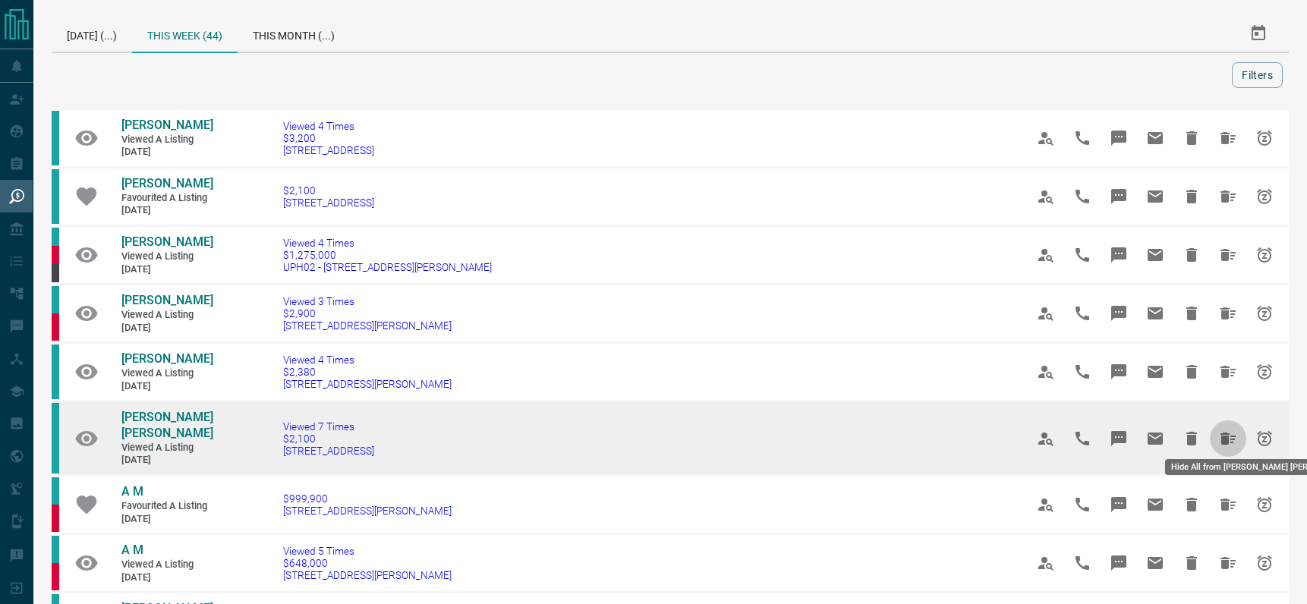
click at [1226, 438] on icon "Hide All from Mehak Mehak" at bounding box center [1228, 439] width 18 height 18
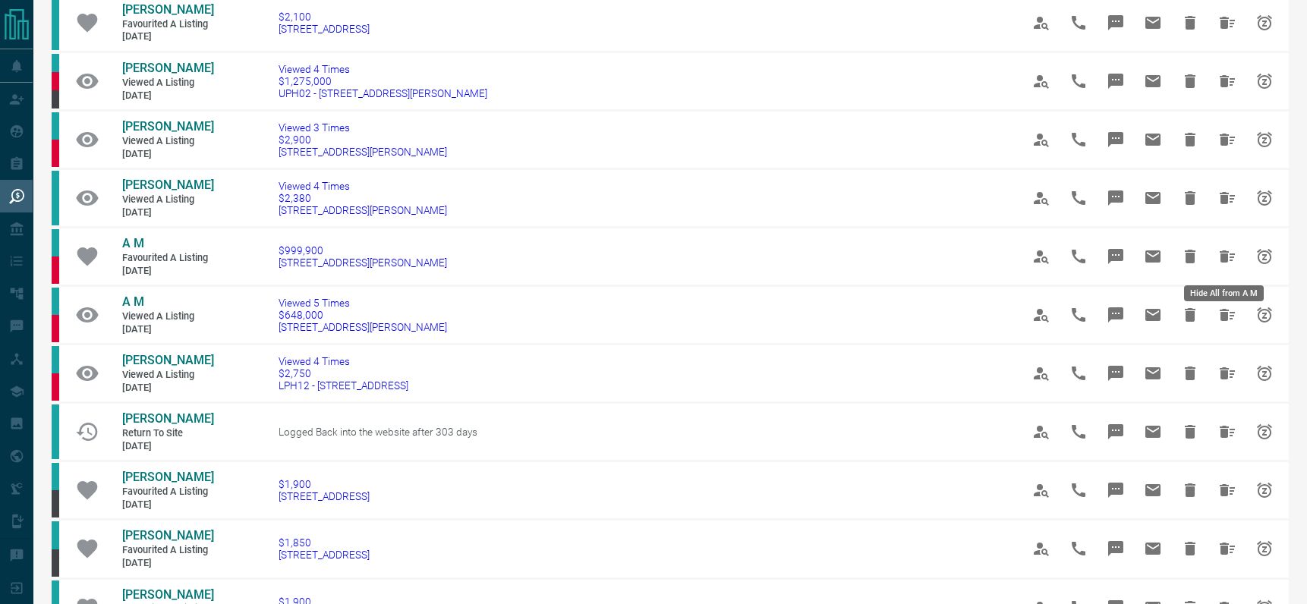
scroll to position [175, 0]
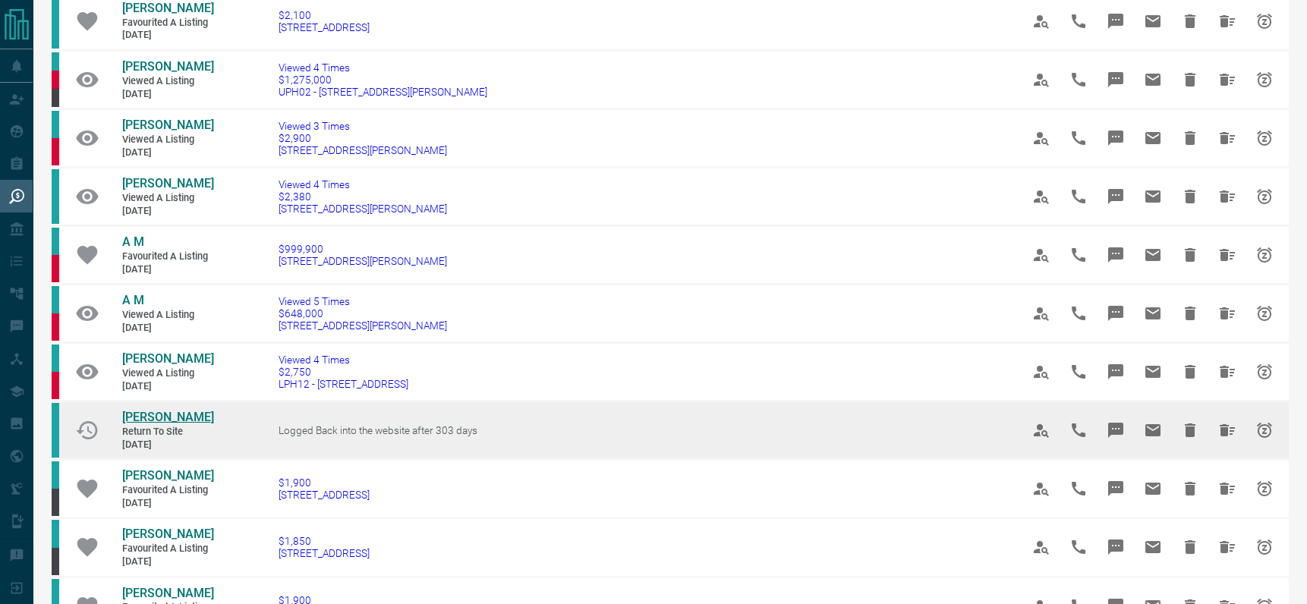
click at [166, 412] on span "[PERSON_NAME]" at bounding box center [168, 417] width 92 height 14
click at [1220, 430] on icon "Hide All from Dez Joseph" at bounding box center [1227, 430] width 15 height 12
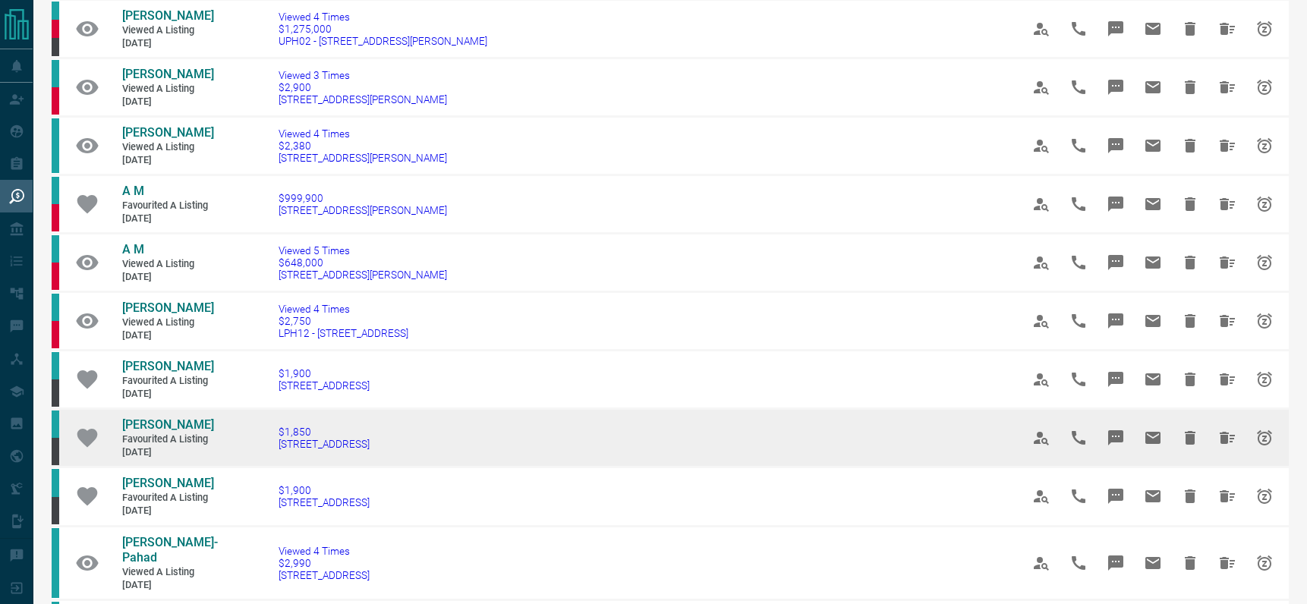
scroll to position [229, 0]
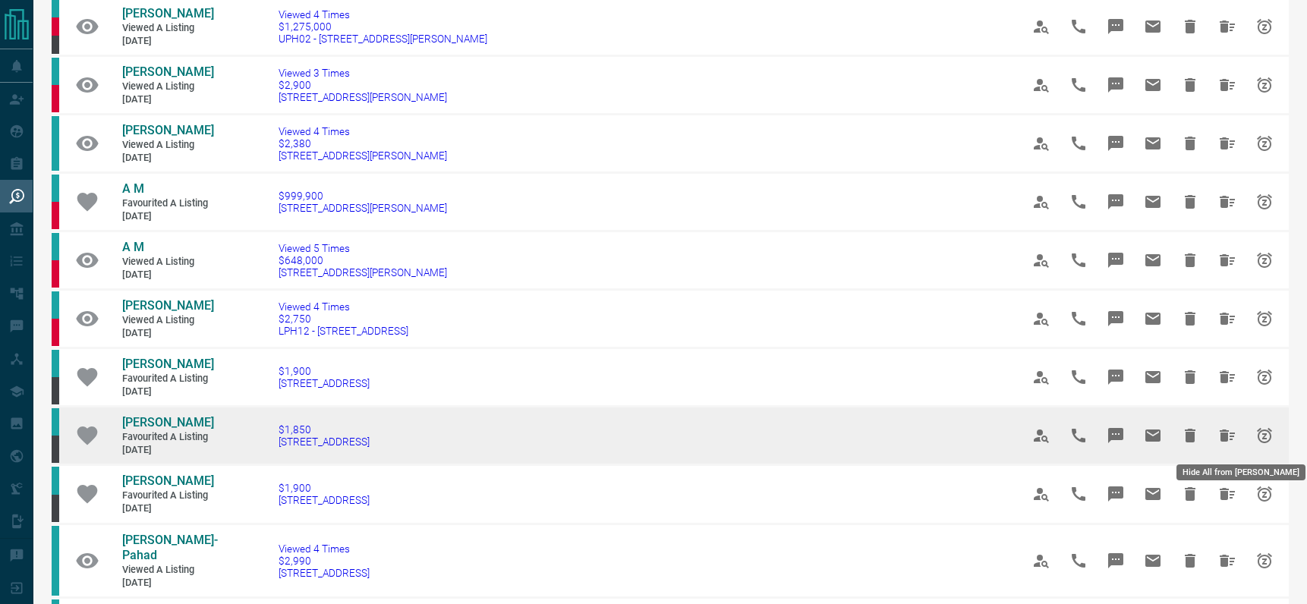
click at [1220, 431] on icon "Hide All from Molly M" at bounding box center [1227, 436] width 15 height 12
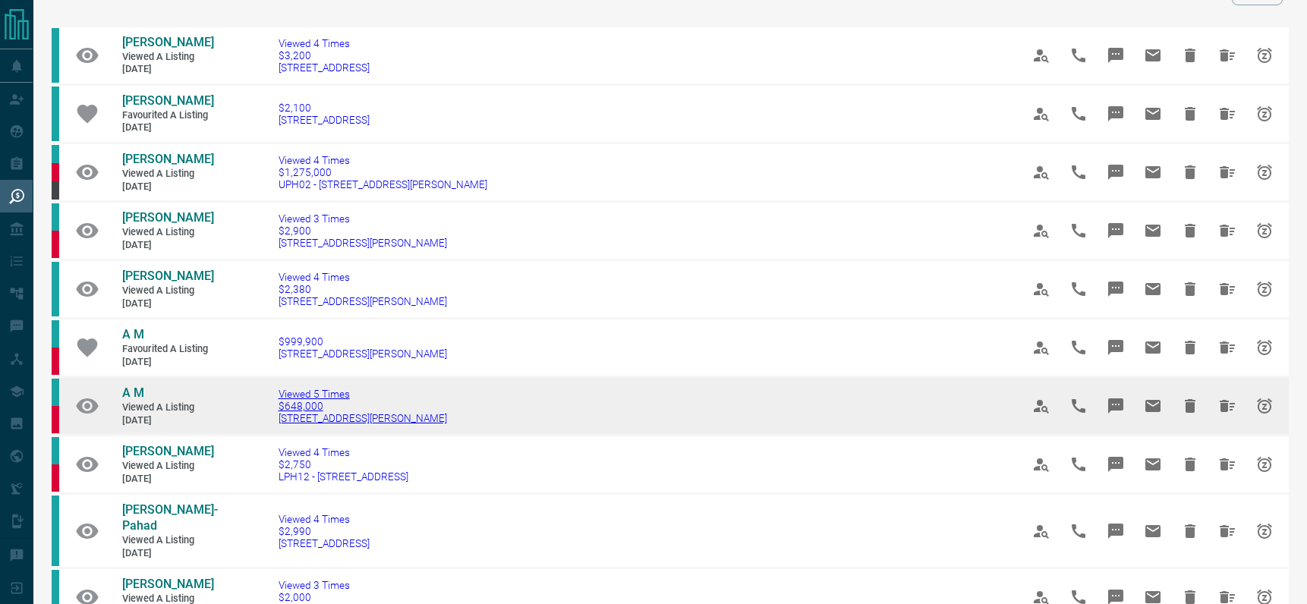
scroll to position [261, 0]
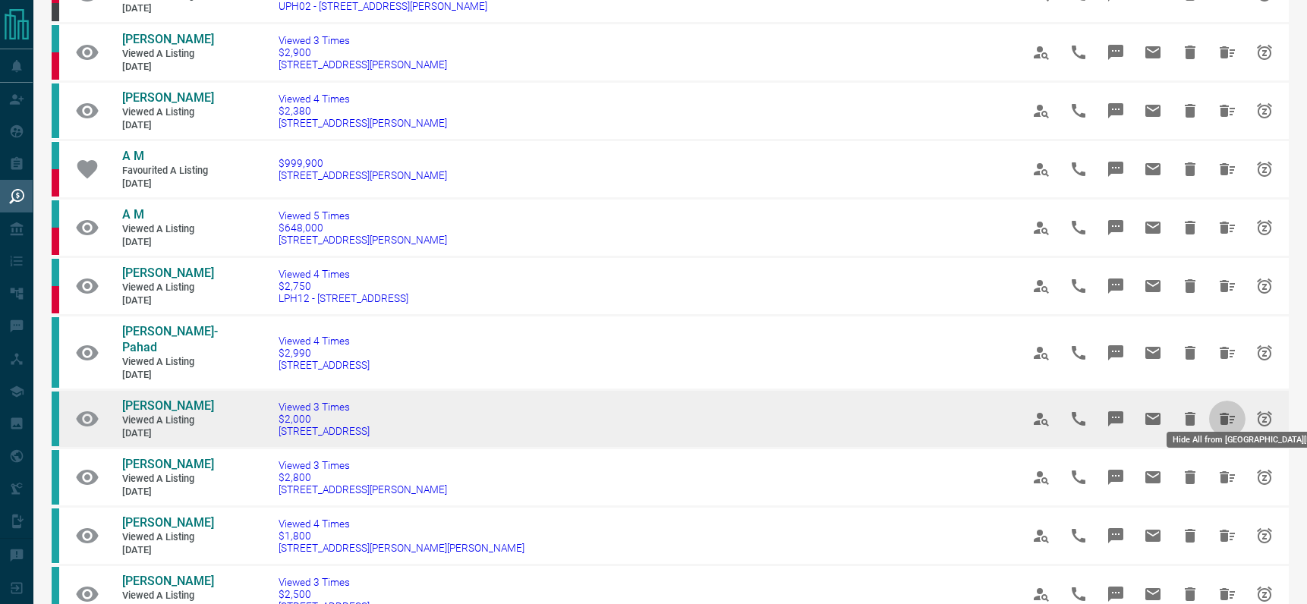
click at [1231, 413] on icon "Hide All from Liban Hassan" at bounding box center [1227, 419] width 15 height 12
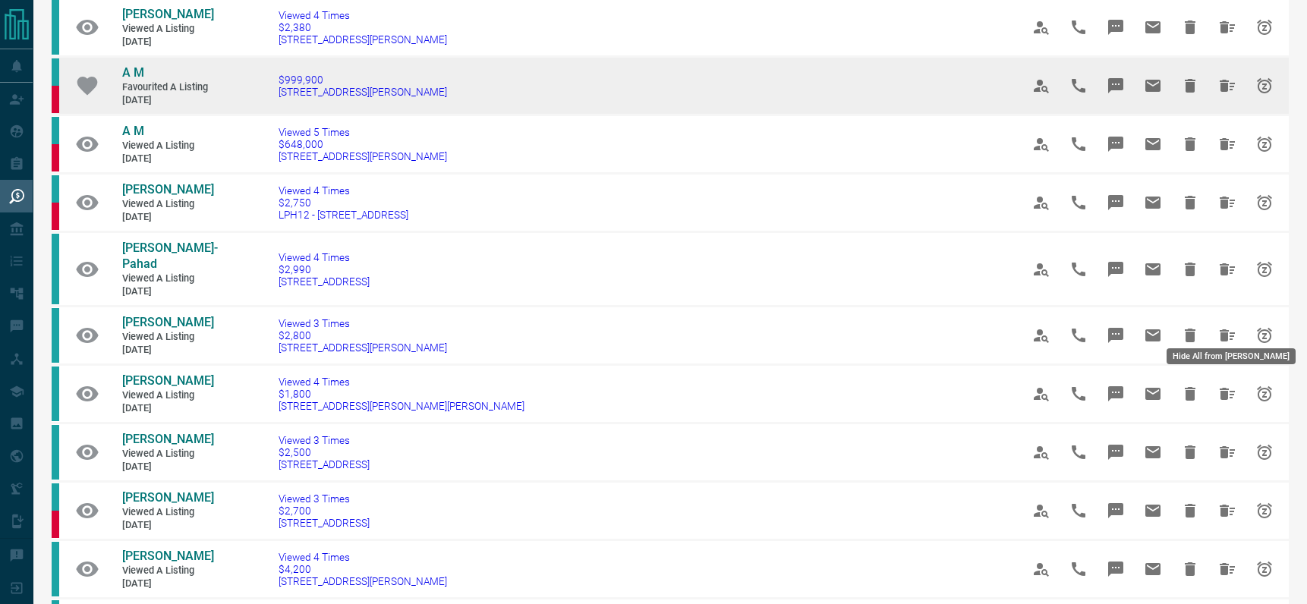
scroll to position [348, 0]
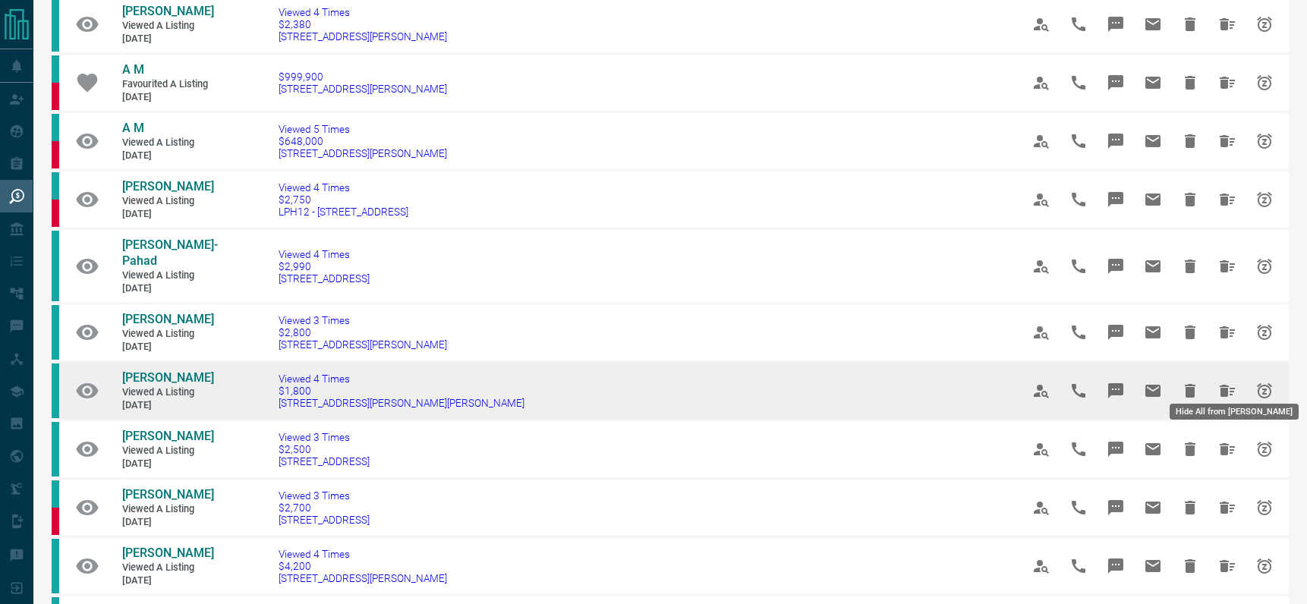
click at [1223, 385] on icon "Hide All from Astrid Chen" at bounding box center [1227, 391] width 15 height 12
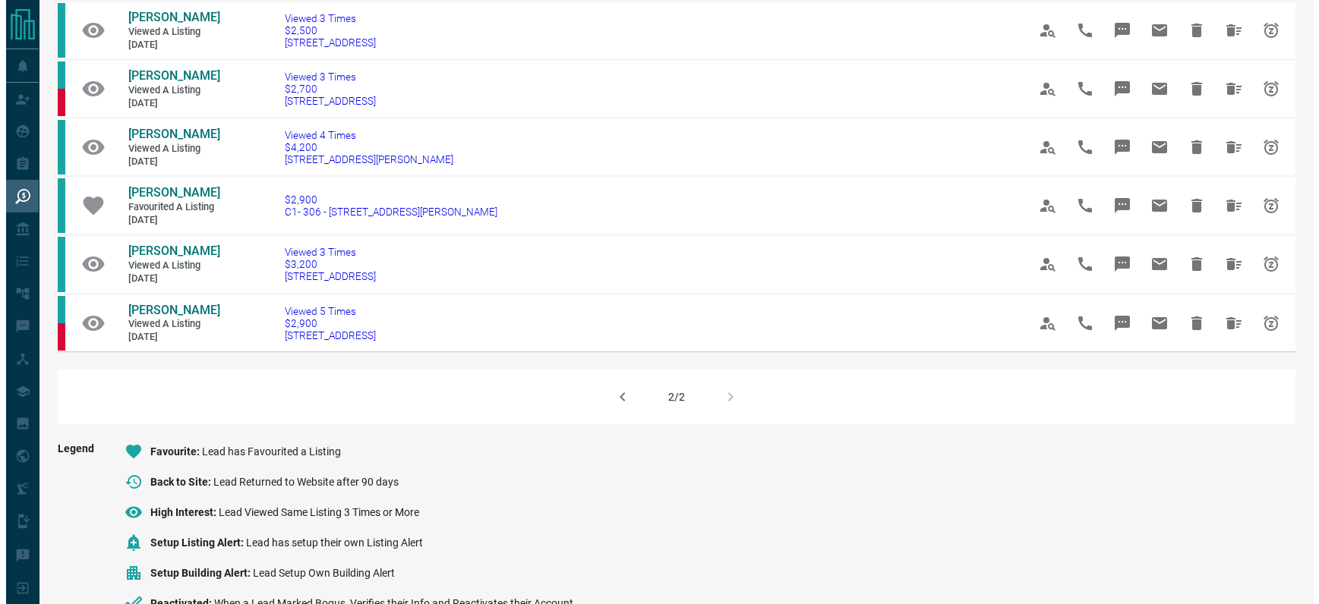
scroll to position [710, 0]
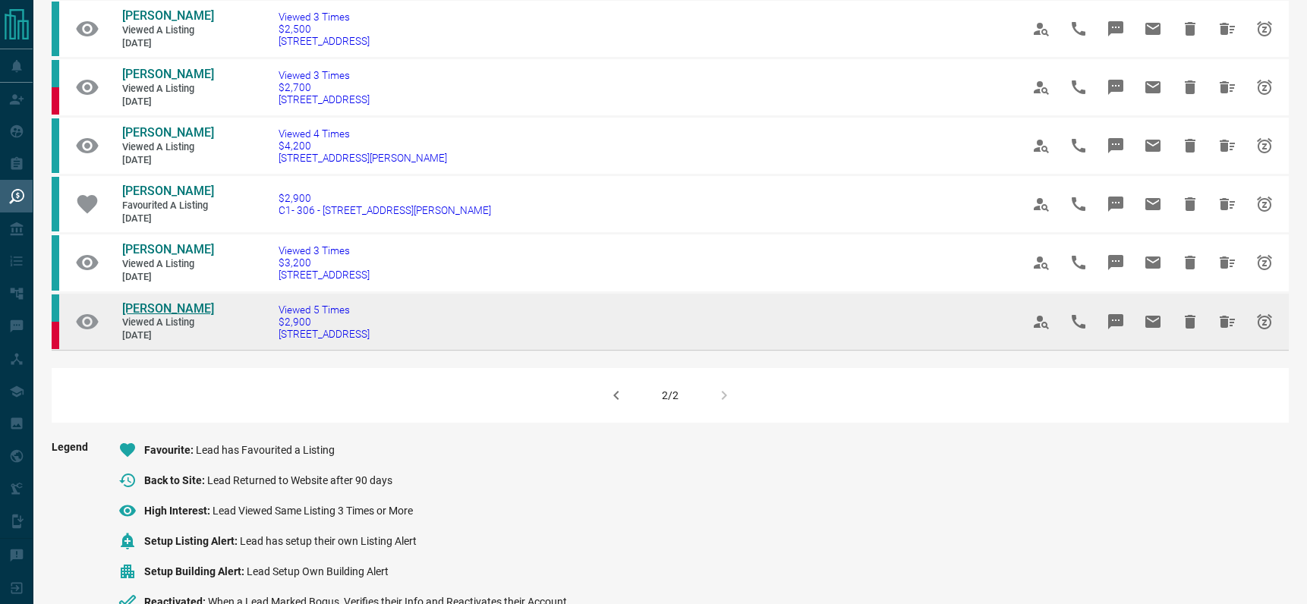
click at [147, 309] on span "[PERSON_NAME]" at bounding box center [168, 308] width 92 height 14
click at [1266, 319] on icon "Snooze" at bounding box center [1265, 322] width 18 height 18
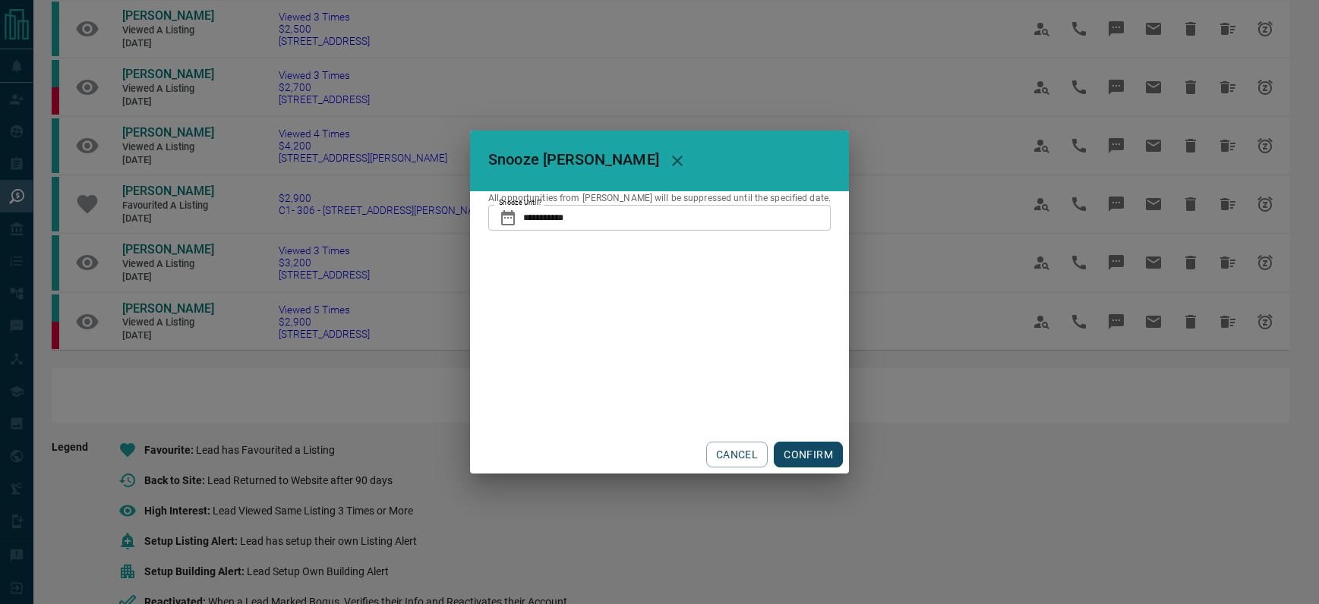
click at [791, 452] on button "CONFIRM" at bounding box center [808, 455] width 69 height 26
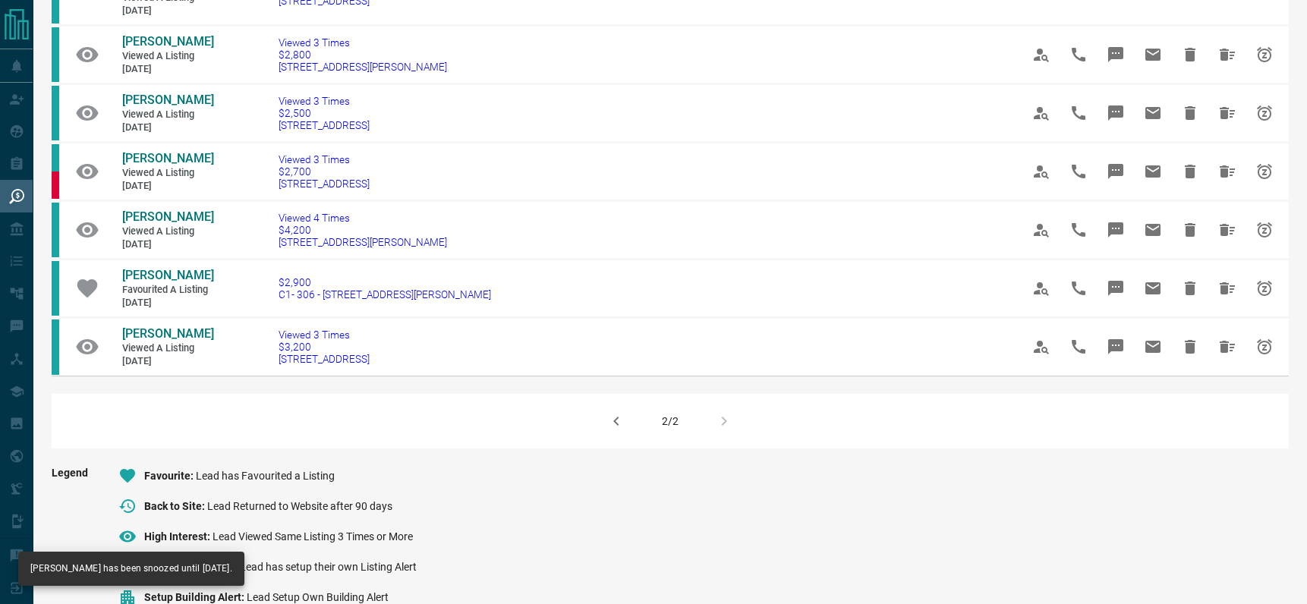
scroll to position [626, 0]
click at [619, 419] on icon "button" at bounding box center [616, 421] width 18 height 18
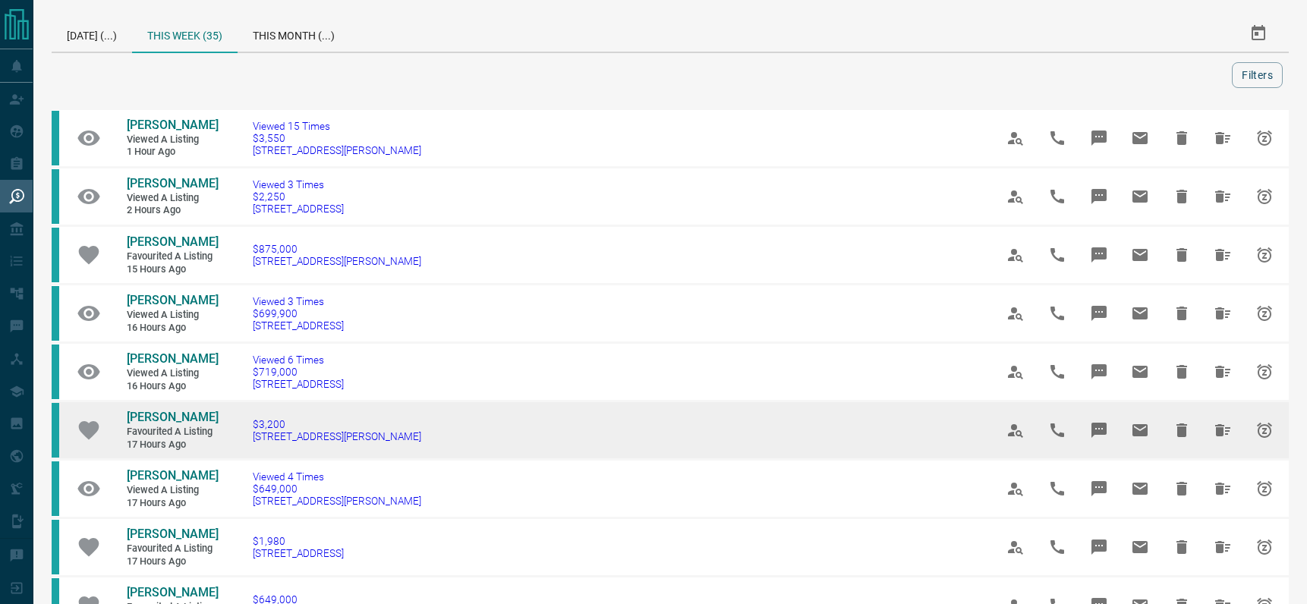
scroll to position [468, 0]
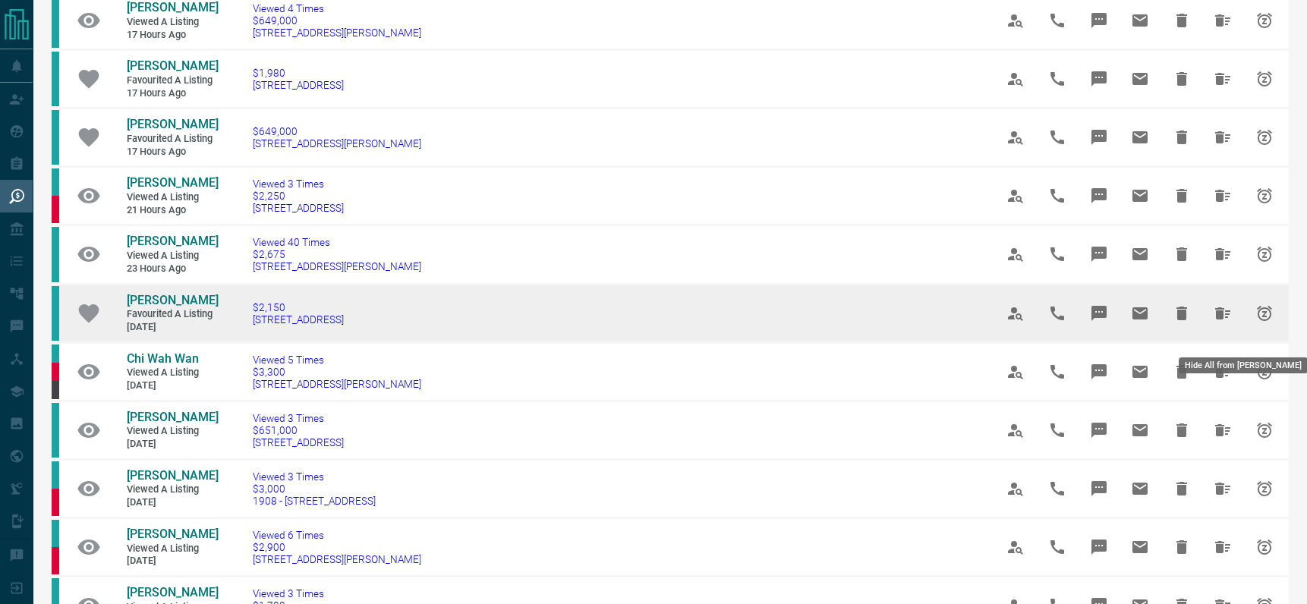
click at [1222, 320] on icon "Hide All from Alice T" at bounding box center [1223, 313] width 15 height 12
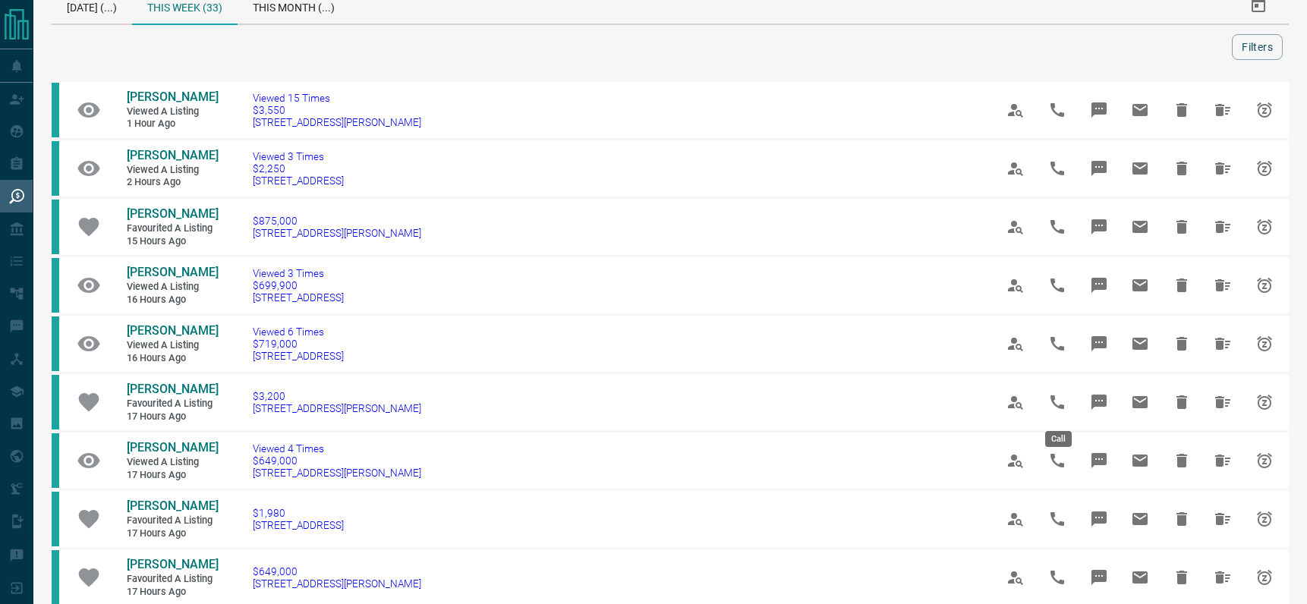
scroll to position [219, 0]
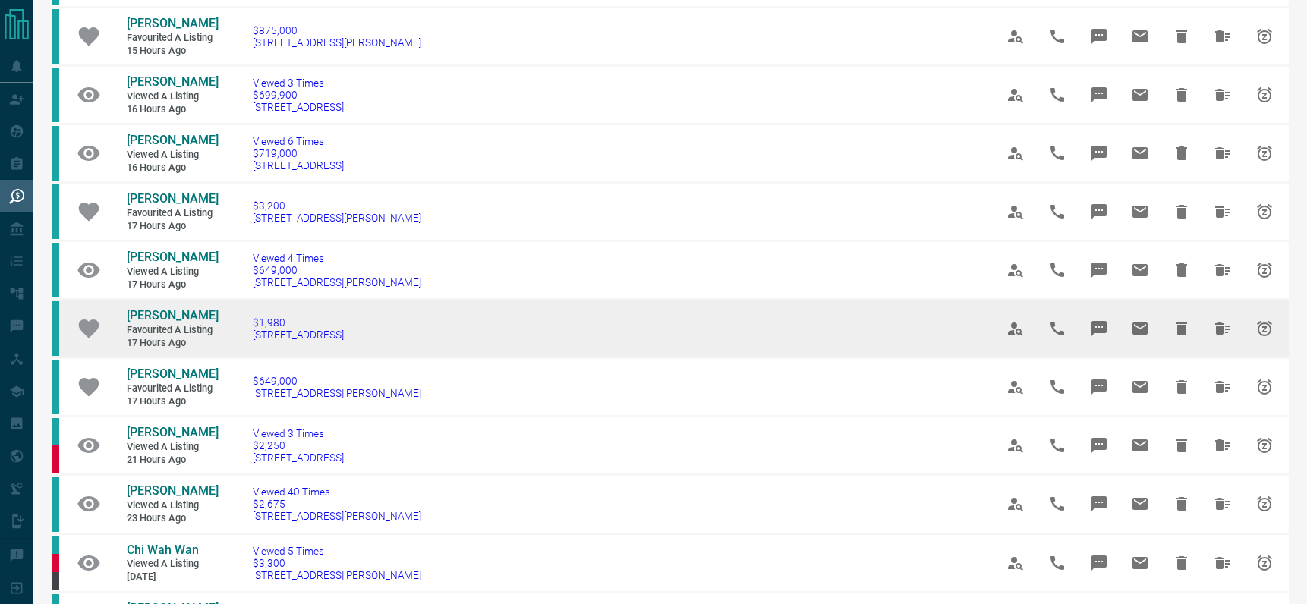
click at [1225, 333] on icon "Hide All from Toby Ng" at bounding box center [1223, 329] width 18 height 18
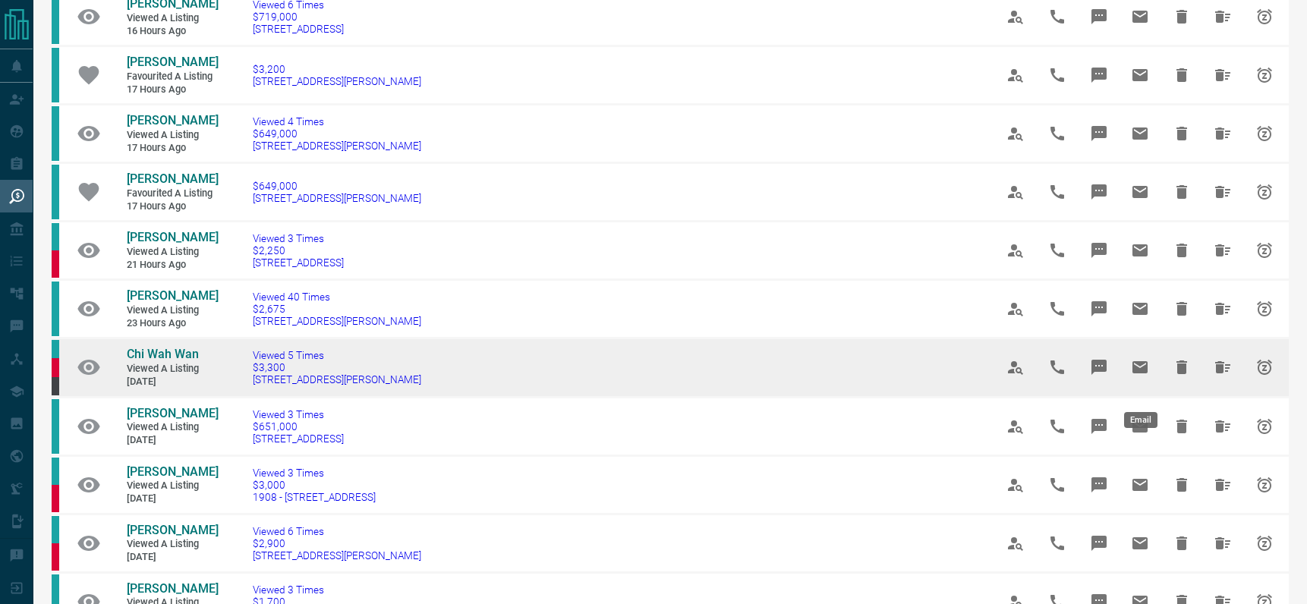
scroll to position [456, 0]
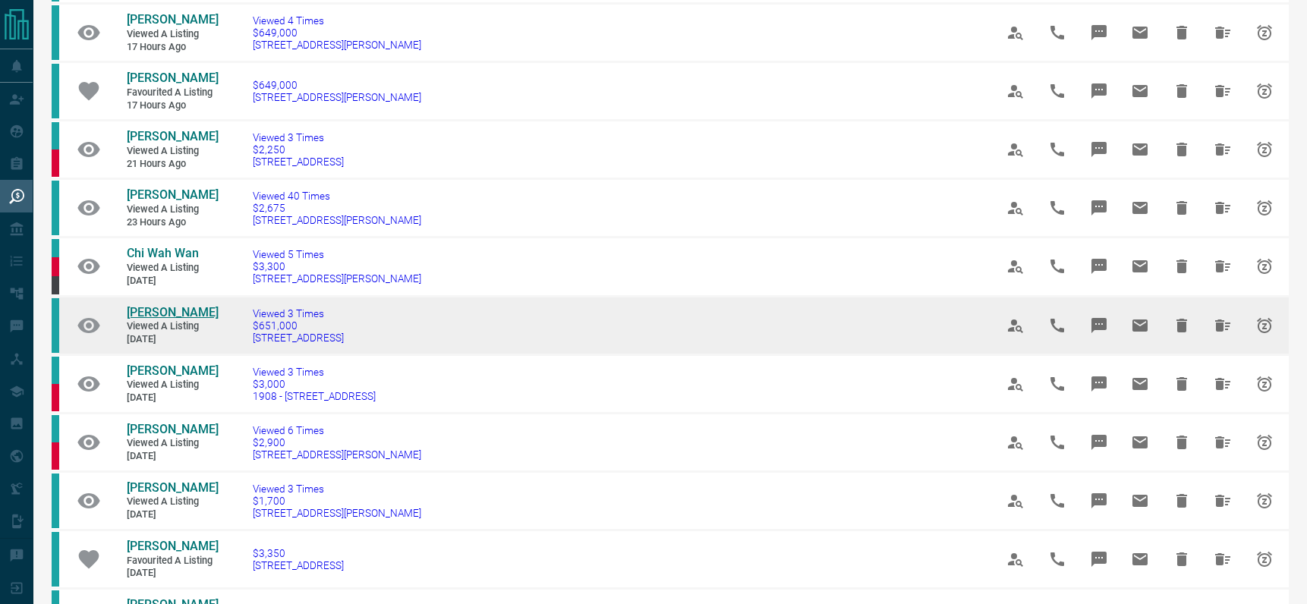
click at [145, 320] on span "[PERSON_NAME]" at bounding box center [173, 312] width 92 height 14
click at [1225, 335] on icon "Hide All from Preete Sharma" at bounding box center [1223, 326] width 18 height 18
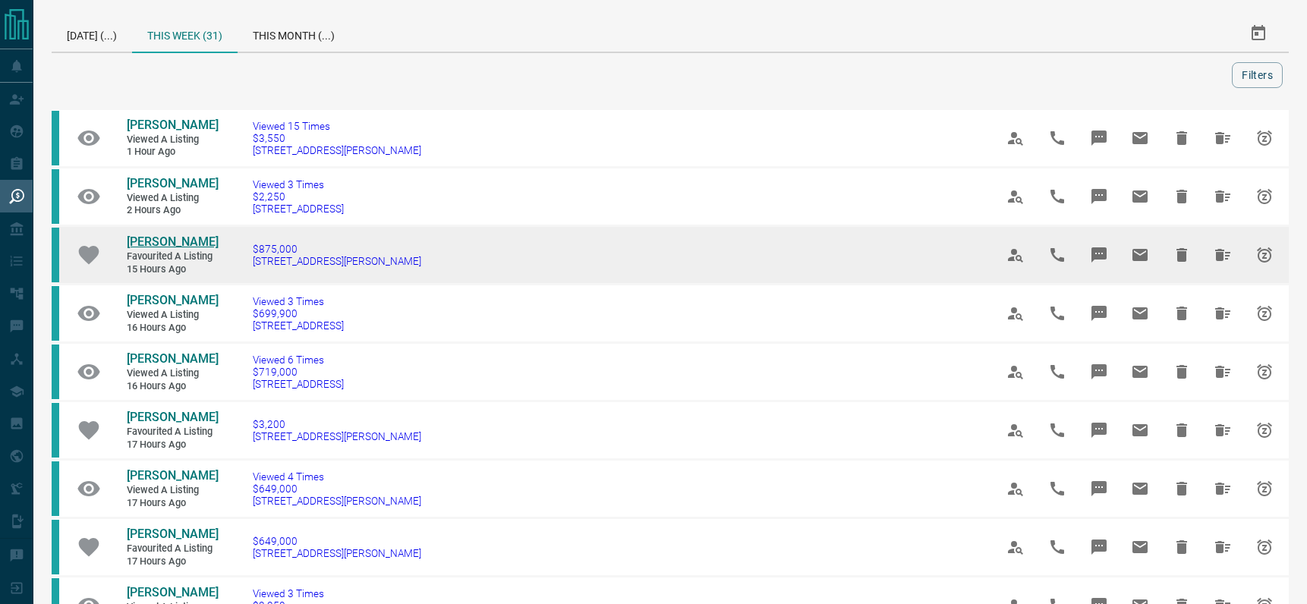
click at [157, 238] on span "[PERSON_NAME]" at bounding box center [173, 242] width 92 height 14
click at [1221, 252] on icon "Hide All from John Carpino" at bounding box center [1223, 255] width 15 height 12
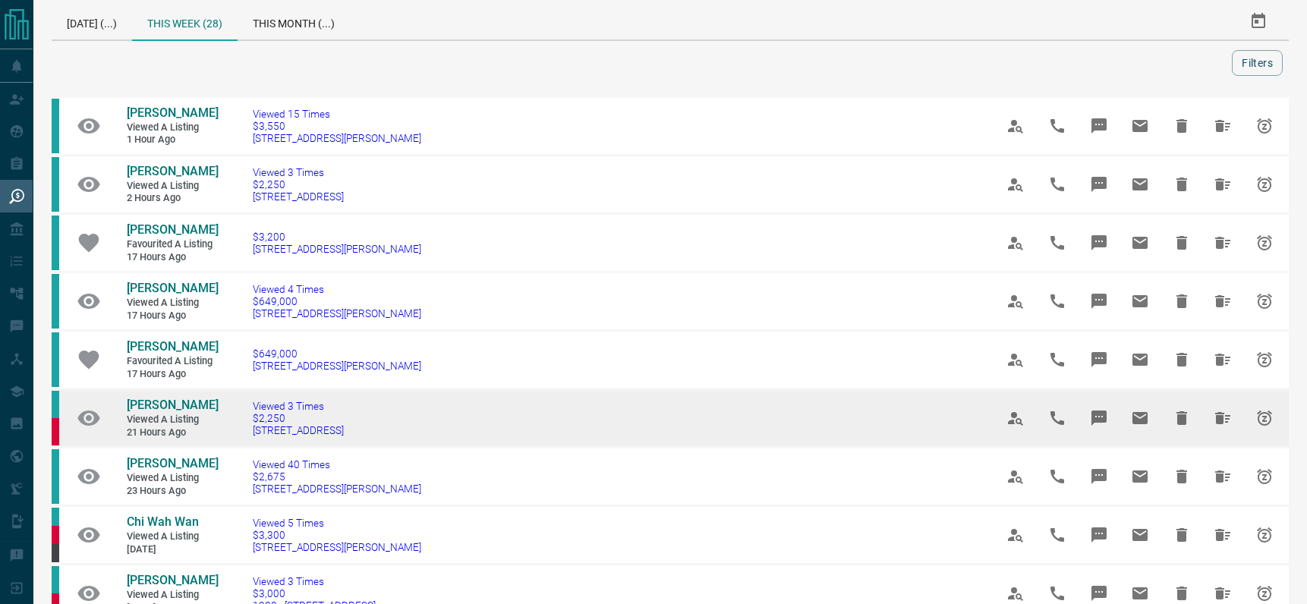
scroll to position [24, 0]
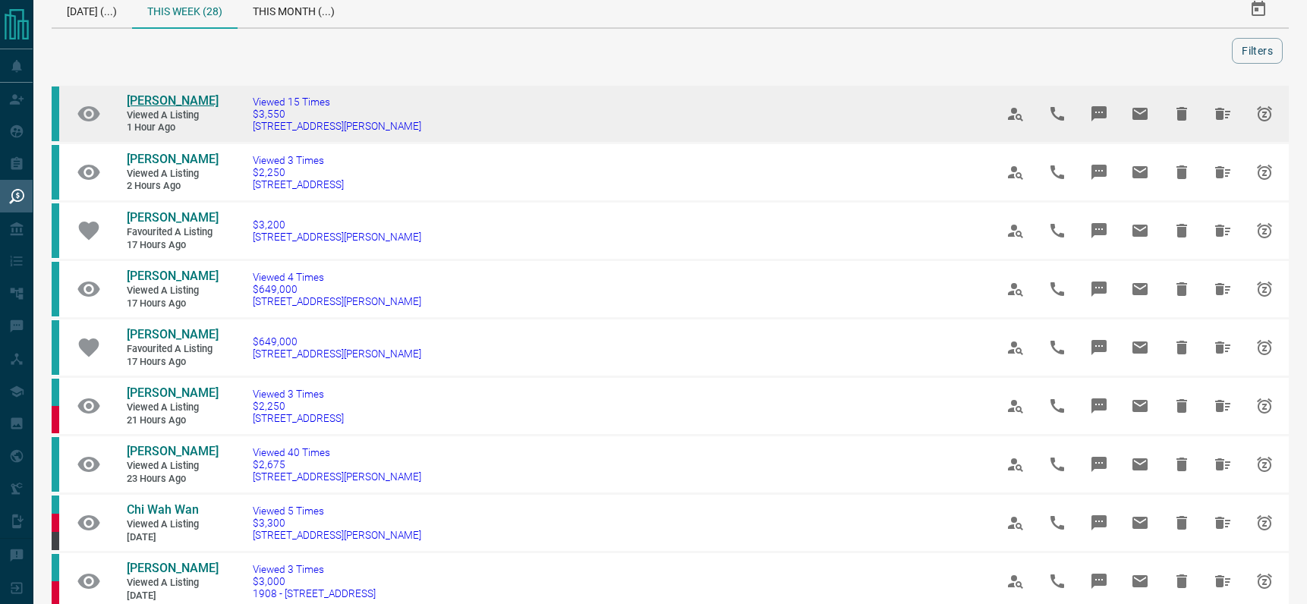
click at [166, 95] on span "[PERSON_NAME]" at bounding box center [173, 100] width 92 height 14
